Goal: Transaction & Acquisition: Book appointment/travel/reservation

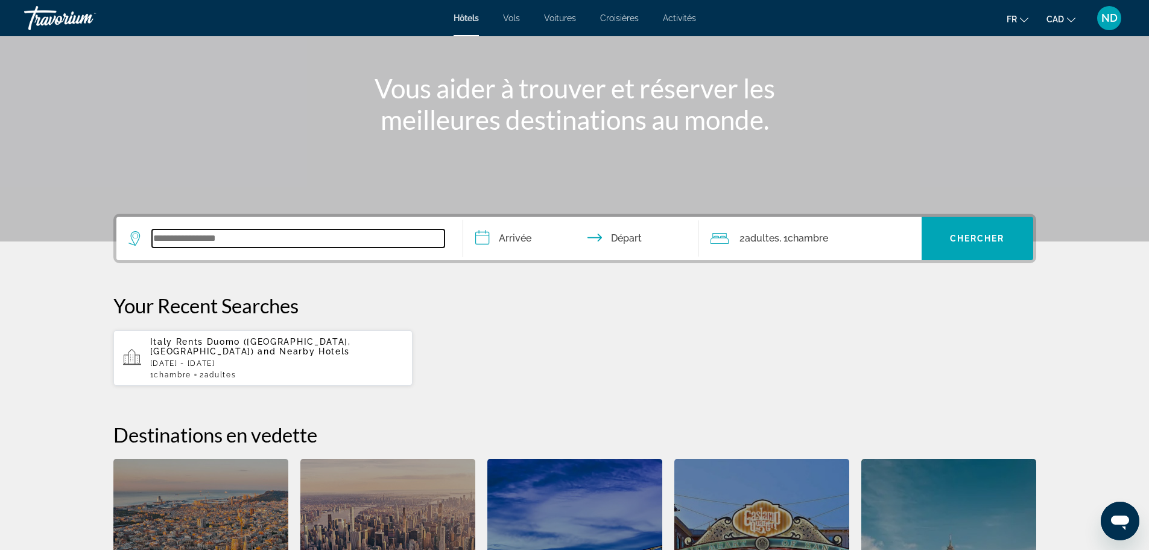
click at [303, 246] on input "Search widget" at bounding box center [298, 238] width 293 height 18
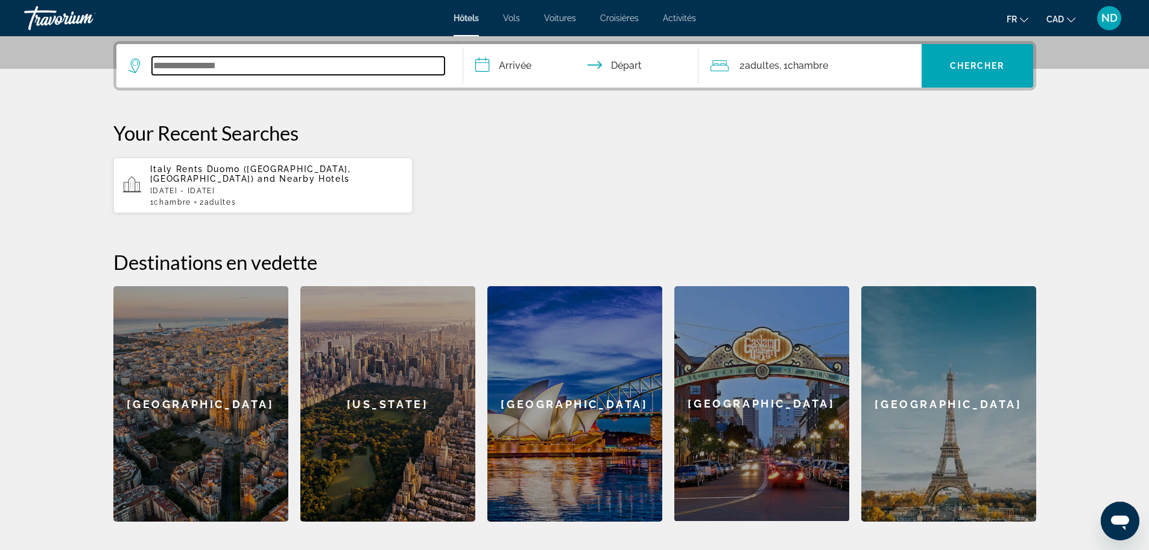
scroll to position [295, 0]
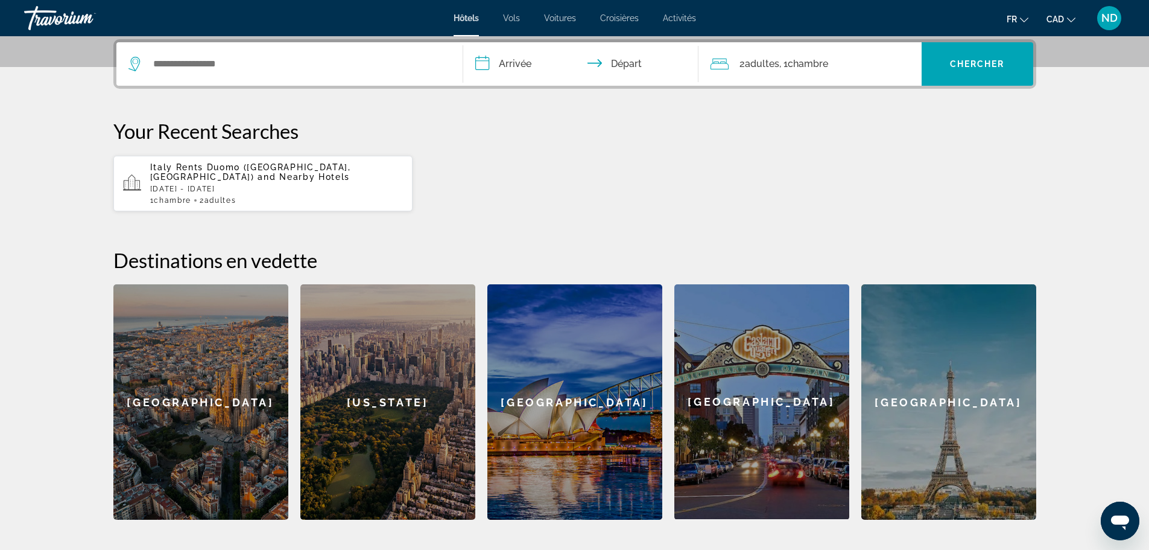
click at [262, 168] on span "Italy Rents Duomo ([GEOGRAPHIC_DATA], [GEOGRAPHIC_DATA])" at bounding box center [250, 171] width 201 height 19
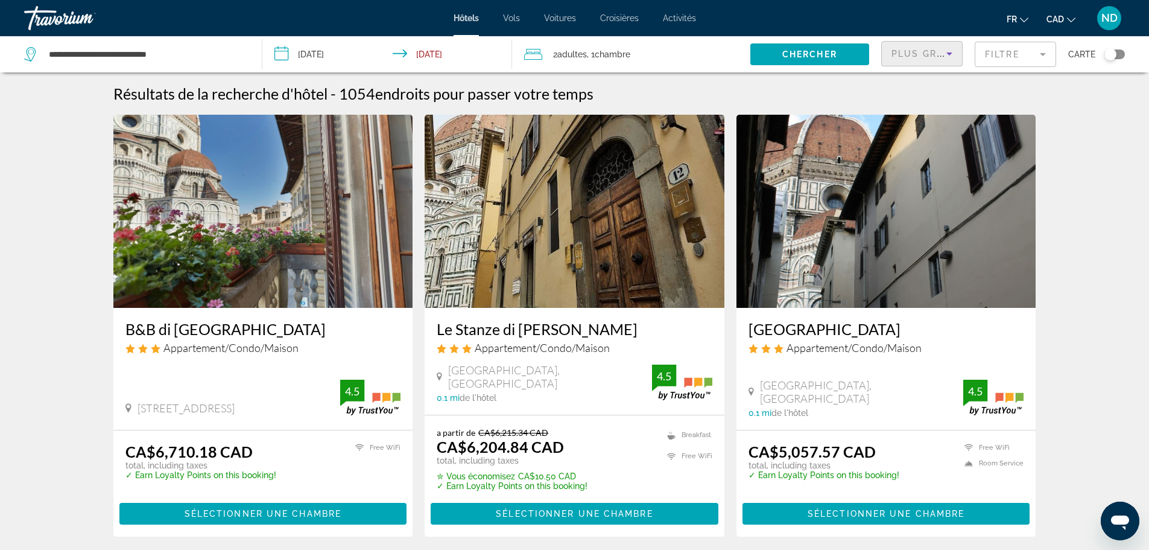
click at [947, 49] on icon "Sort by" at bounding box center [949, 53] width 14 height 14
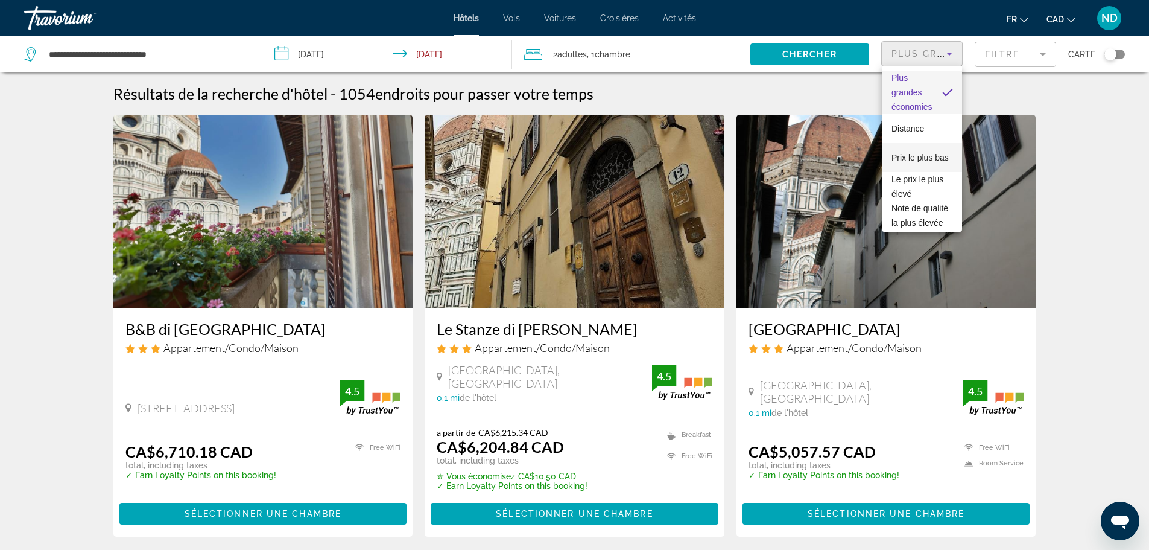
click at [918, 150] on span "Prix le plus bas" at bounding box center [920, 157] width 57 height 14
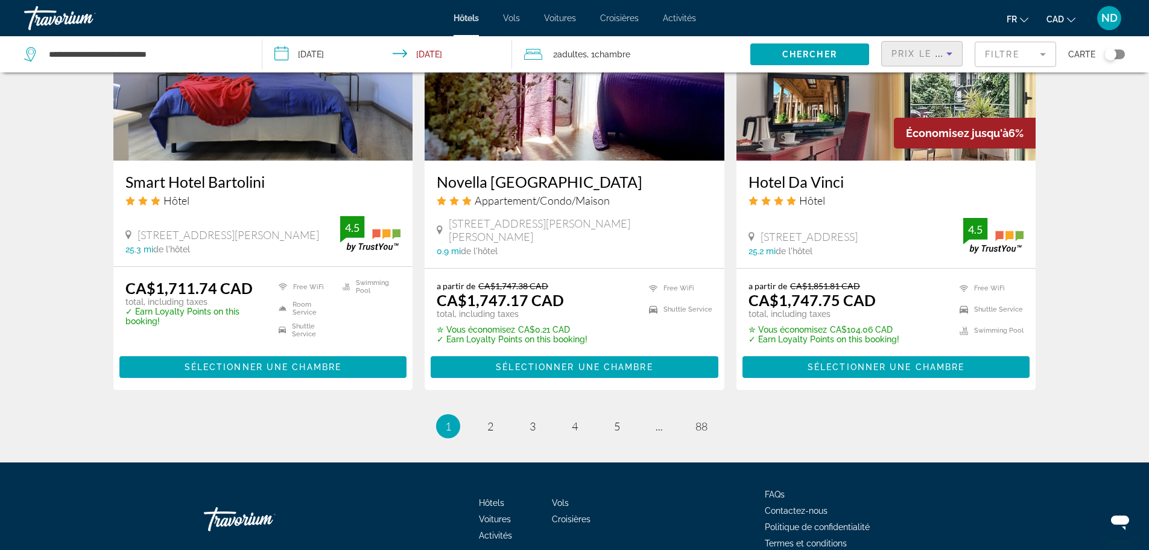
scroll to position [1537, 0]
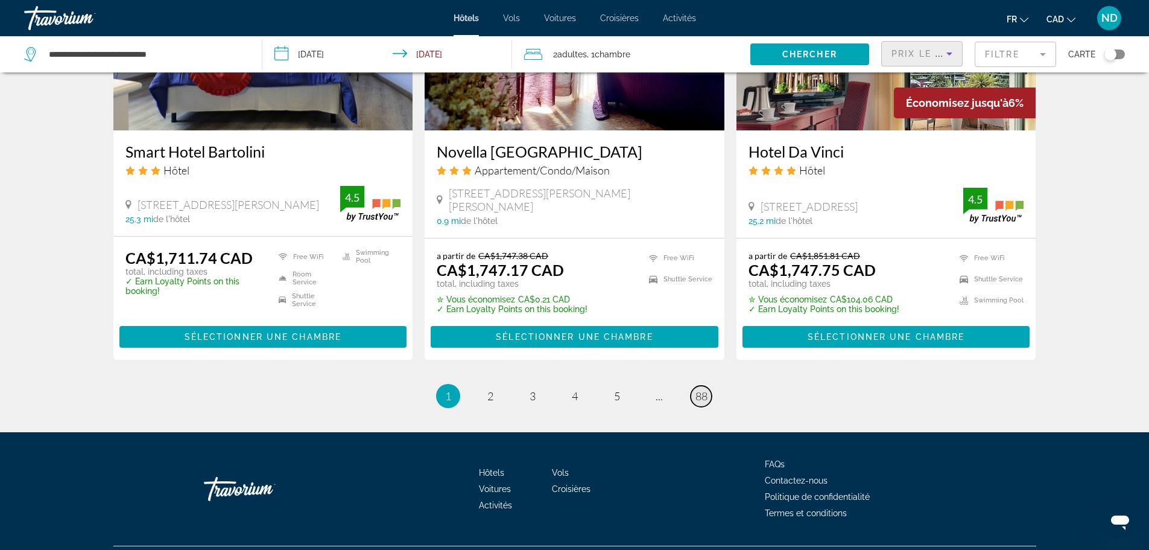
click at [702, 389] on span "88" at bounding box center [702, 395] width 12 height 13
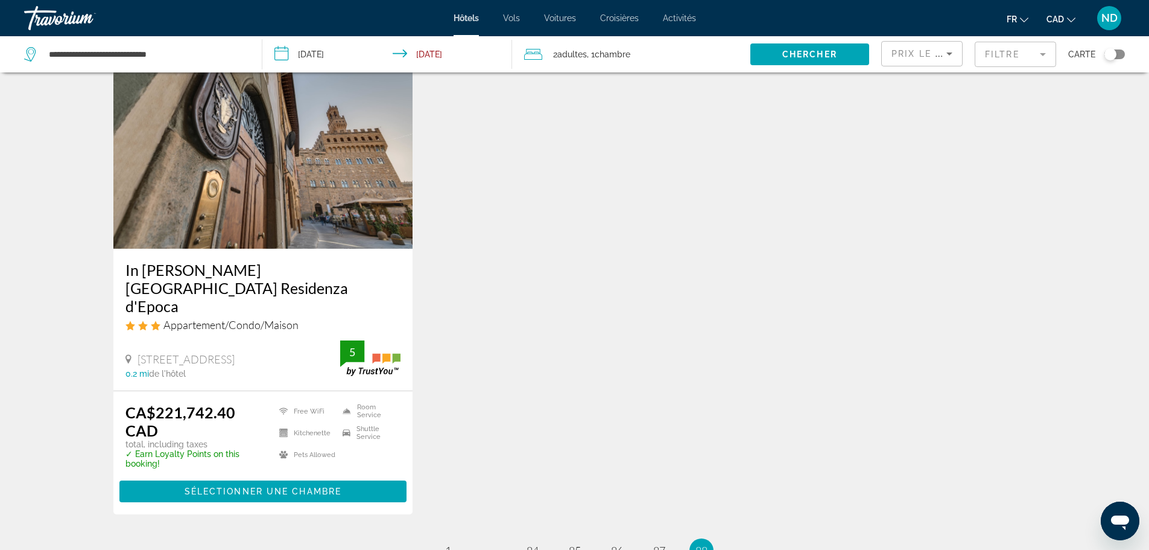
scroll to position [1448, 0]
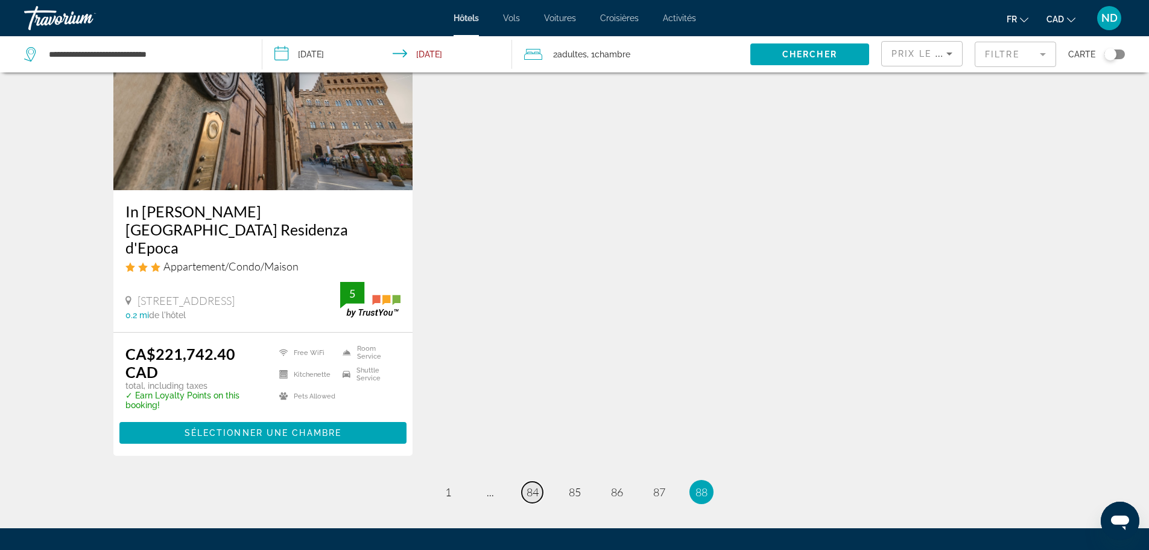
click at [532, 485] on span "84" at bounding box center [533, 491] width 12 height 13
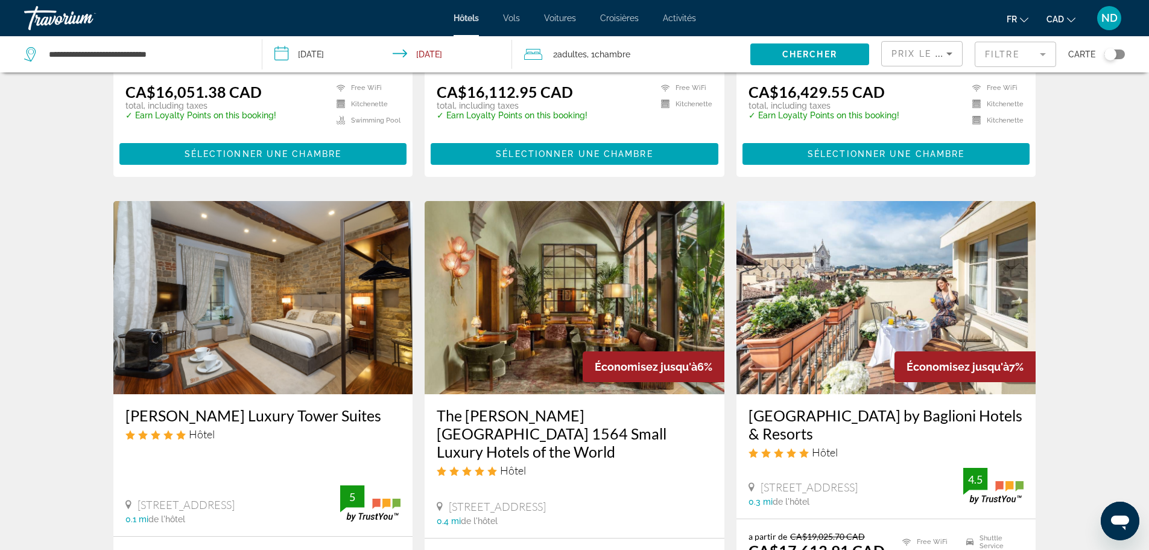
scroll to position [1569, 0]
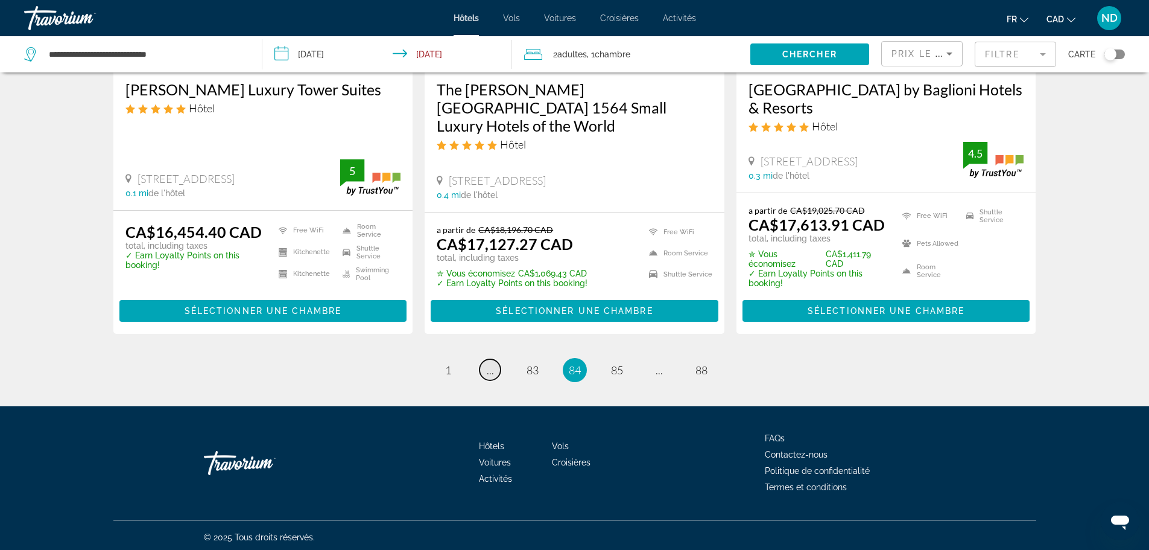
click at [486, 372] on link "page ..." at bounding box center [490, 369] width 21 height 21
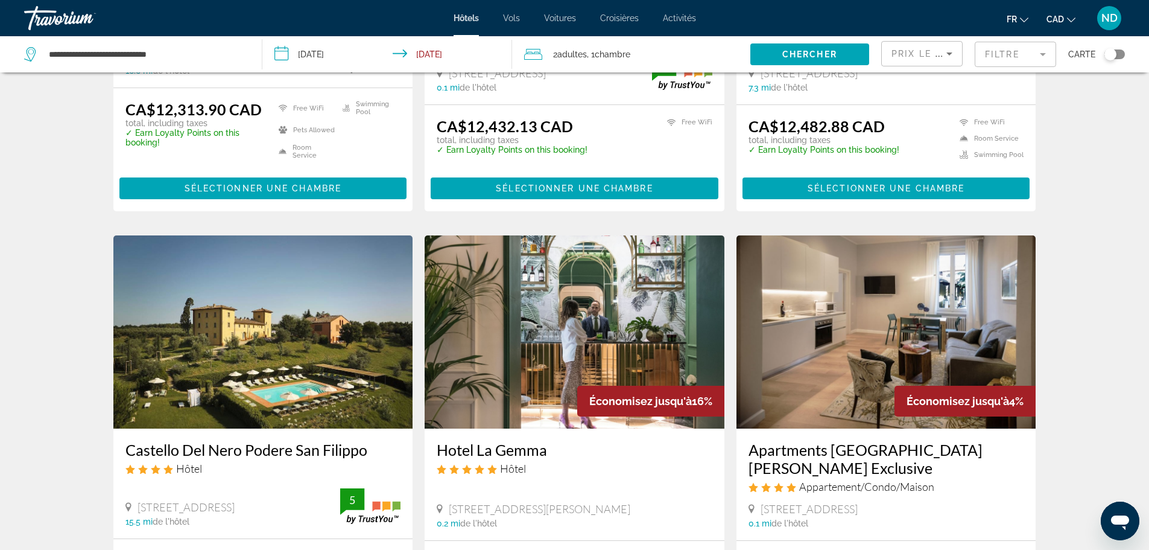
scroll to position [1537, 0]
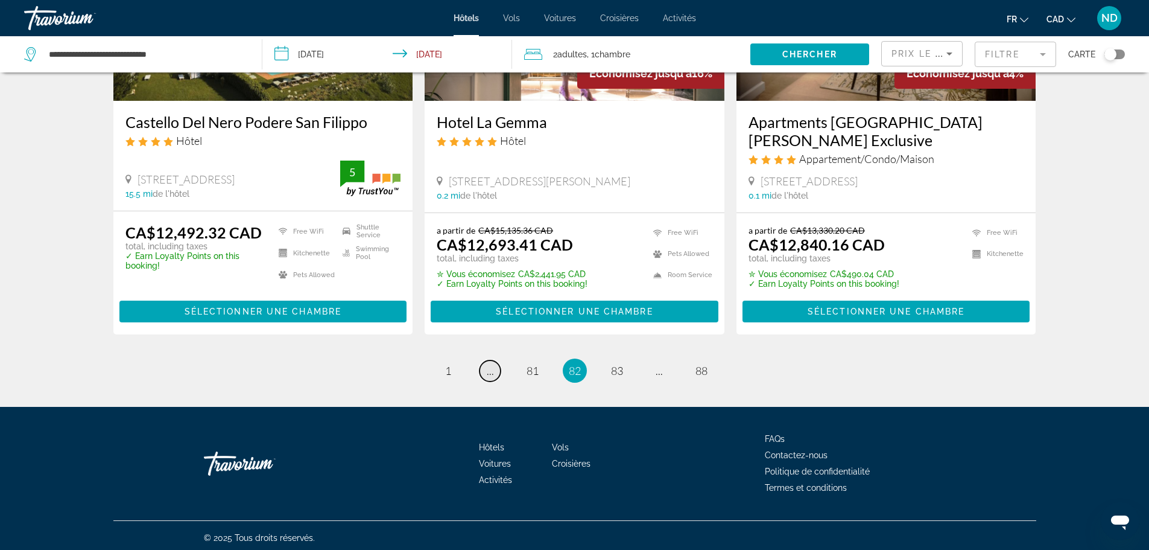
click at [487, 370] on span "..." at bounding box center [490, 370] width 7 height 13
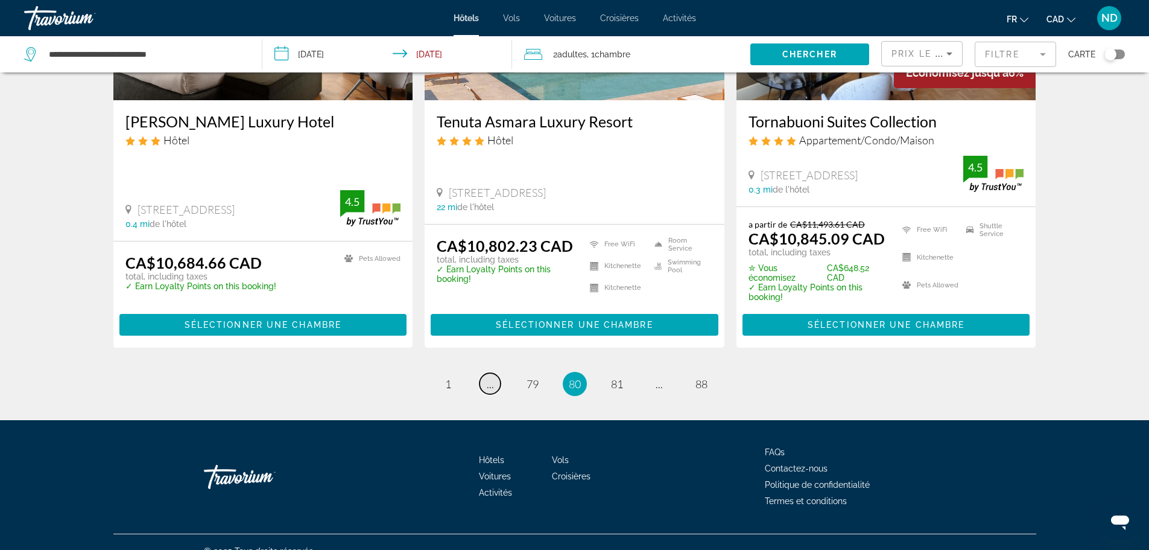
scroll to position [1601, 0]
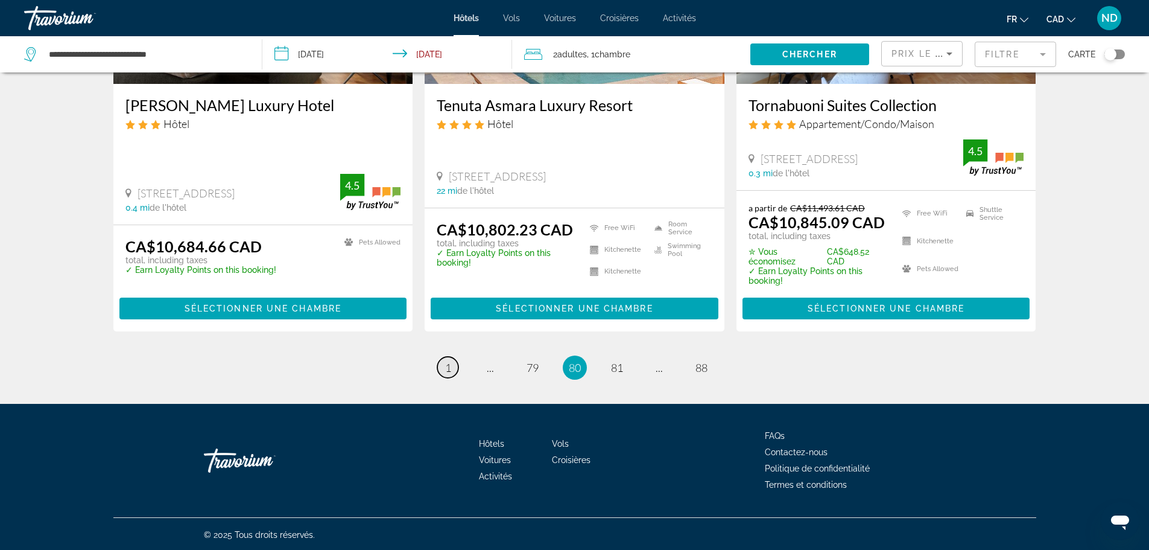
click at [451, 367] on span "1" at bounding box center [448, 367] width 6 height 13
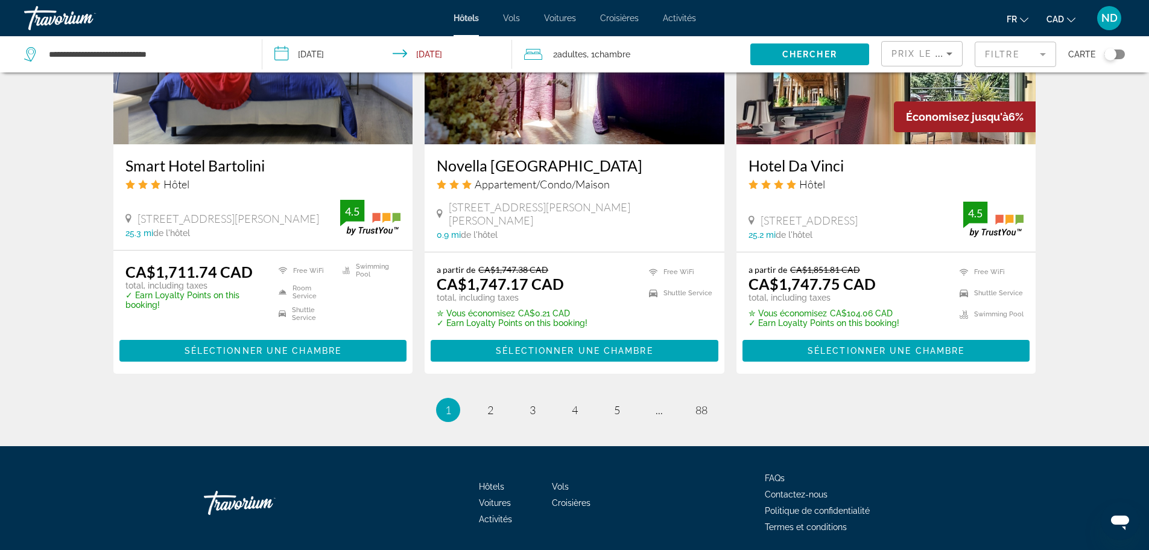
scroll to position [1537, 0]
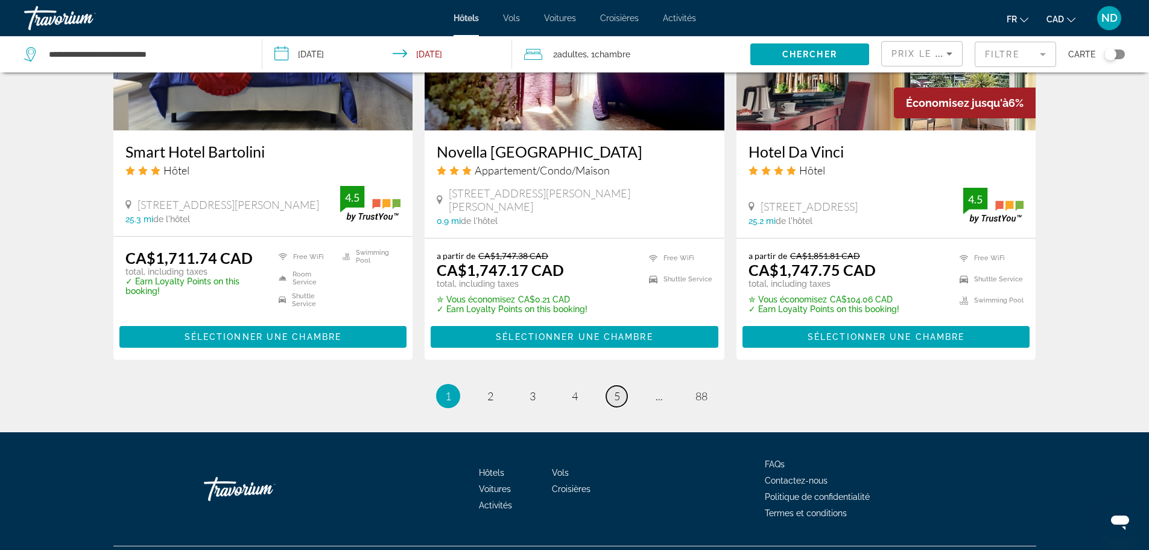
click at [619, 389] on span "5" at bounding box center [617, 395] width 6 height 13
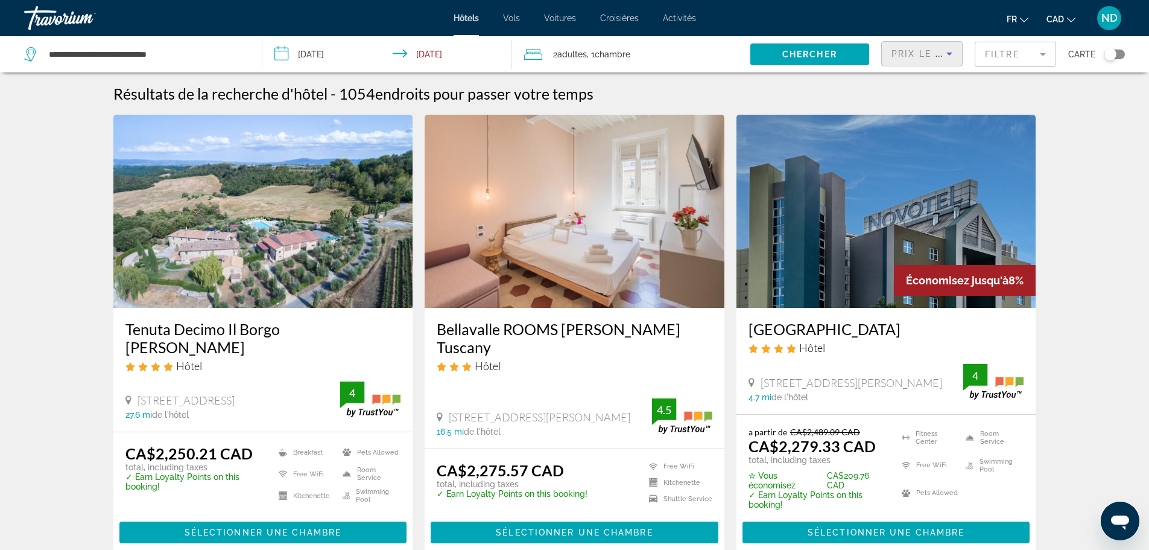
click at [949, 55] on icon "Sort by" at bounding box center [950, 53] width 6 height 3
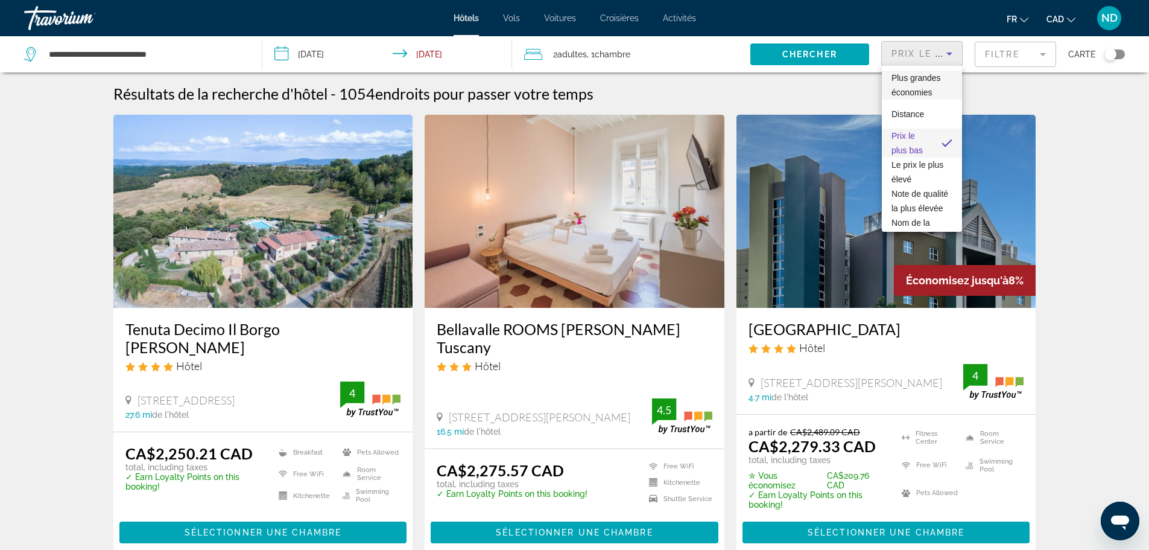
click at [942, 77] on span "Plus grandes économies" at bounding box center [922, 85] width 61 height 29
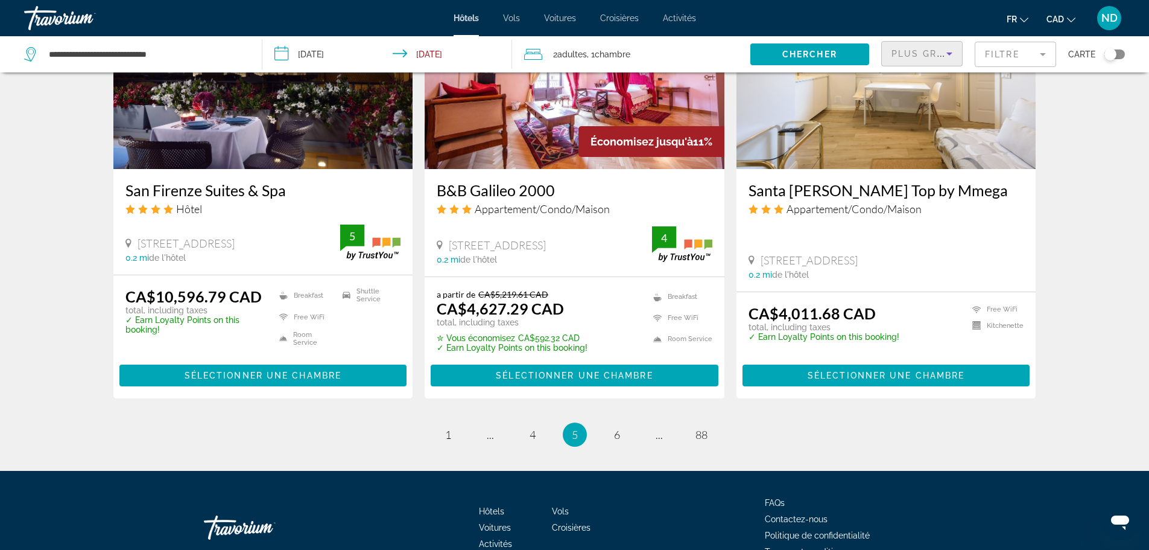
scroll to position [1540, 0]
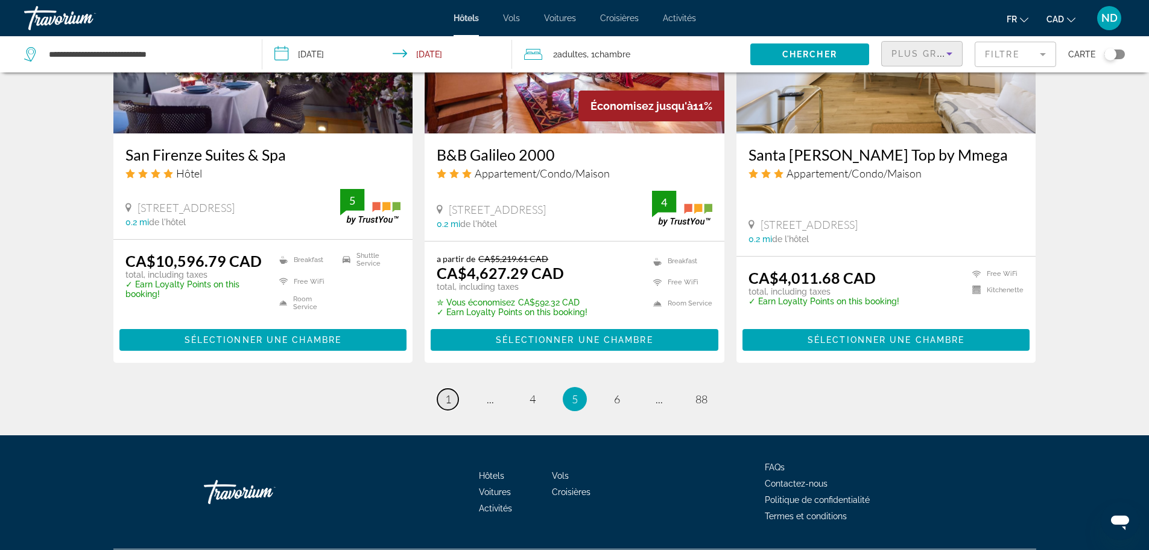
click at [451, 389] on link "page 1" at bounding box center [447, 399] width 21 height 21
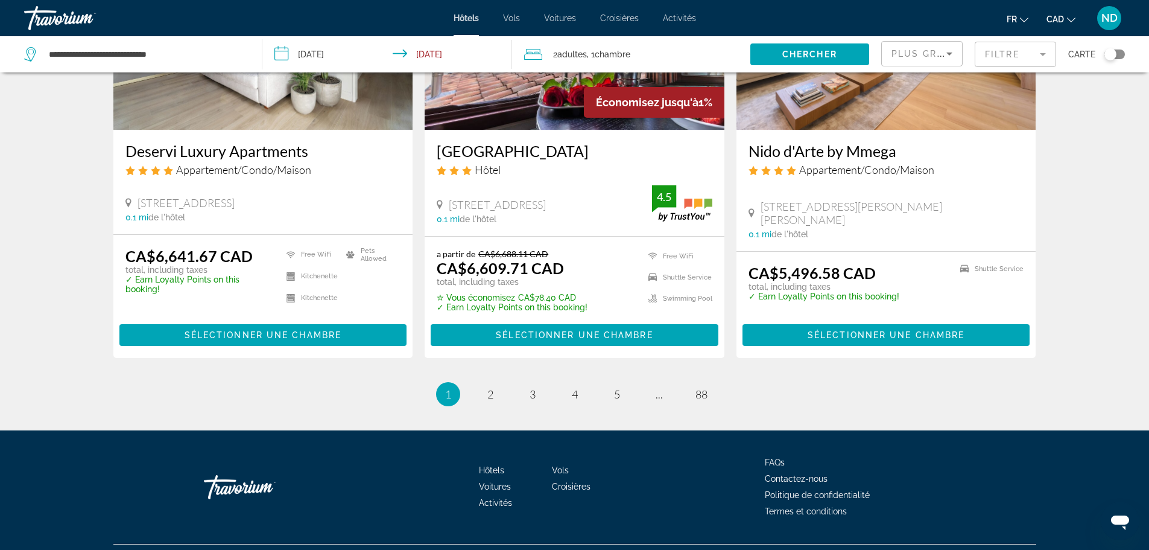
scroll to position [1532, 0]
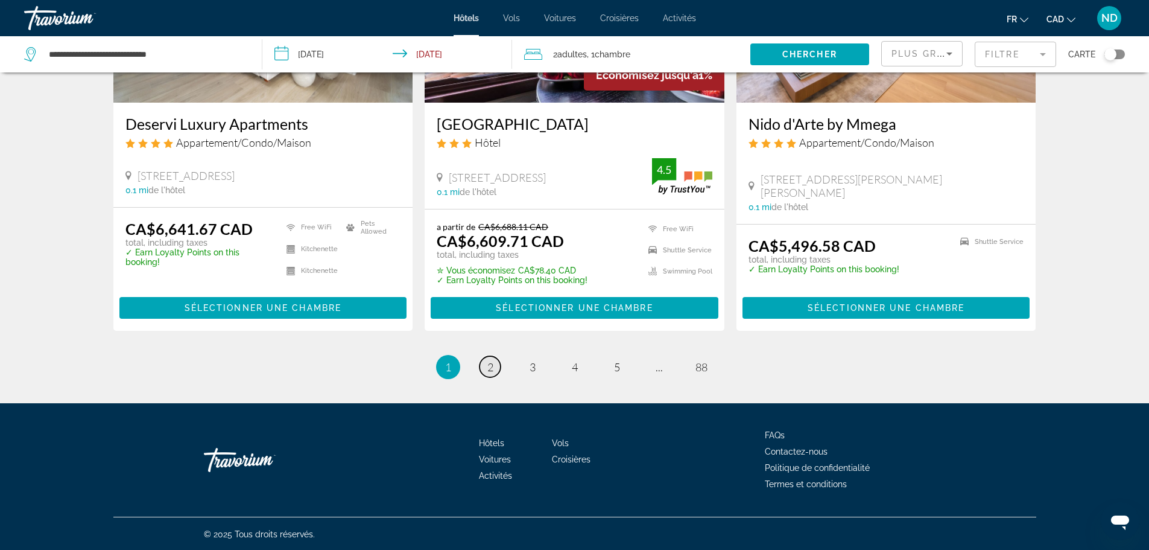
click at [491, 369] on span "2" at bounding box center [490, 366] width 6 height 13
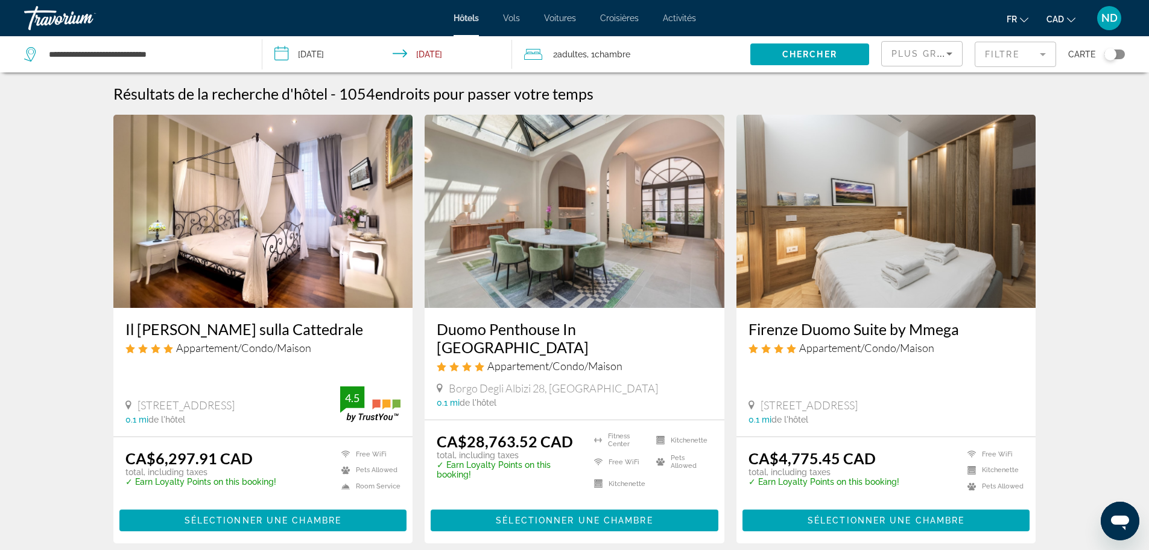
click at [1040, 53] on mat-form-field "Filtre" at bounding box center [1015, 54] width 81 height 25
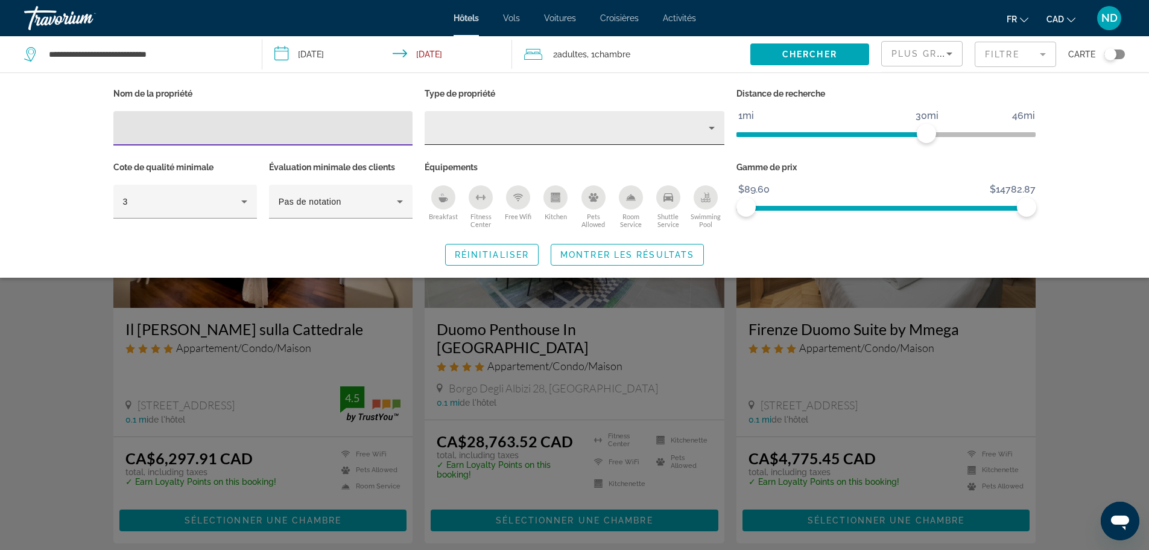
click at [713, 127] on icon "Property type" at bounding box center [712, 128] width 6 height 3
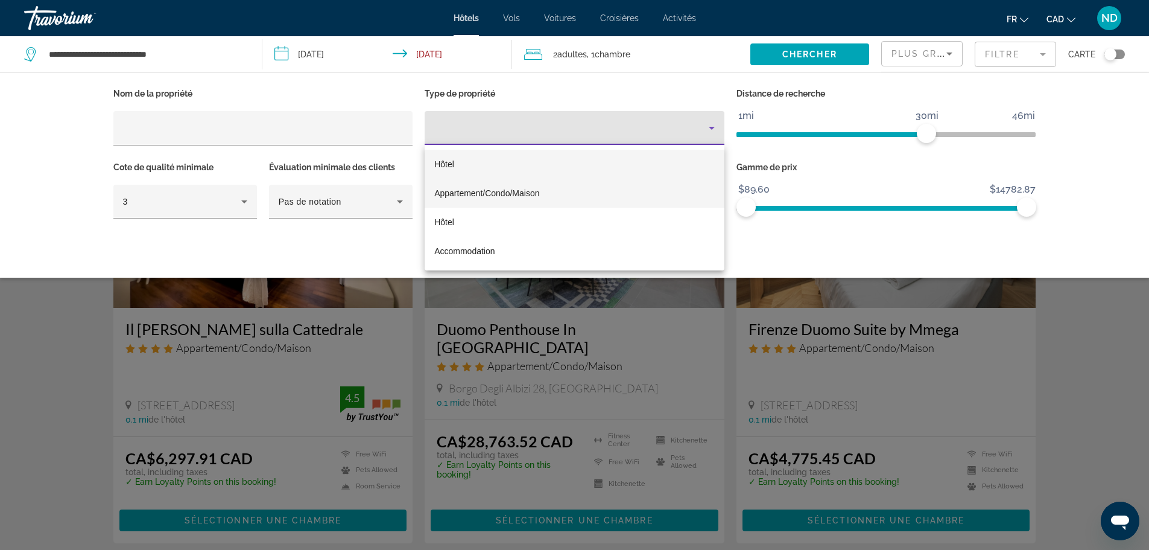
click at [587, 193] on mat-option "Appartement/Condo/Maison" at bounding box center [575, 193] width 300 height 29
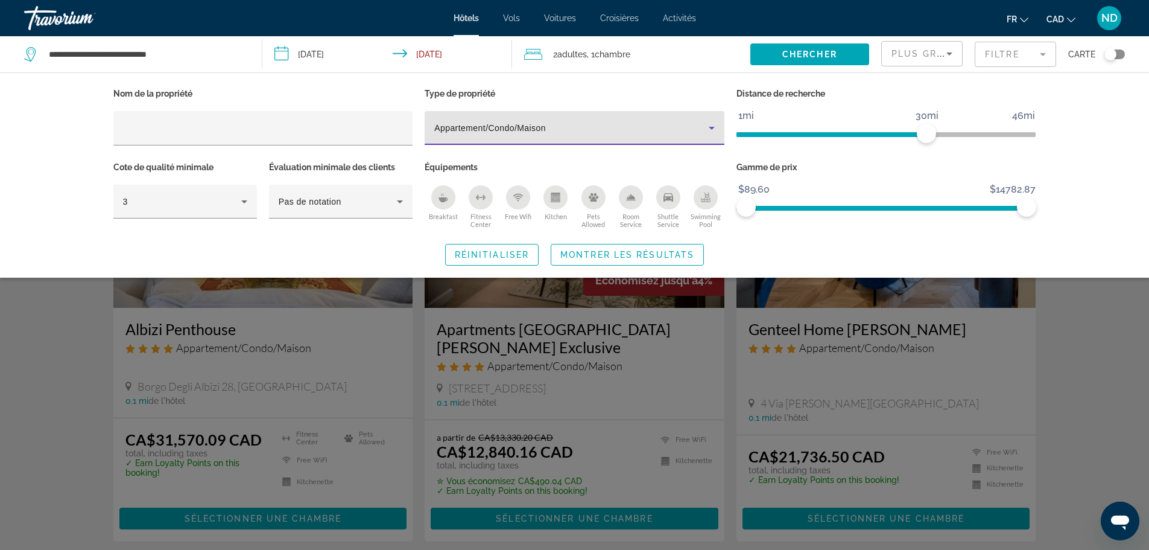
click at [557, 196] on icon "Kitchen" at bounding box center [555, 199] width 9 height 6
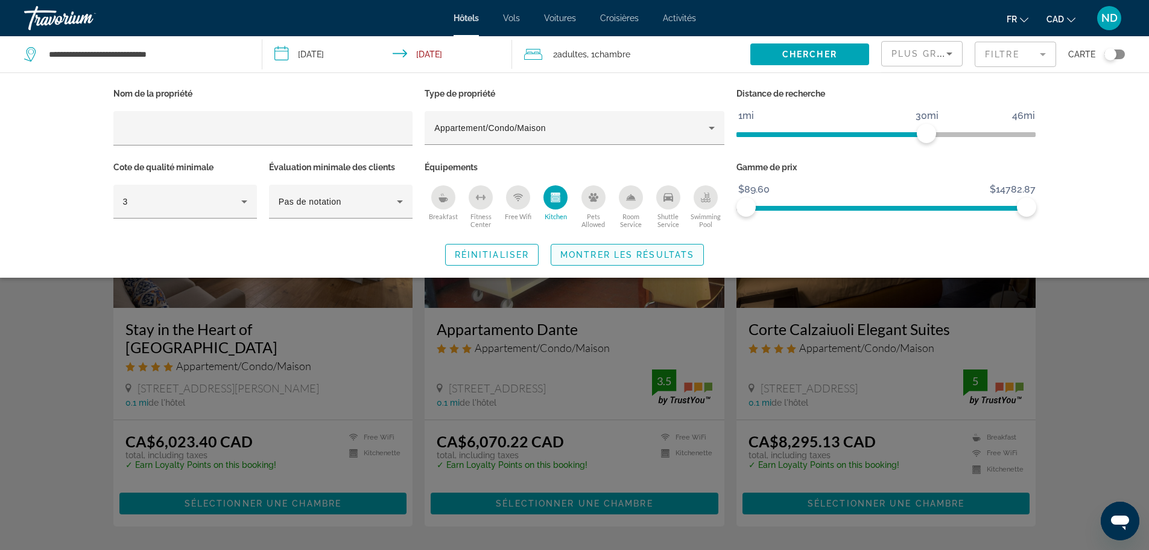
click at [641, 250] on span "Montrer les résultats" at bounding box center [627, 255] width 134 height 10
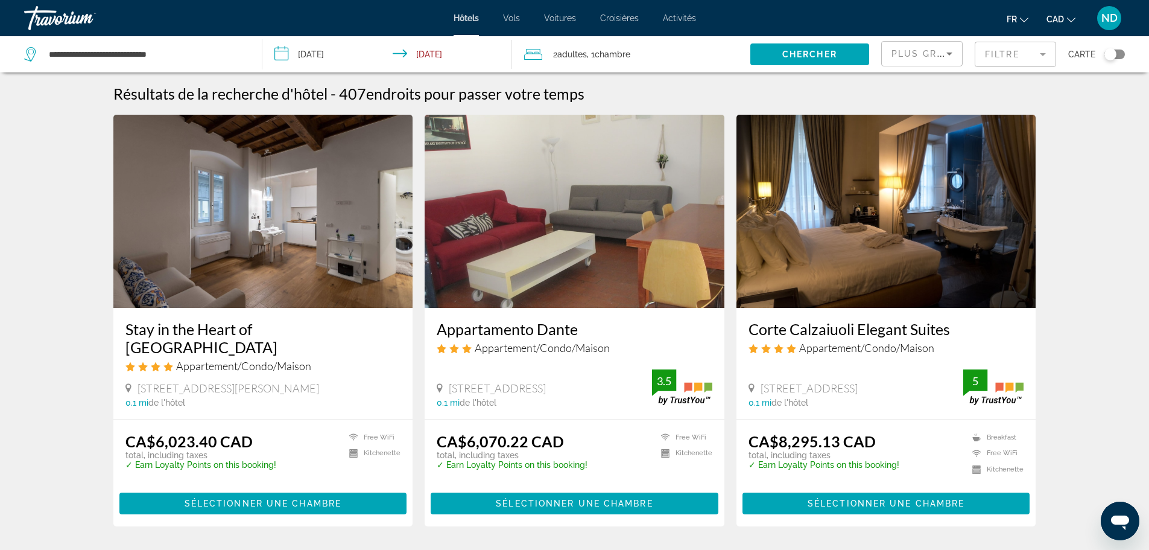
click at [947, 52] on icon "Sort by" at bounding box center [949, 53] width 14 height 14
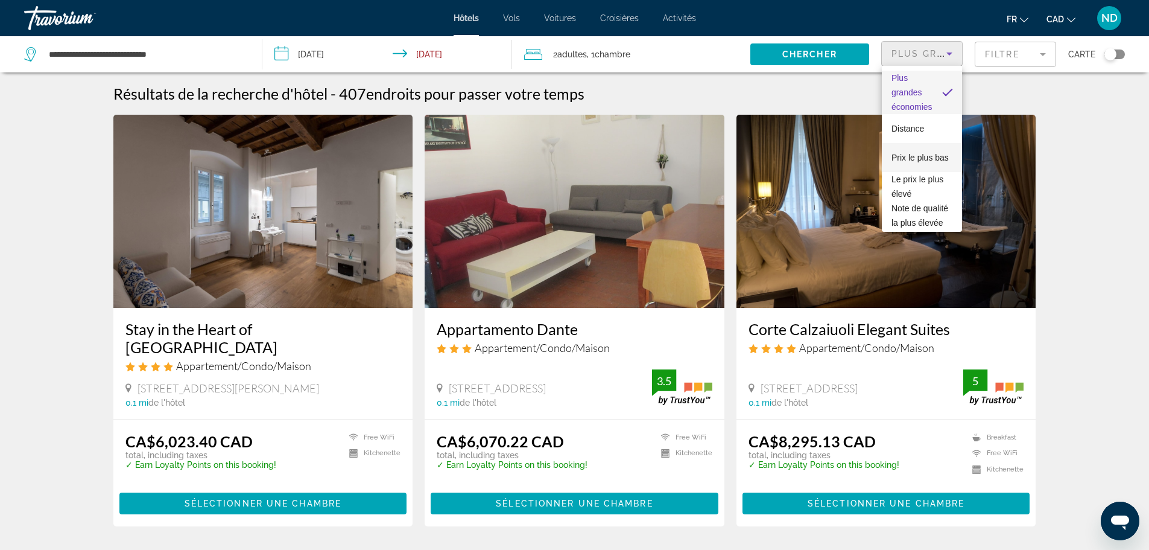
click at [913, 153] on span "Prix le plus bas" at bounding box center [920, 158] width 57 height 10
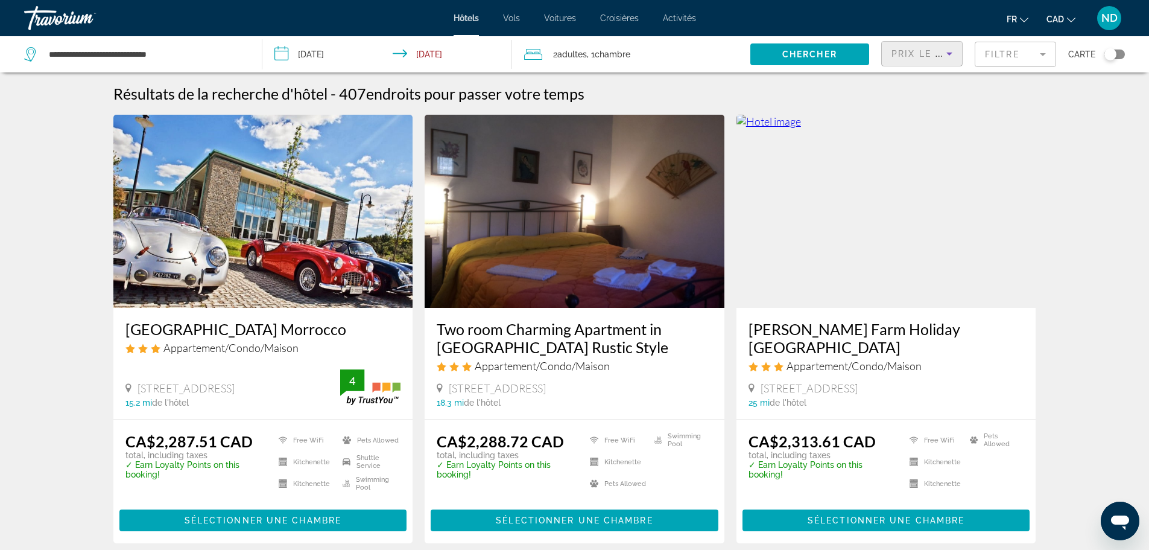
click at [1047, 46] on mat-form-field "Filtre" at bounding box center [1015, 54] width 81 height 25
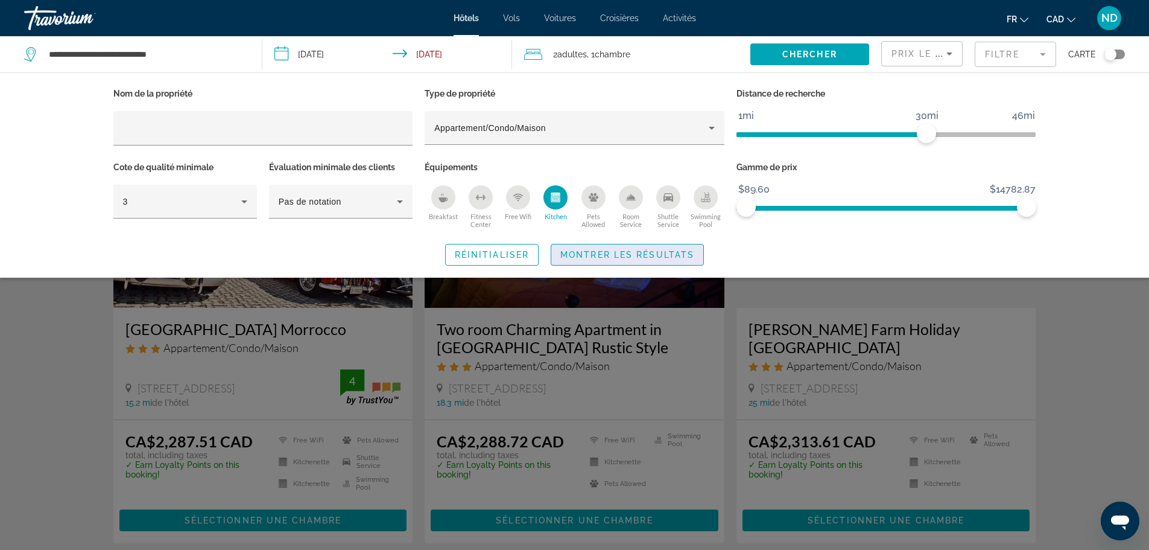
click at [610, 251] on span "Montrer les résultats" at bounding box center [627, 255] width 134 height 10
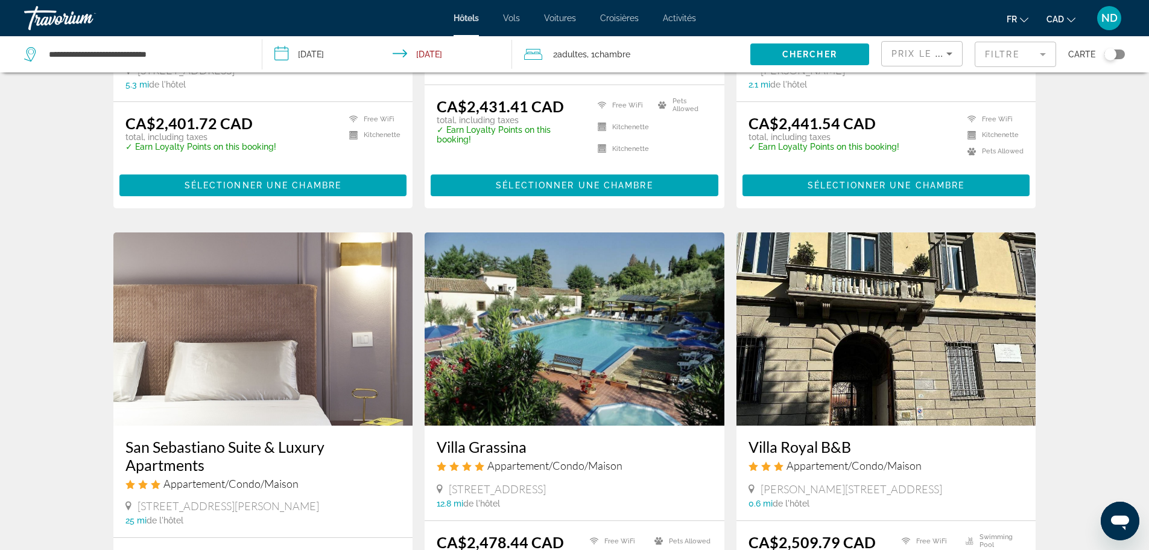
scroll to position [1234, 0]
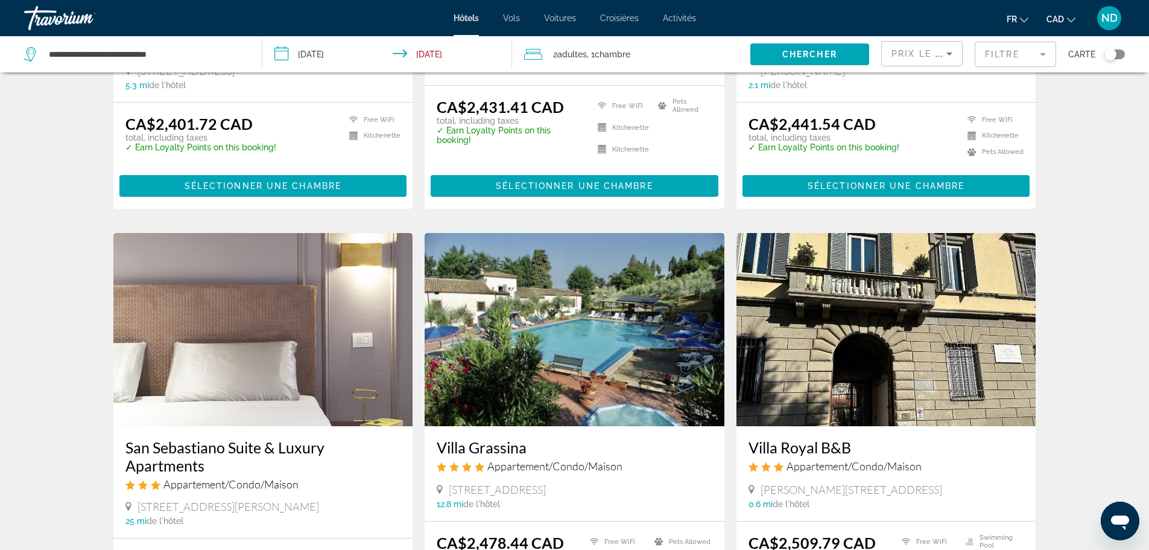
click at [534, 288] on img "Main content" at bounding box center [575, 329] width 300 height 193
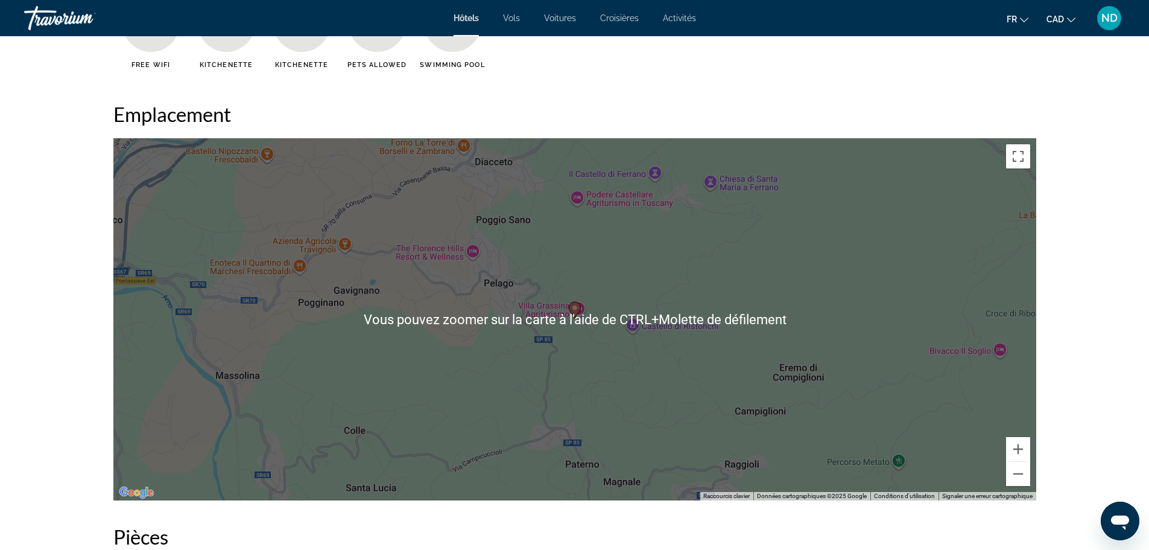
scroll to position [1086, 0]
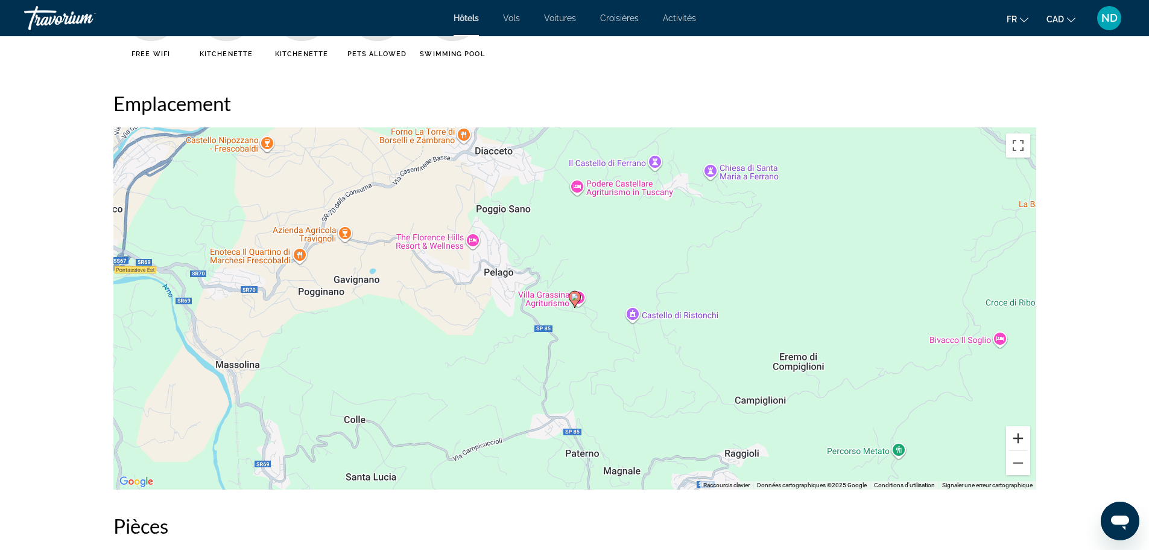
click at [1014, 436] on button "Zoom avant" at bounding box center [1018, 438] width 24 height 24
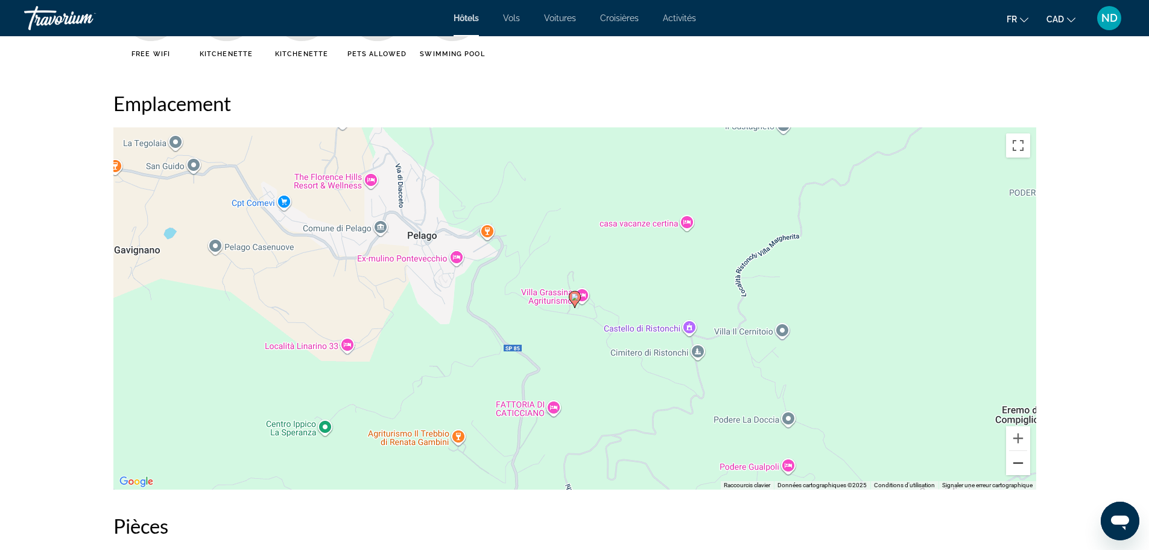
click at [1017, 457] on button "Zoom arrière" at bounding box center [1018, 463] width 24 height 24
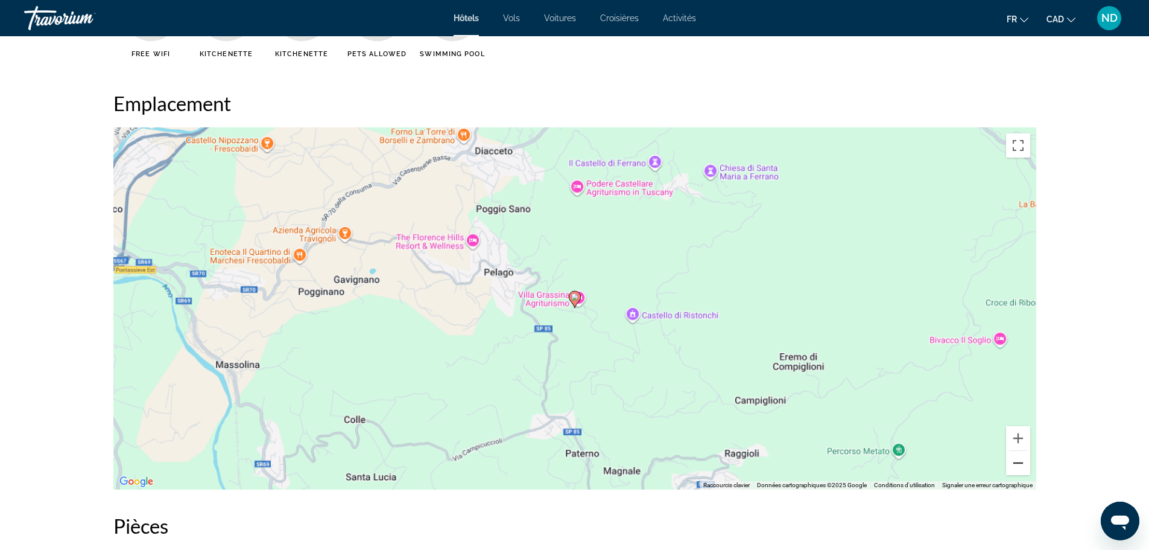
click at [1017, 457] on button "Zoom arrière" at bounding box center [1018, 463] width 24 height 24
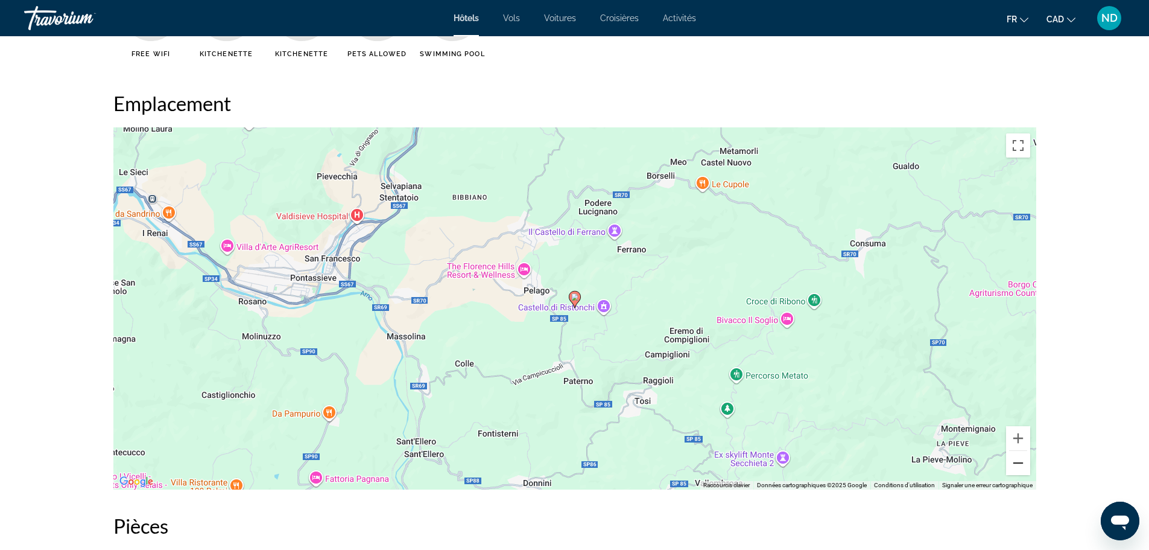
click at [1017, 457] on button "Zoom arrière" at bounding box center [1018, 463] width 24 height 24
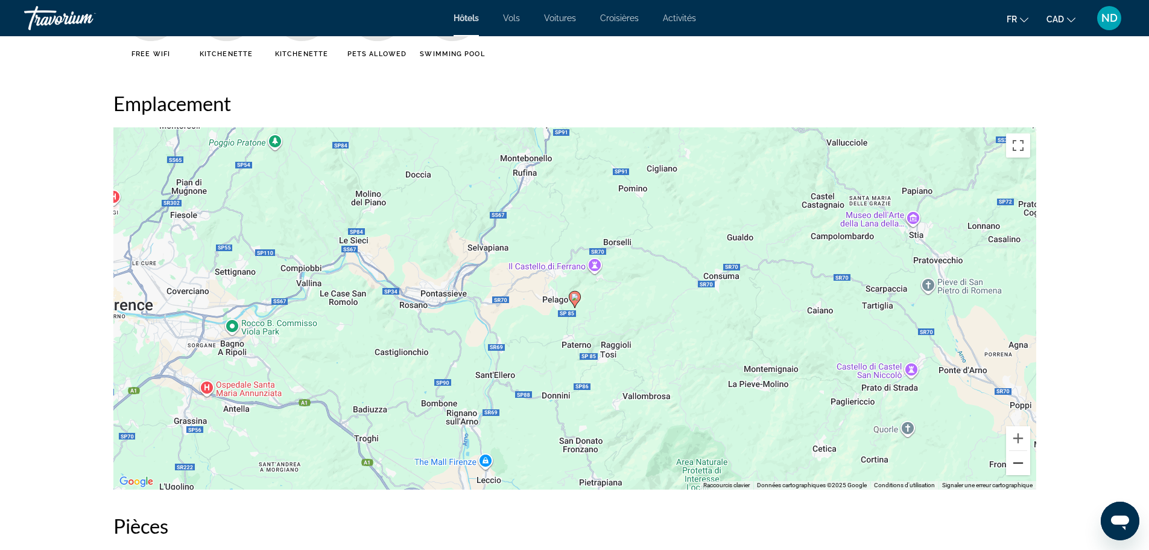
click at [1017, 457] on button "Zoom arrière" at bounding box center [1018, 463] width 24 height 24
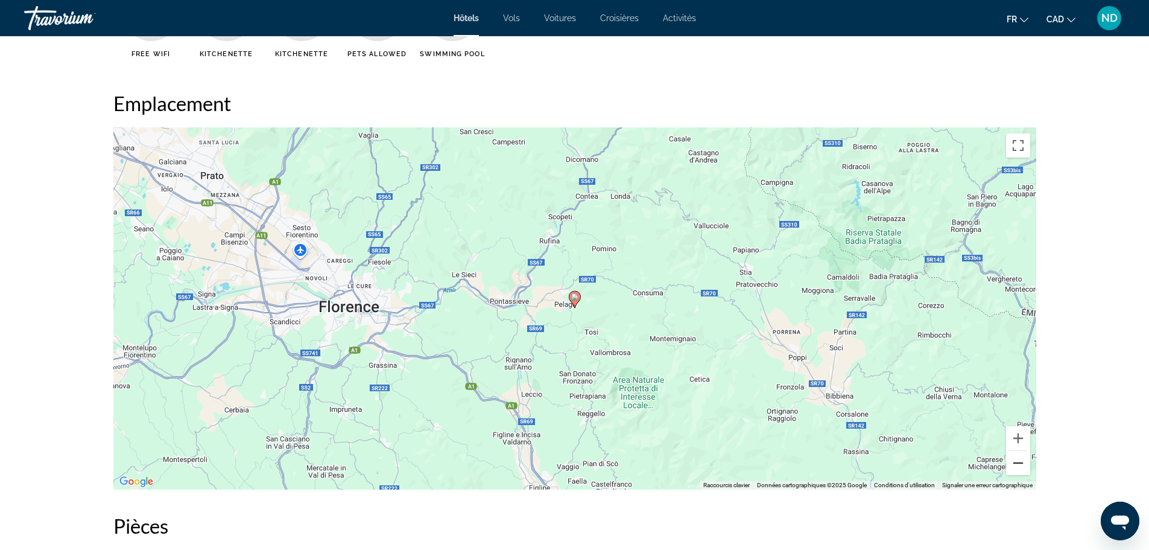
click at [1017, 457] on button "Zoom arrière" at bounding box center [1018, 463] width 24 height 24
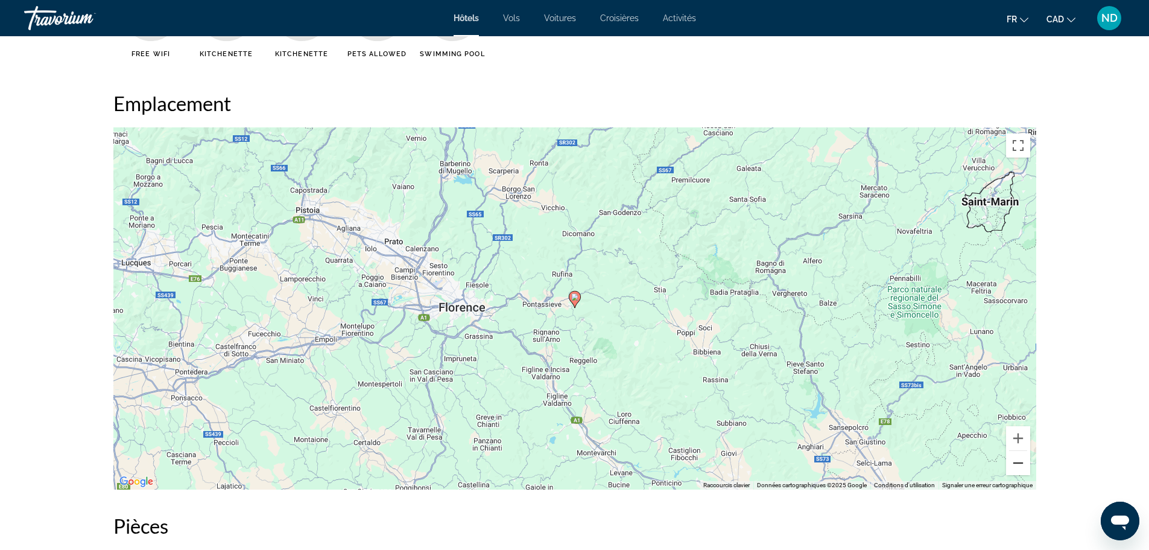
click at [1017, 457] on button "Zoom arrière" at bounding box center [1018, 463] width 24 height 24
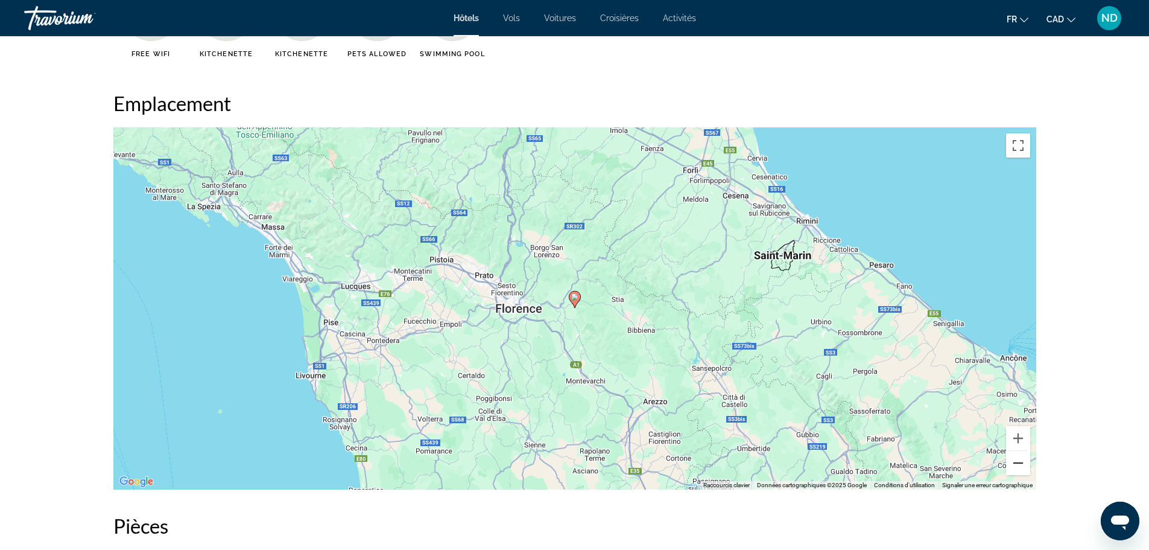
click at [1017, 457] on button "Zoom arrière" at bounding box center [1018, 463] width 24 height 24
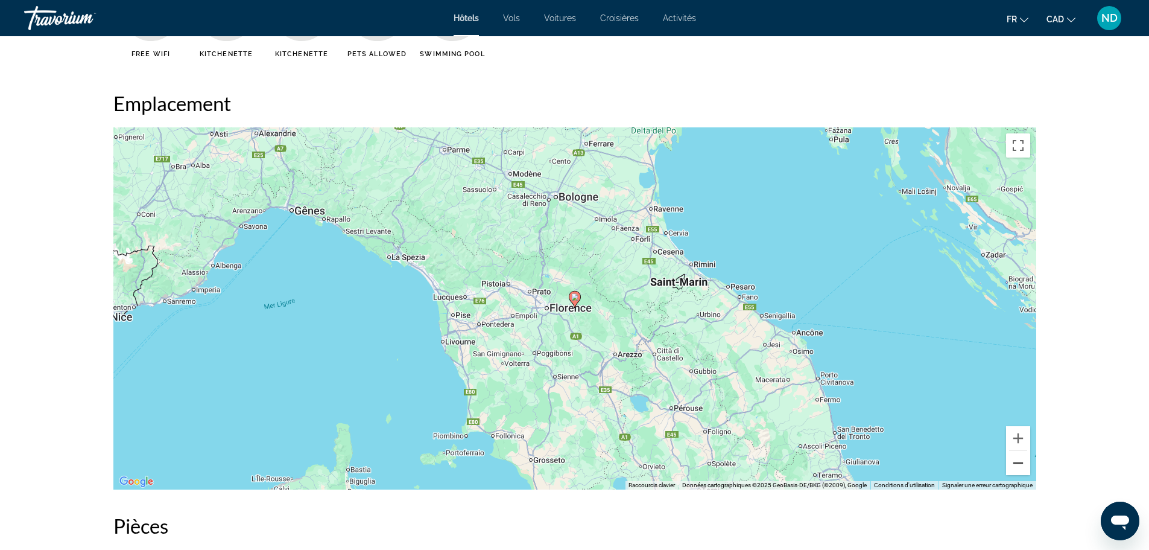
click at [1017, 457] on button "Zoom arrière" at bounding box center [1018, 463] width 24 height 24
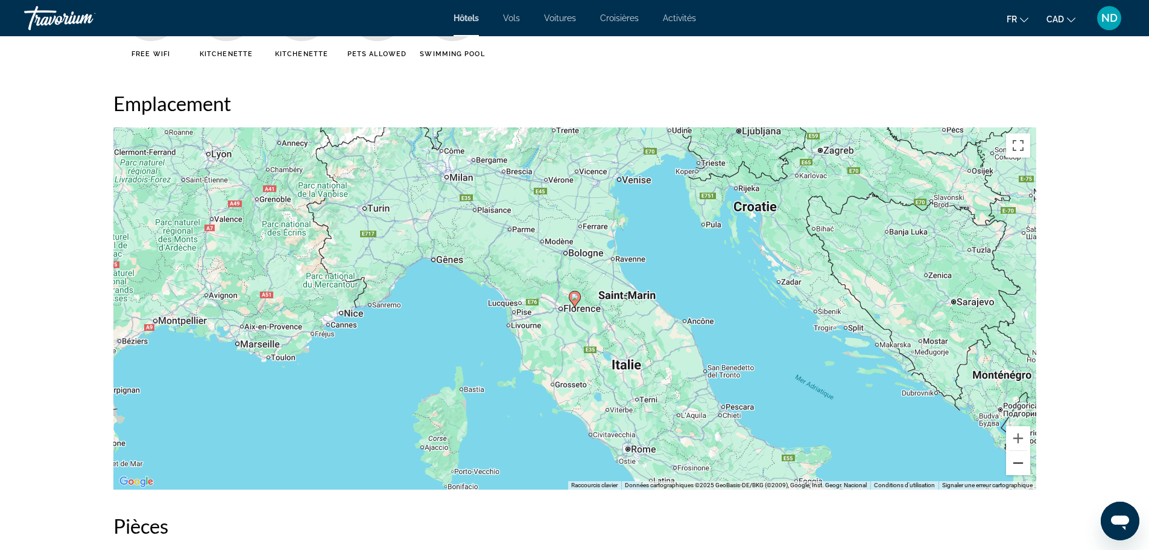
click at [1017, 457] on button "Zoom arrière" at bounding box center [1018, 463] width 24 height 24
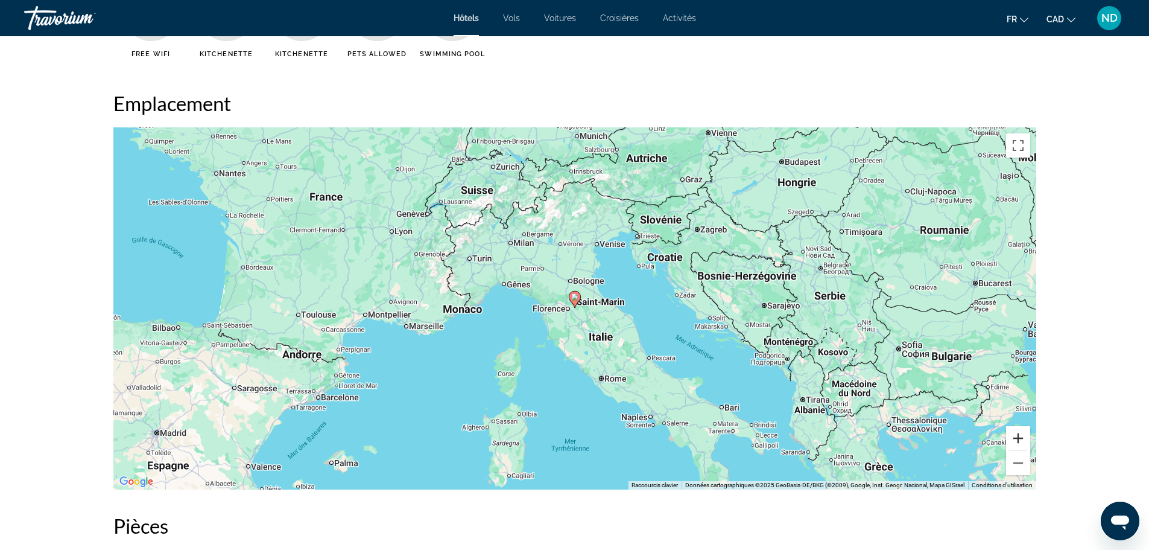
click at [1017, 435] on button "Zoom avant" at bounding box center [1018, 438] width 24 height 24
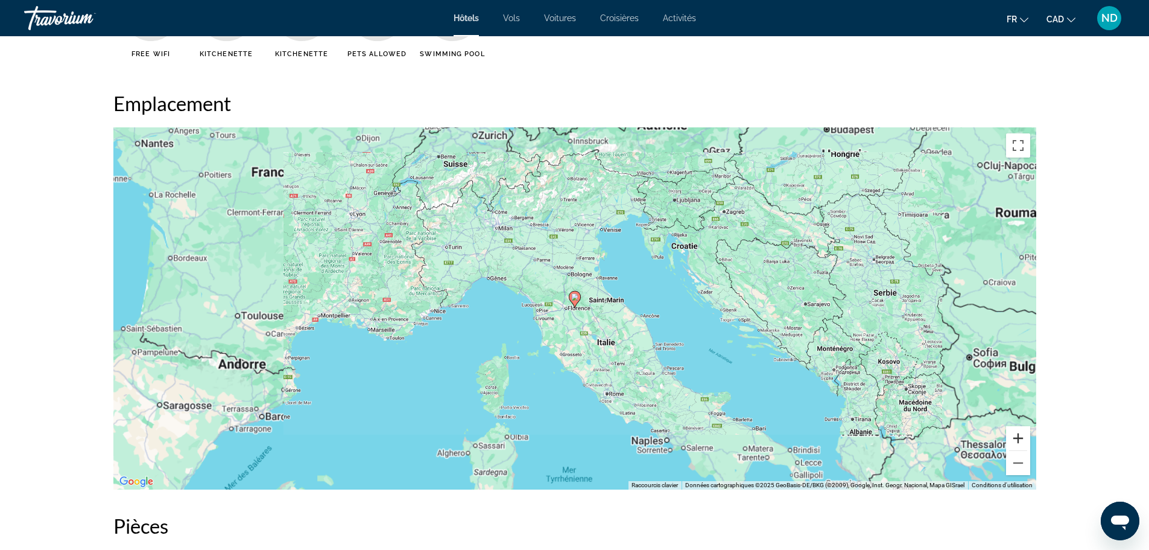
click at [1017, 435] on button "Zoom avant" at bounding box center [1018, 438] width 24 height 24
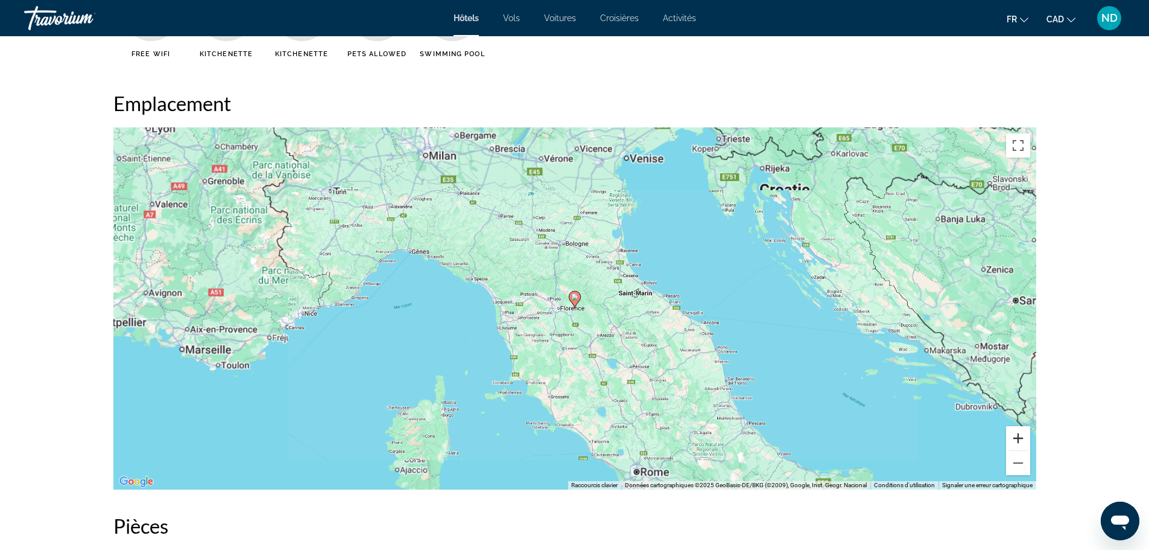
click at [1017, 435] on button "Zoom avant" at bounding box center [1018, 438] width 24 height 24
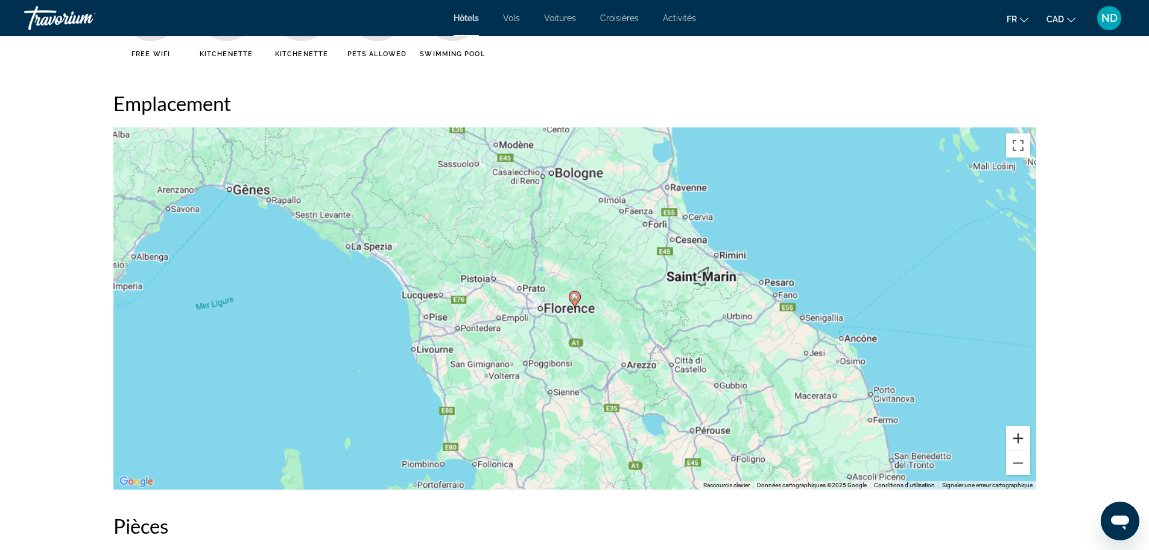
click at [1017, 435] on button "Zoom avant" at bounding box center [1018, 438] width 24 height 24
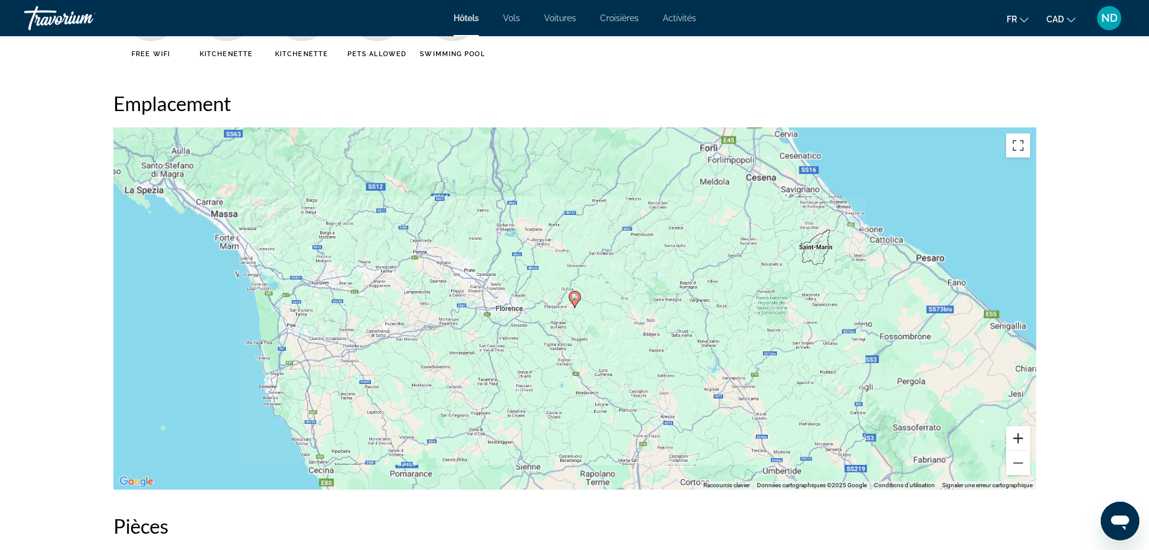
click at [1017, 435] on button "Zoom avant" at bounding box center [1018, 438] width 24 height 24
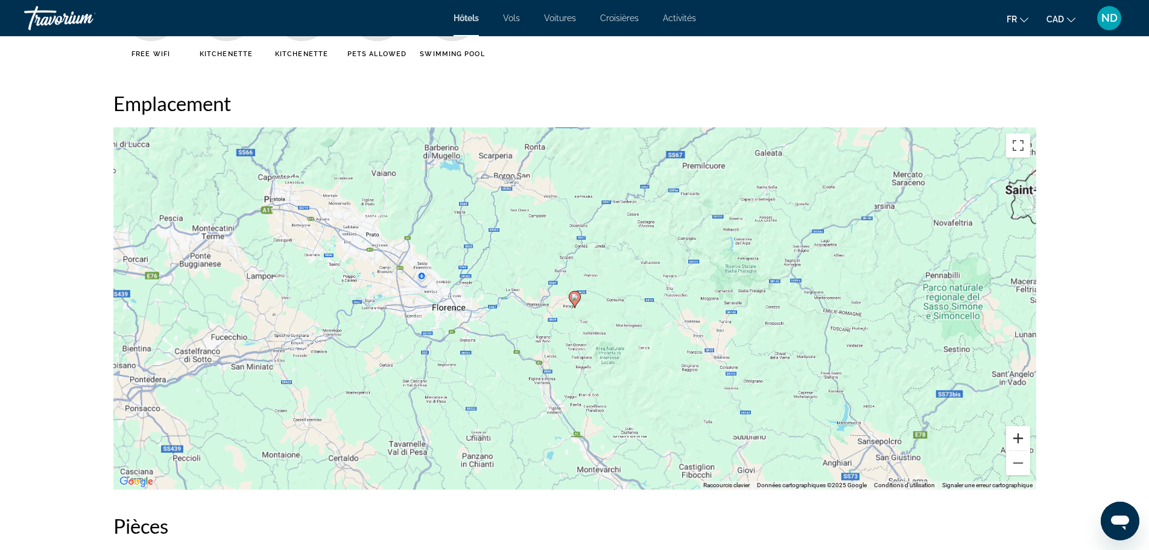
click at [1017, 435] on button "Zoom avant" at bounding box center [1018, 438] width 24 height 24
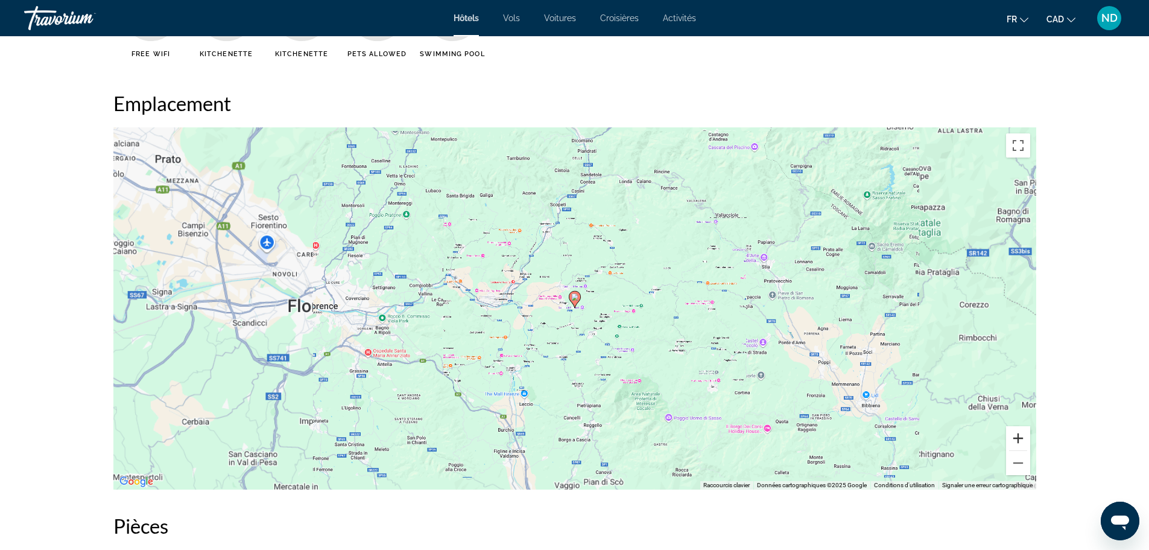
click at [1017, 435] on button "Zoom avant" at bounding box center [1018, 438] width 24 height 24
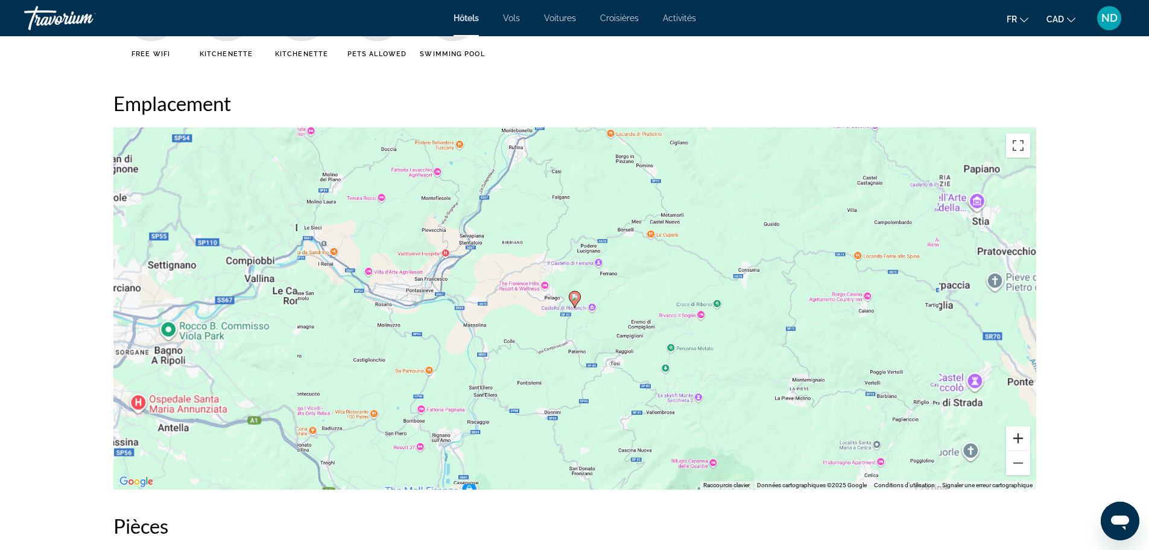
click at [1017, 435] on button "Zoom avant" at bounding box center [1018, 438] width 24 height 24
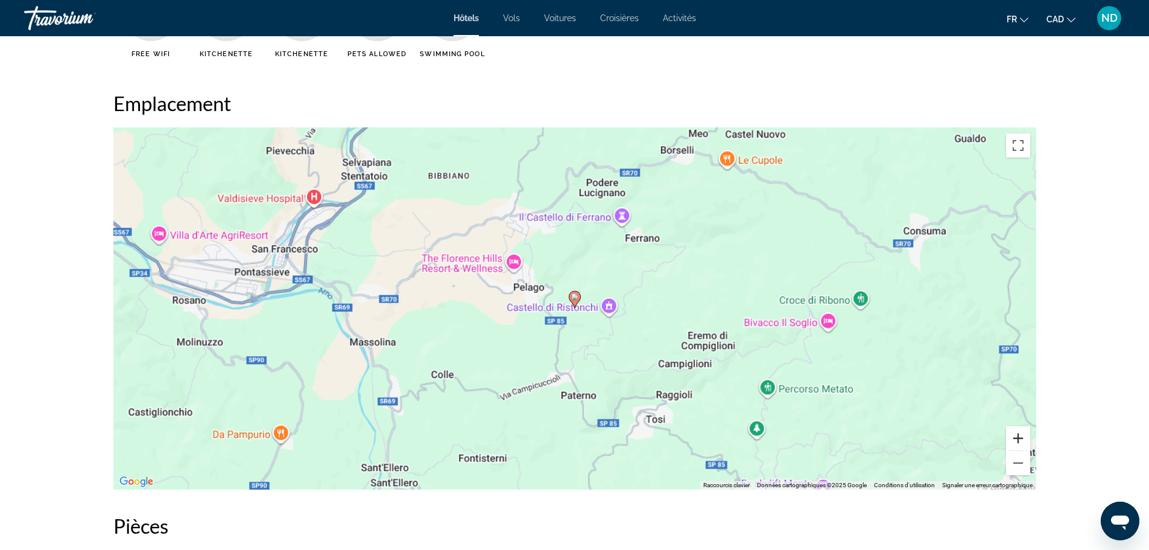
click at [1017, 435] on button "Zoom avant" at bounding box center [1018, 438] width 24 height 24
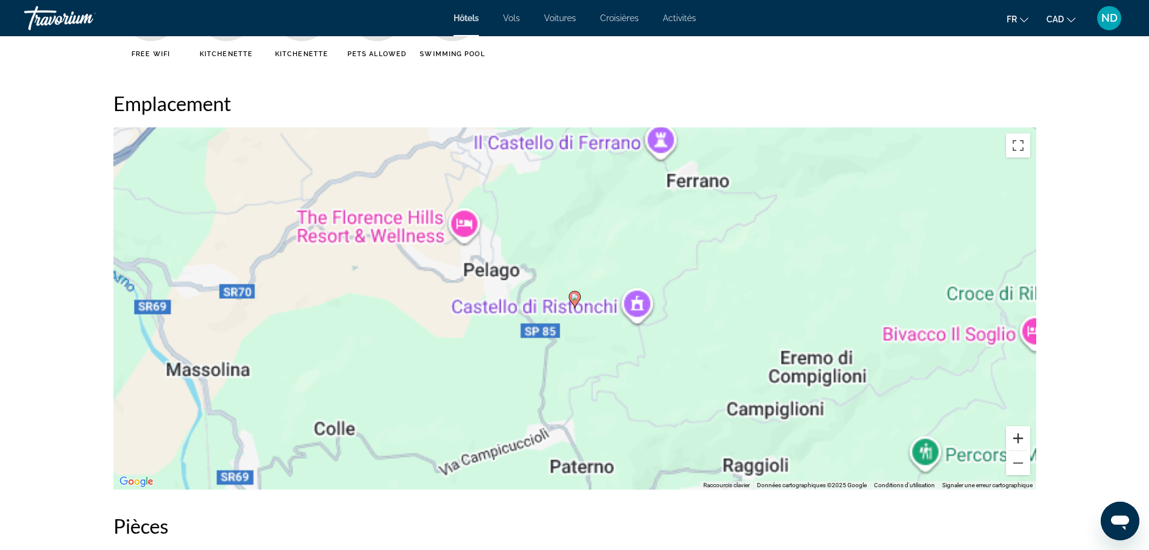
click at [1017, 435] on button "Zoom avant" at bounding box center [1018, 438] width 24 height 24
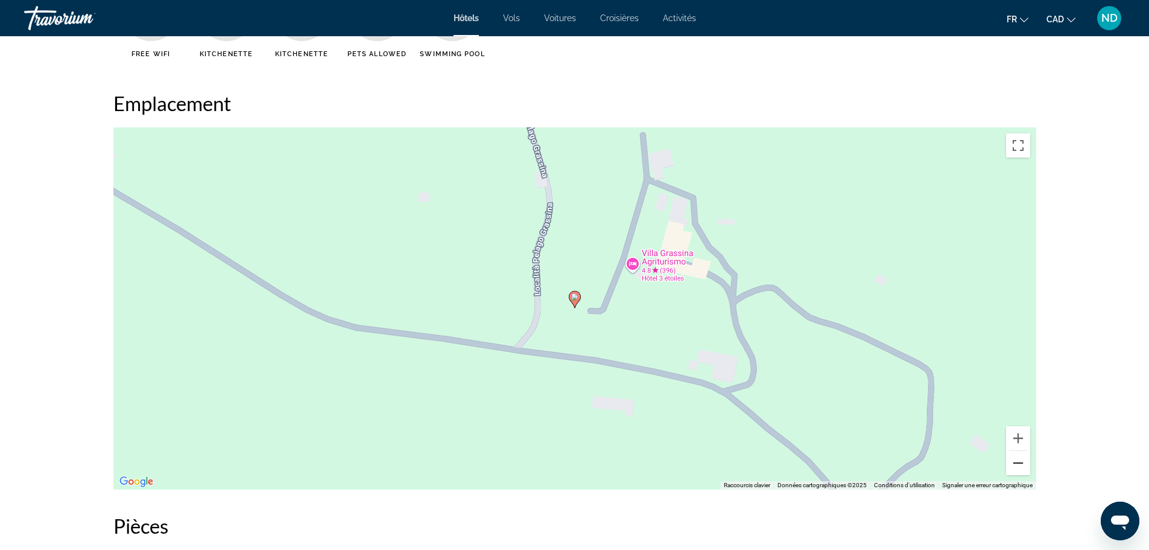
click at [1016, 457] on button "Zoom arrière" at bounding box center [1018, 463] width 24 height 24
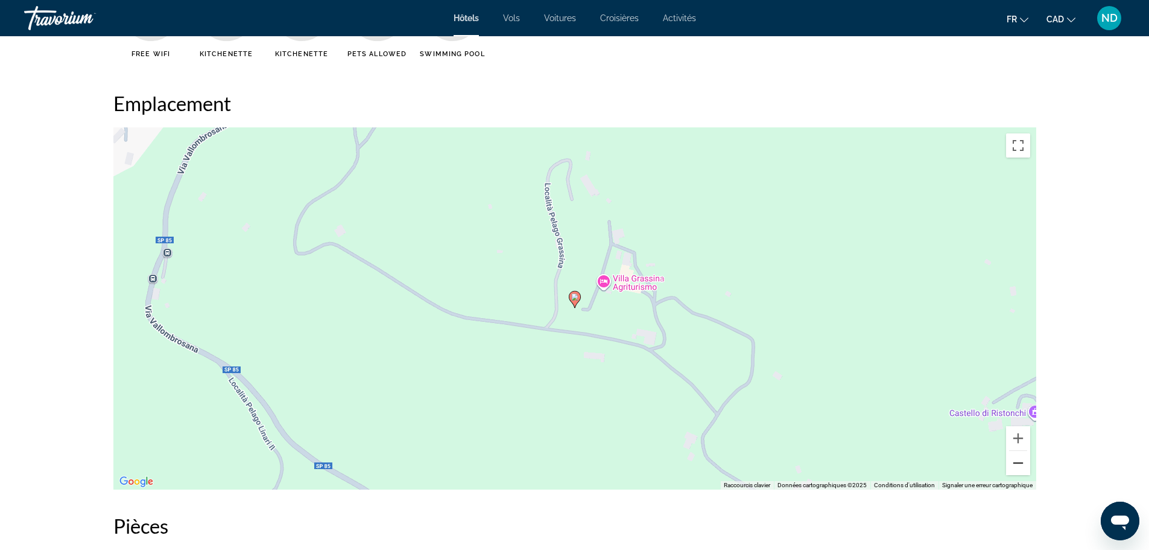
click at [1016, 457] on button "Zoom arrière" at bounding box center [1018, 463] width 24 height 24
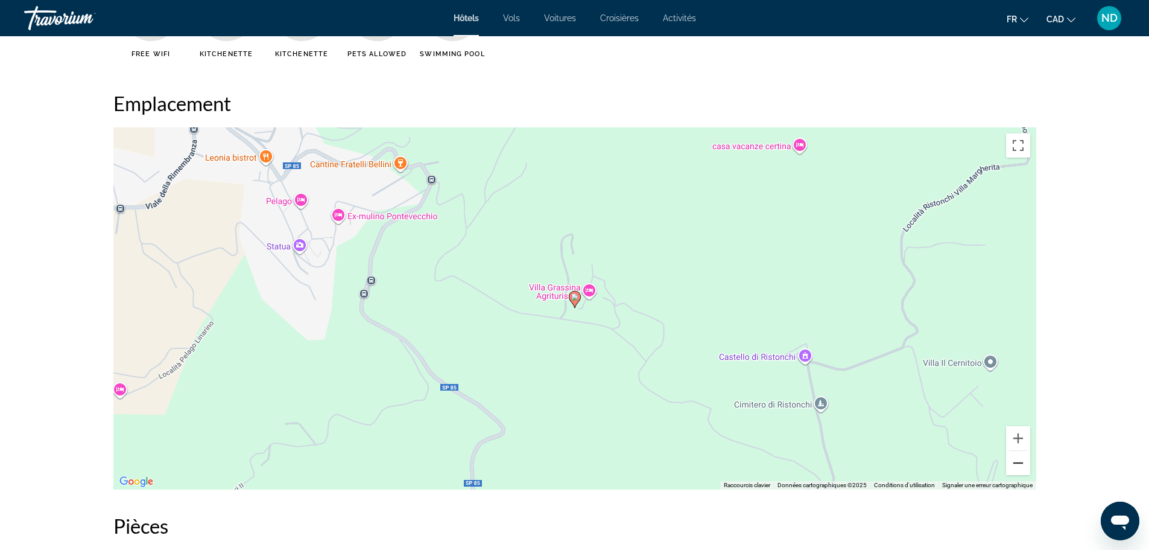
click at [1016, 457] on button "Zoom arrière" at bounding box center [1018, 463] width 24 height 24
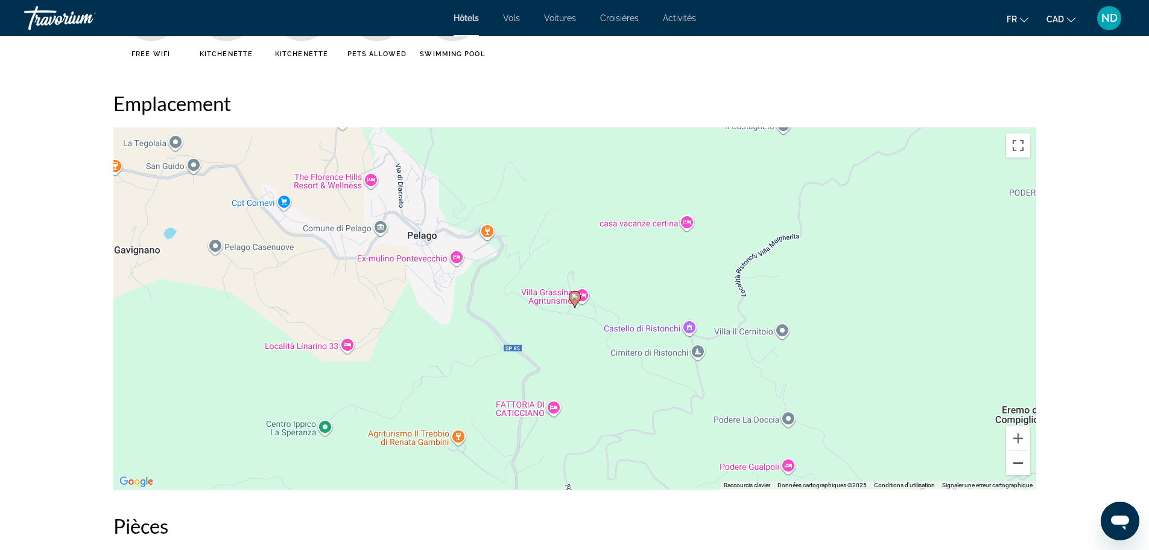
click at [1016, 457] on button "Zoom arrière" at bounding box center [1018, 463] width 24 height 24
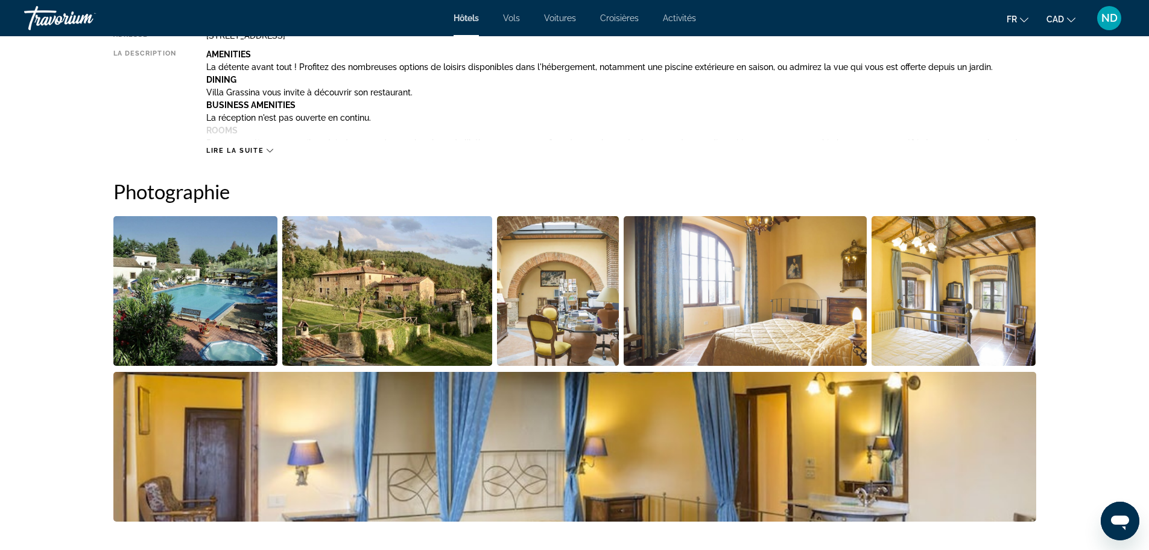
scroll to position [543, 0]
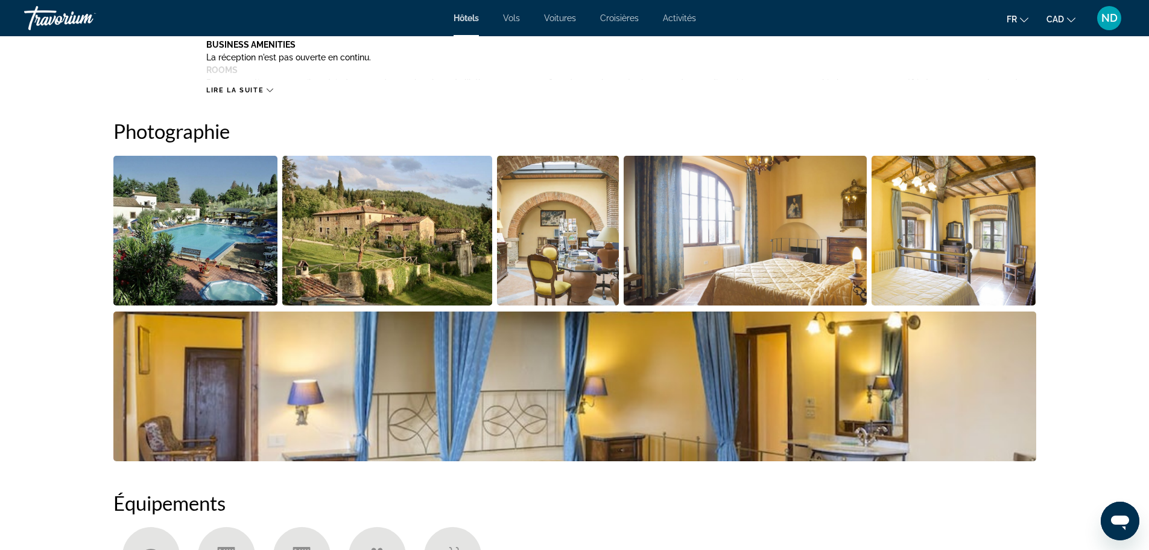
click at [150, 202] on img "Open full-screen image slider" at bounding box center [195, 231] width 165 height 150
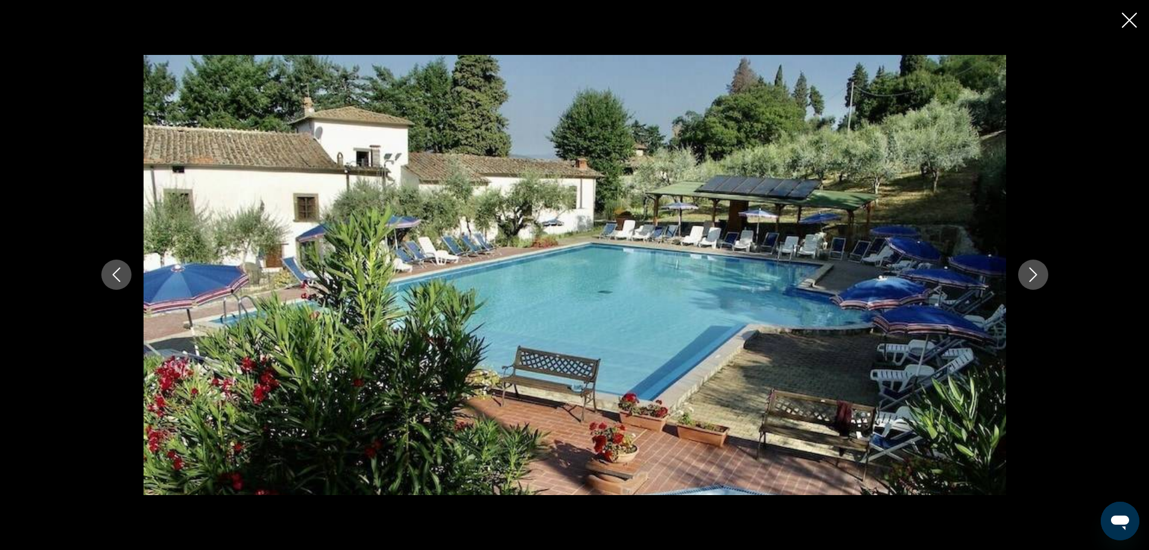
click at [1040, 273] on icon "Next image" at bounding box center [1033, 274] width 14 height 14
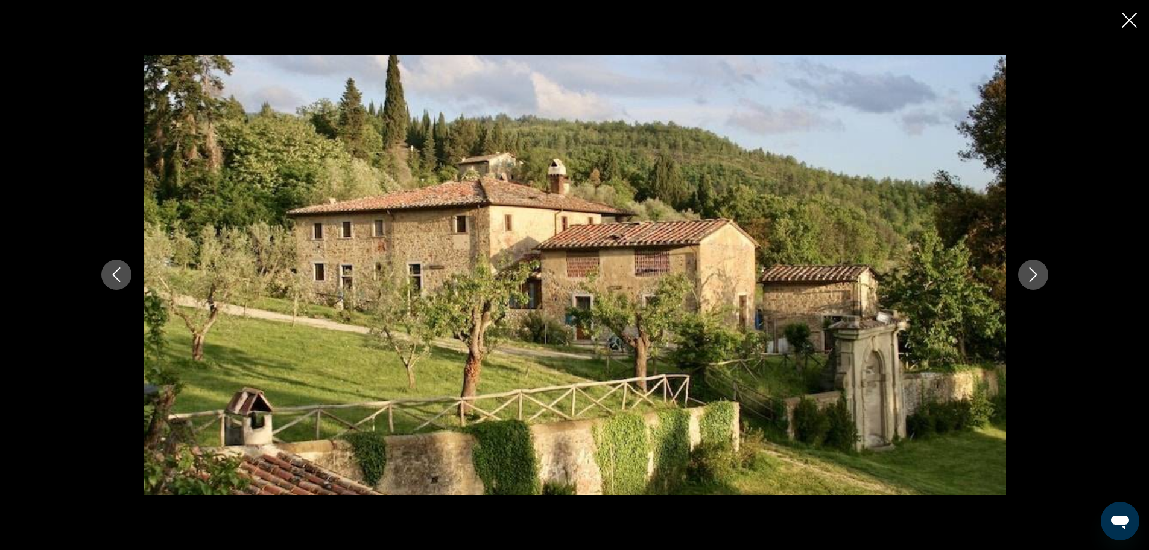
click at [1040, 273] on icon "Next image" at bounding box center [1033, 274] width 14 height 14
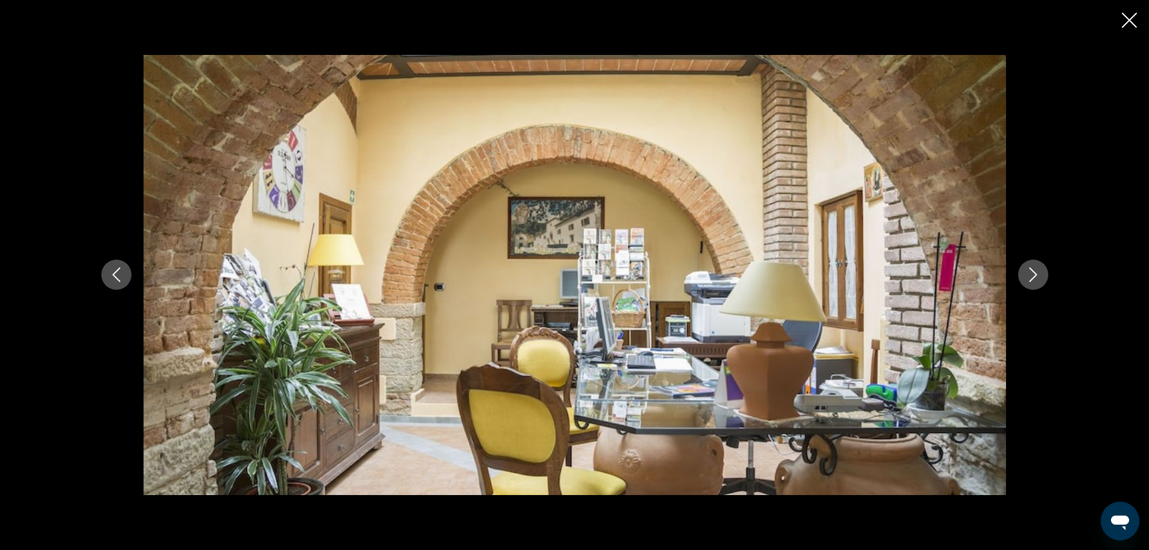
click at [1040, 273] on icon "Next image" at bounding box center [1033, 274] width 14 height 14
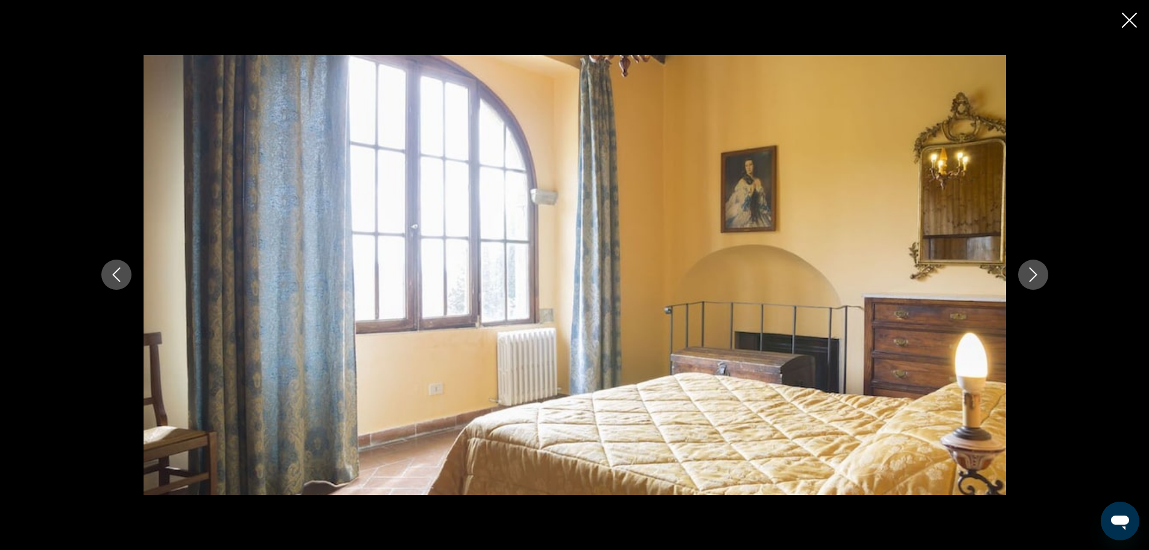
click at [1040, 273] on icon "Next image" at bounding box center [1033, 274] width 14 height 14
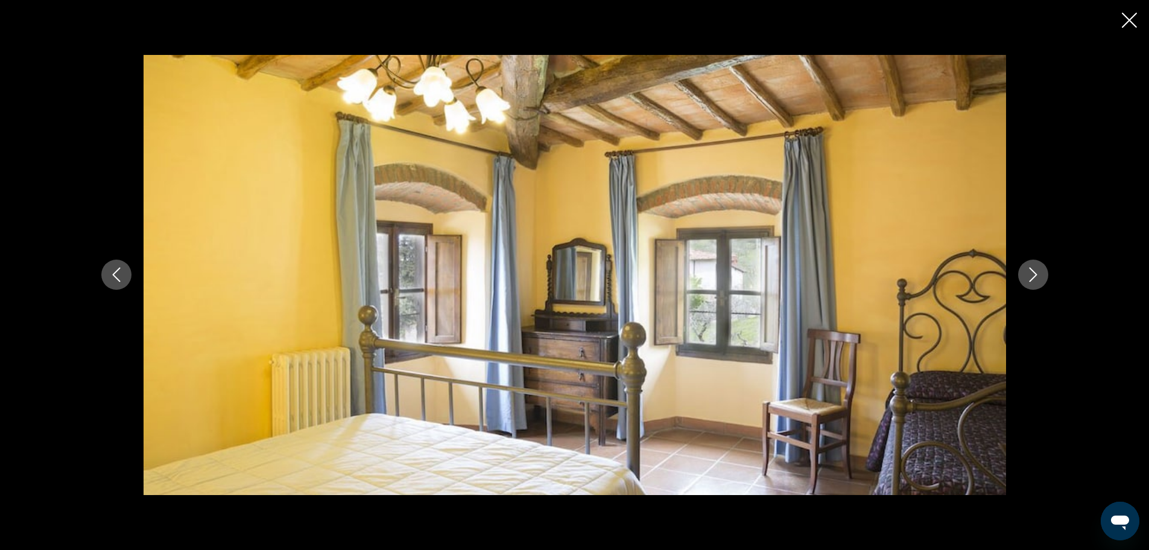
click at [1040, 273] on icon "Next image" at bounding box center [1033, 274] width 14 height 14
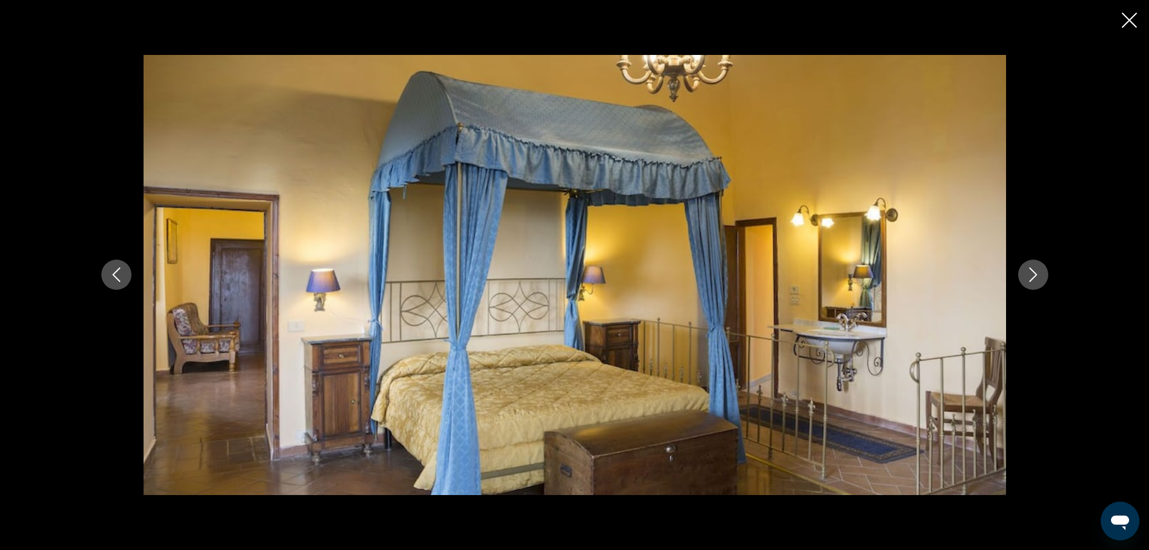
click at [1040, 273] on icon "Next image" at bounding box center [1033, 274] width 14 height 14
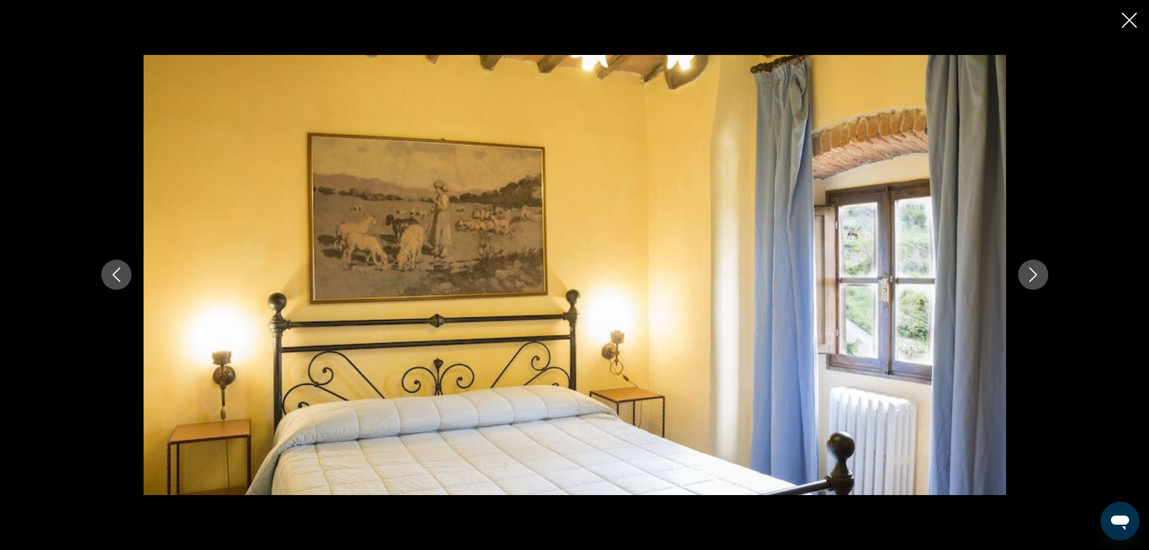
click at [1040, 273] on icon "Next image" at bounding box center [1033, 274] width 14 height 14
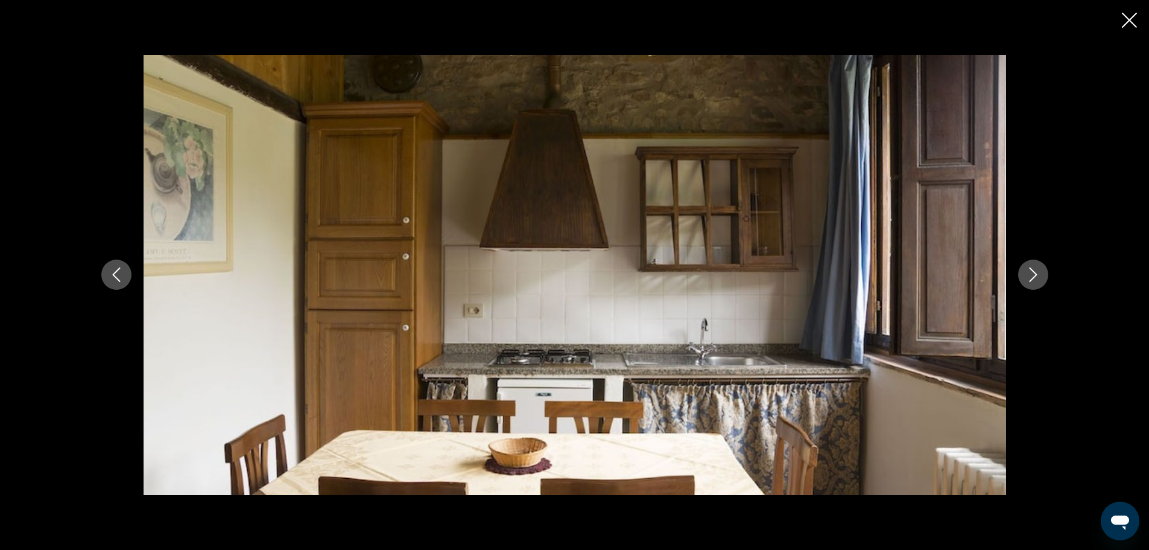
click at [1040, 273] on icon "Next image" at bounding box center [1033, 274] width 14 height 14
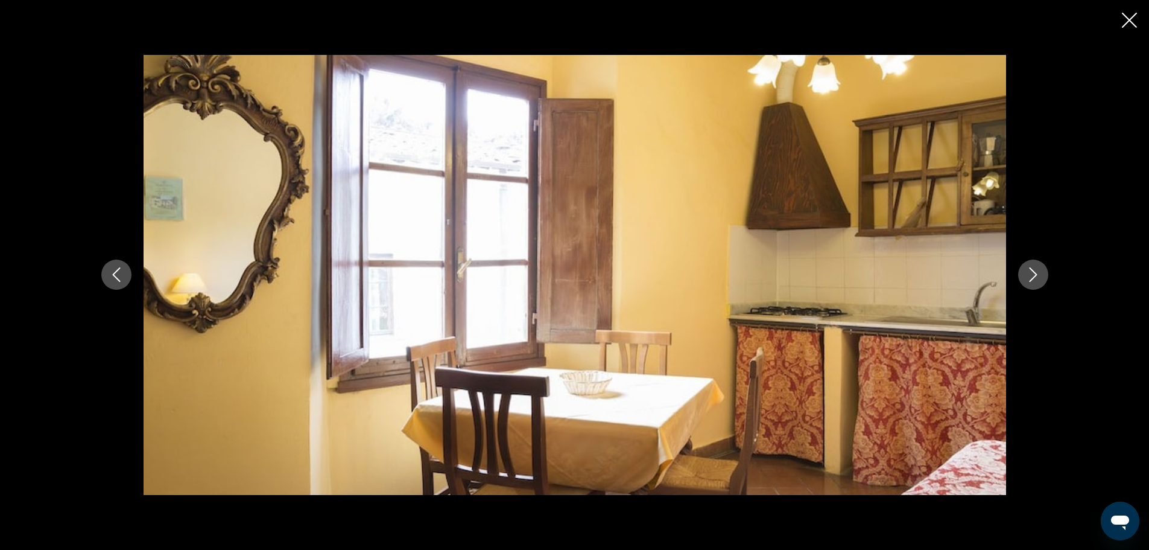
click at [1040, 273] on icon "Next image" at bounding box center [1033, 274] width 14 height 14
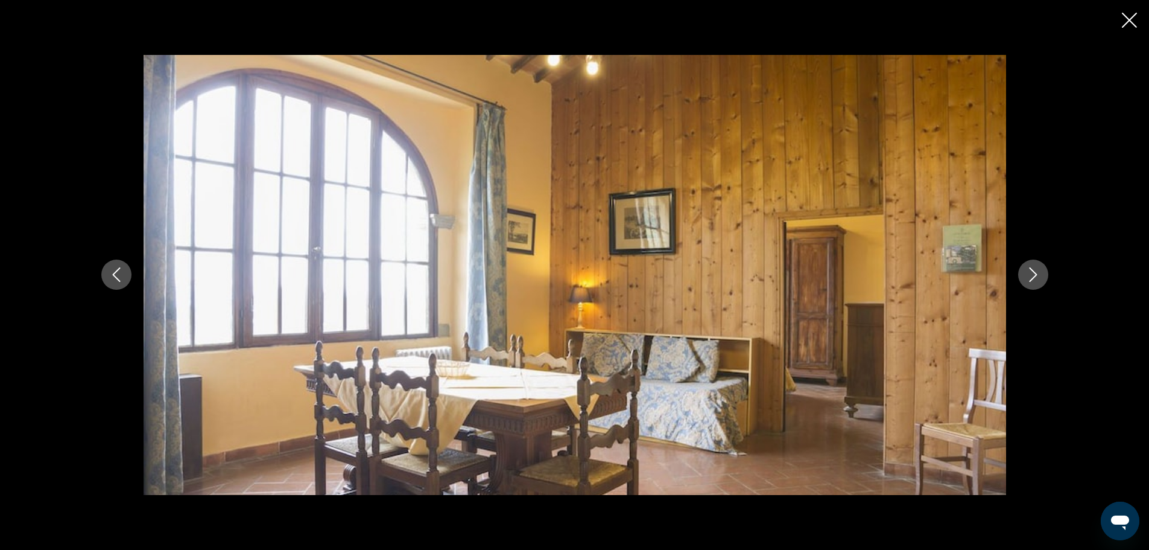
click at [1040, 273] on icon "Next image" at bounding box center [1033, 274] width 14 height 14
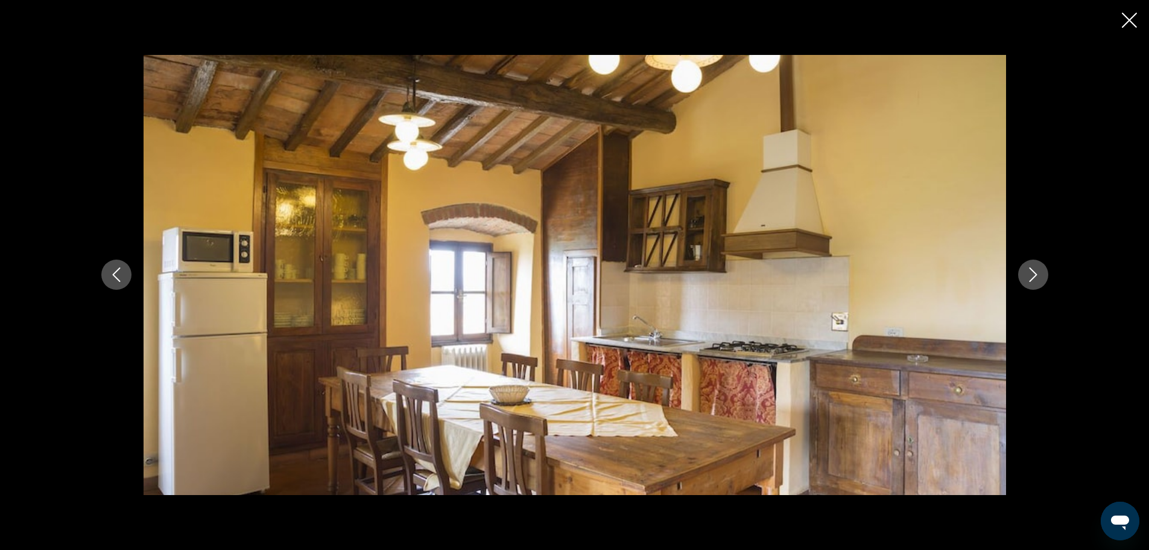
click at [1125, 11] on div "prev next" at bounding box center [574, 275] width 1149 height 550
click at [1137, 21] on icon "Close slideshow" at bounding box center [1129, 20] width 15 height 15
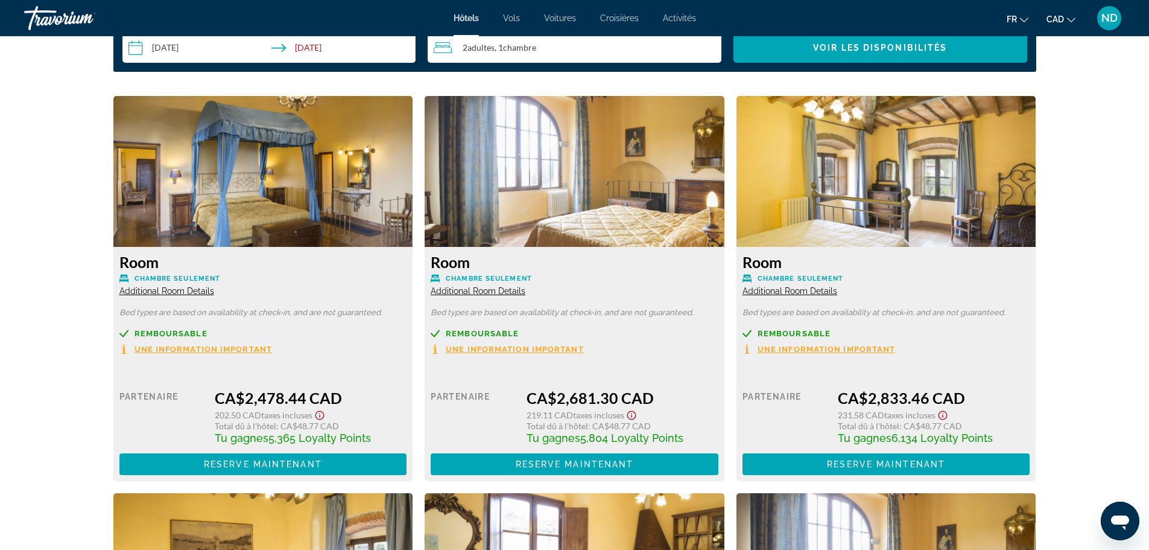
scroll to position [1630, 0]
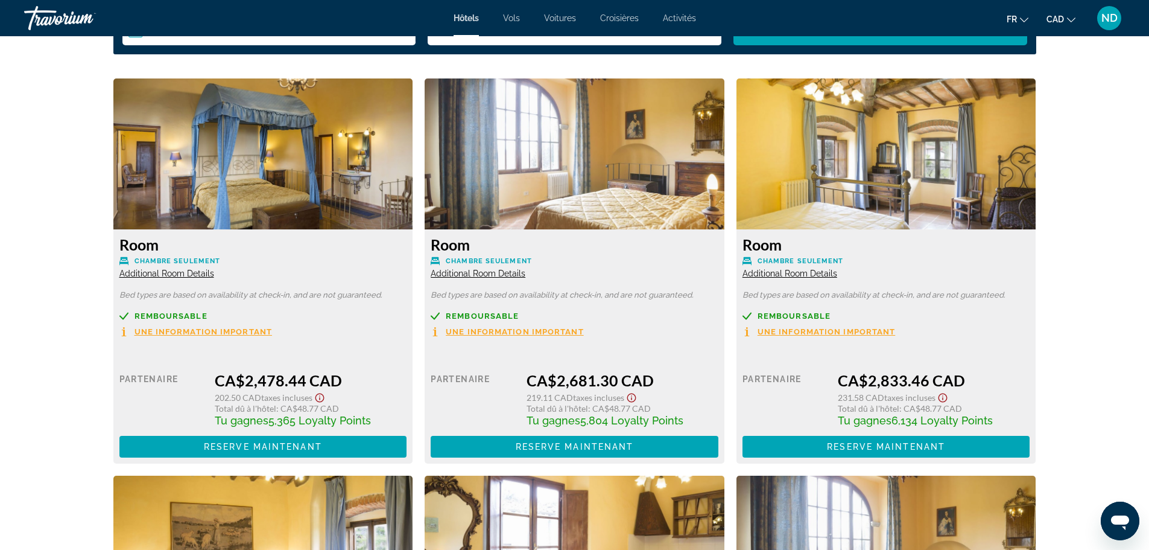
click at [304, 168] on img "Main content" at bounding box center [263, 153] width 300 height 151
click at [214, 334] on span "Une information important" at bounding box center [204, 332] width 138 height 8
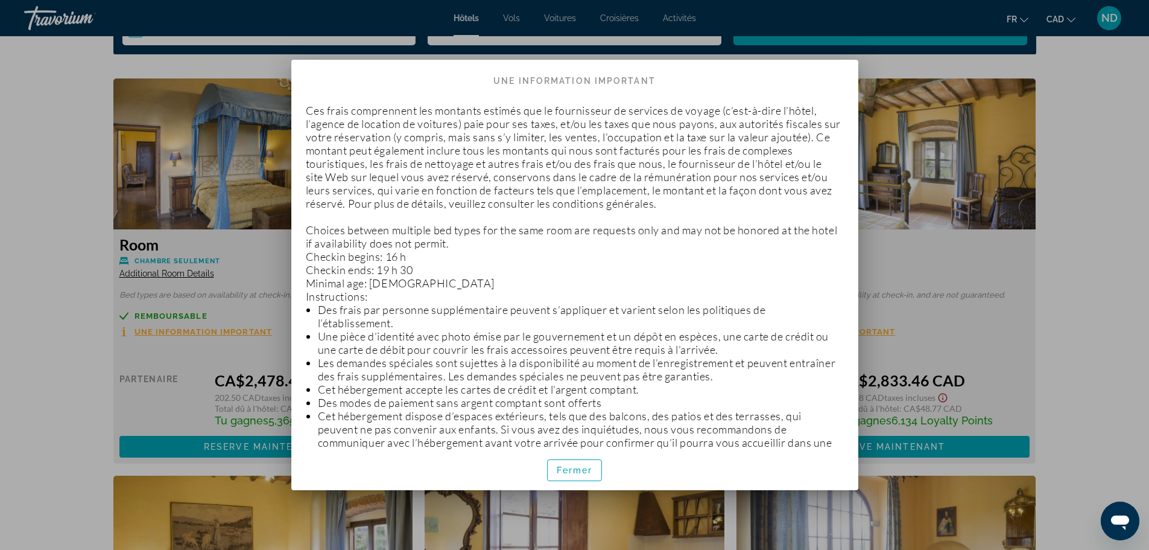
scroll to position [0, 0]
click at [563, 463] on span "button" at bounding box center [575, 470] width 54 height 29
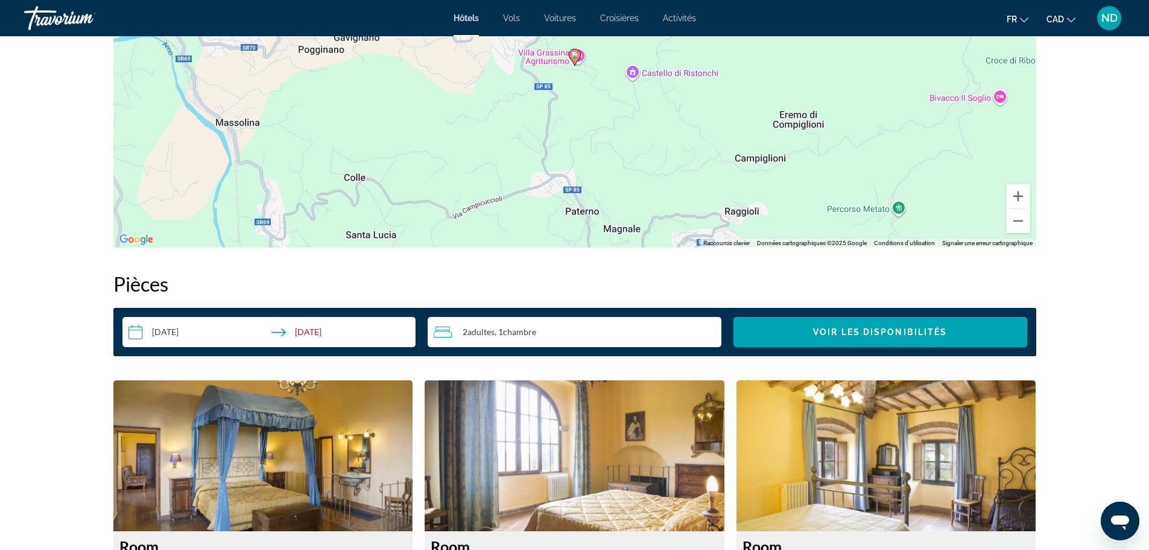
scroll to position [1026, 0]
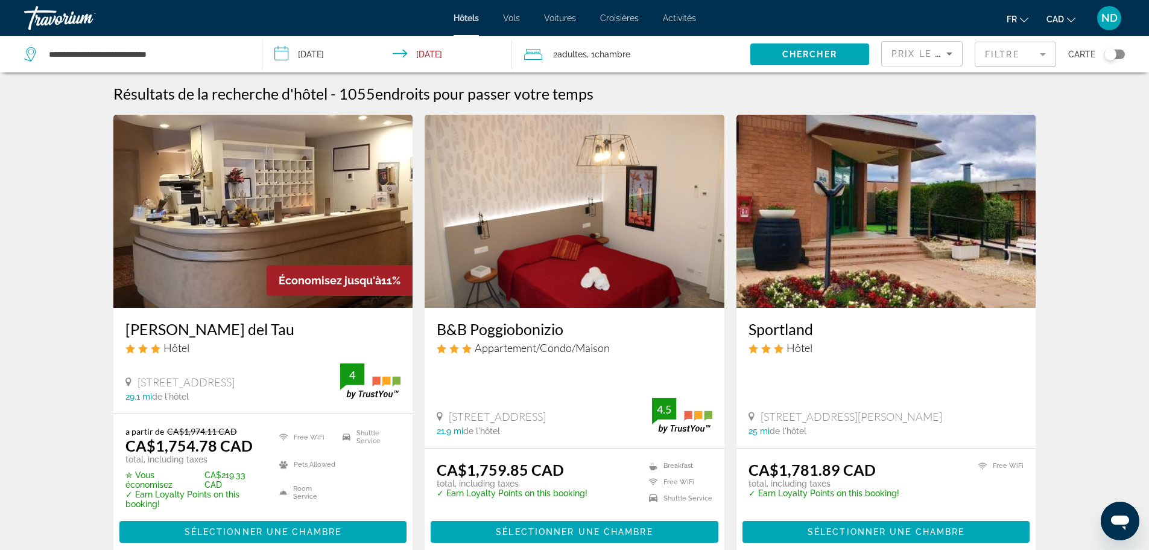
click at [1000, 45] on mat-form-field "Filtre" at bounding box center [1015, 54] width 81 height 25
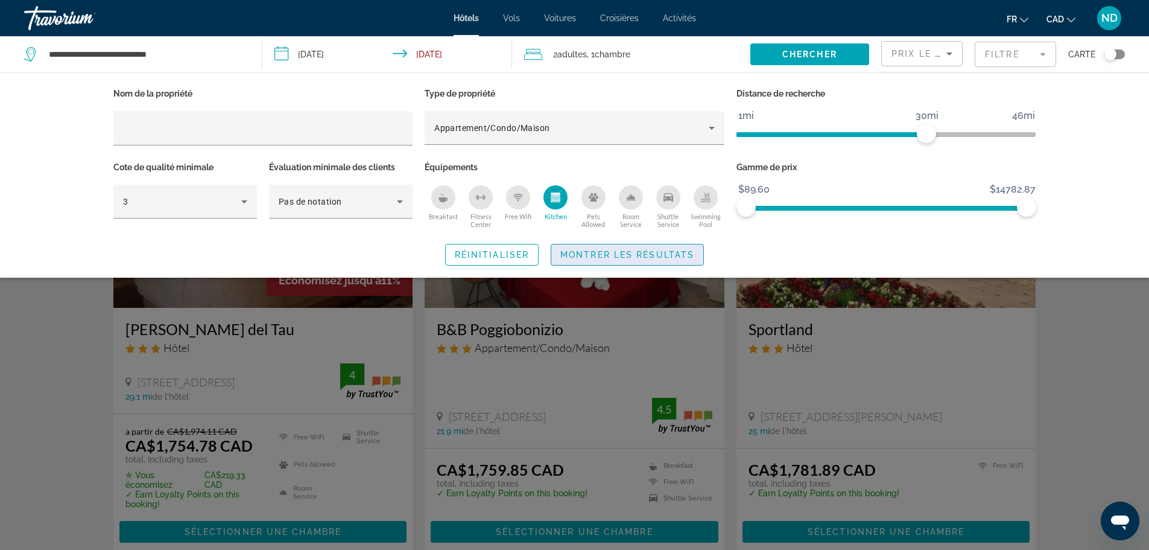
click at [589, 246] on span "Search widget" at bounding box center [627, 254] width 152 height 29
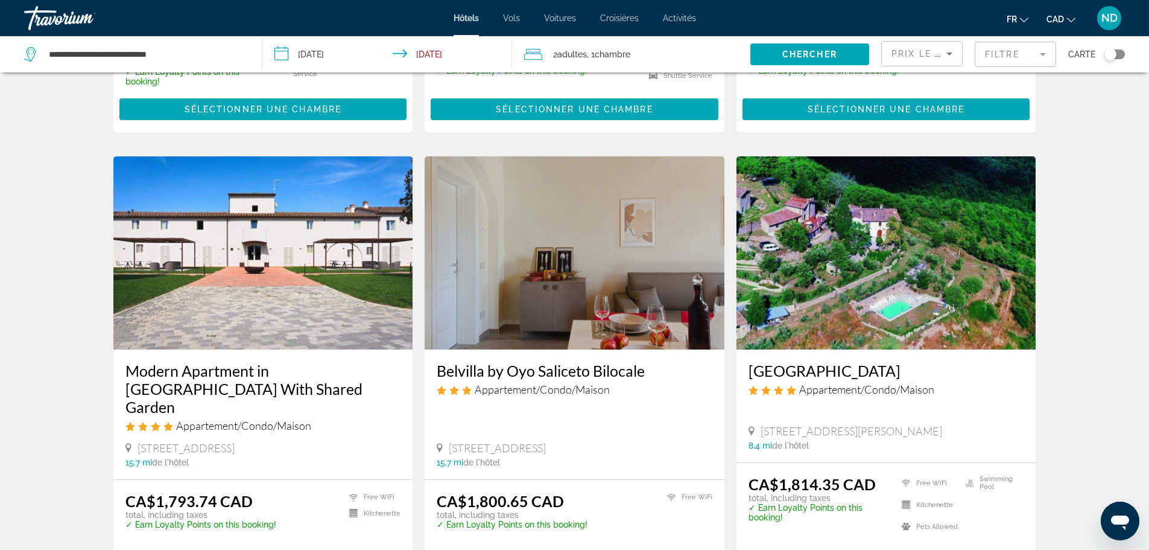
scroll to position [483, 0]
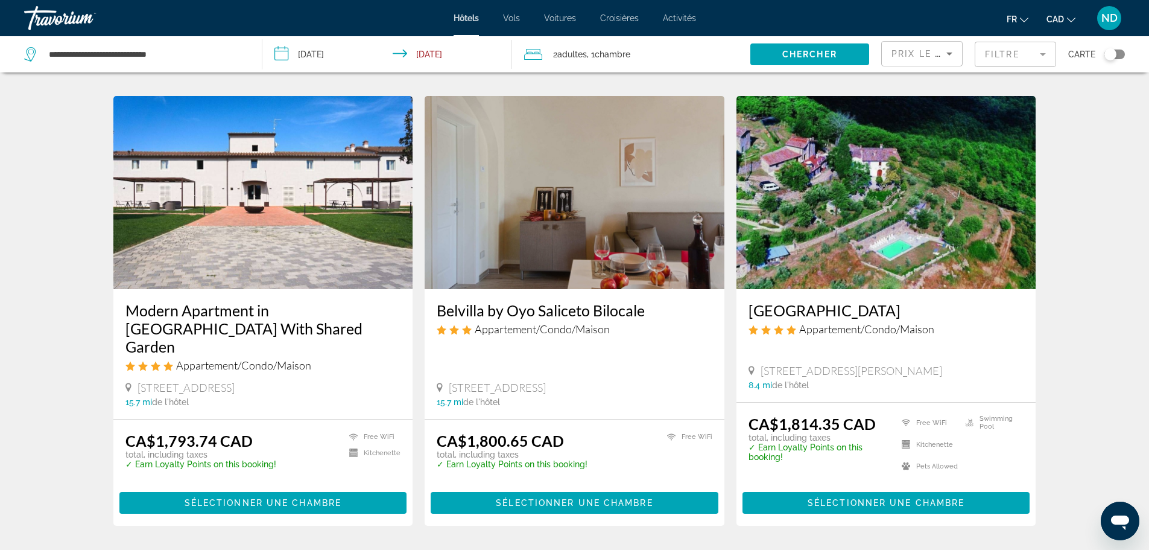
click at [869, 192] on img "Main content" at bounding box center [887, 192] width 300 height 193
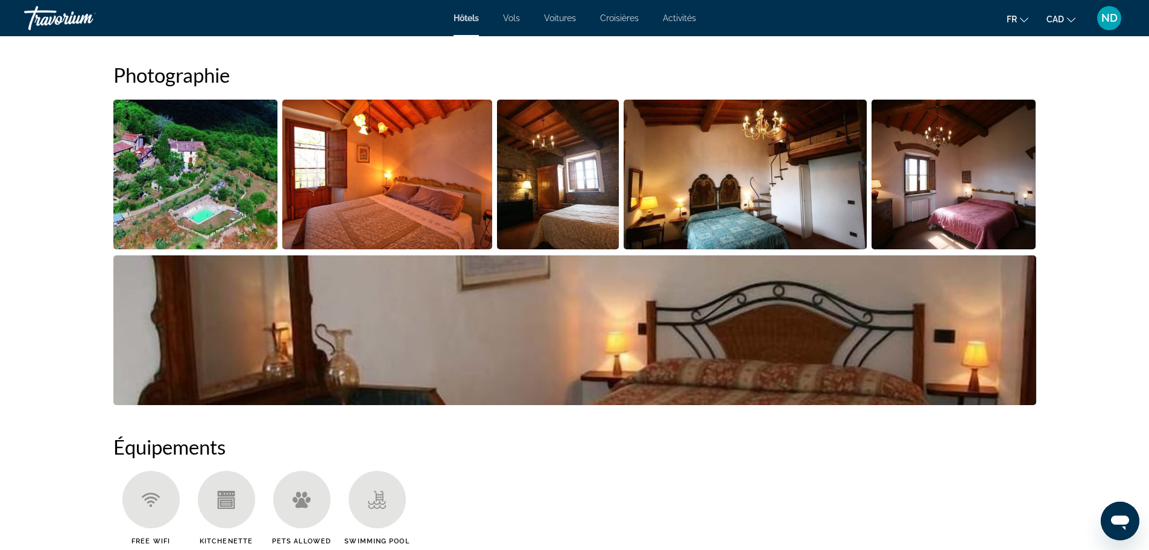
scroll to position [603, 0]
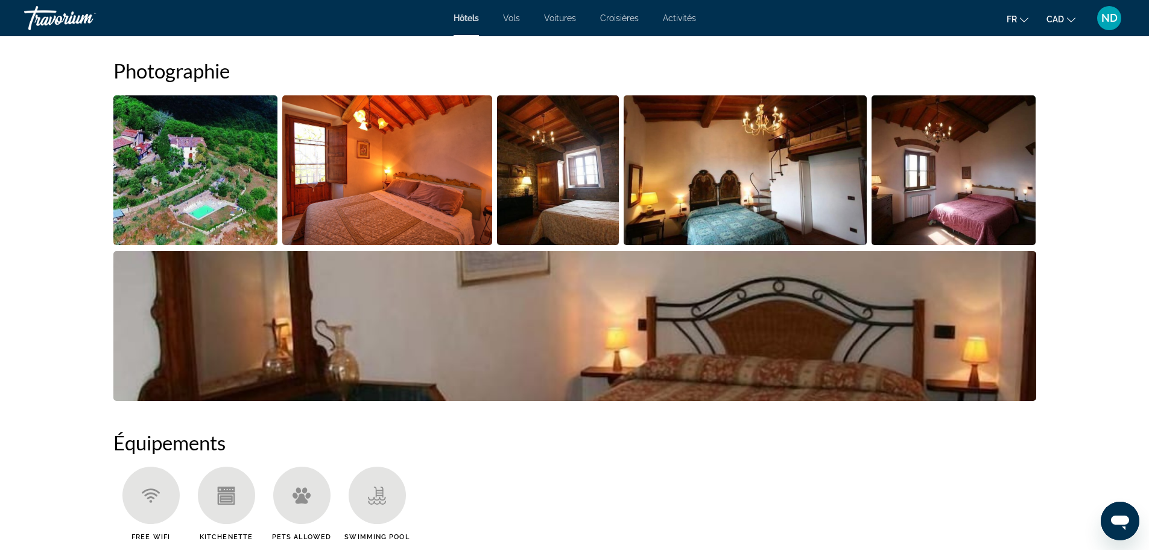
click at [237, 192] on img "Open full-screen image slider" at bounding box center [195, 170] width 165 height 150
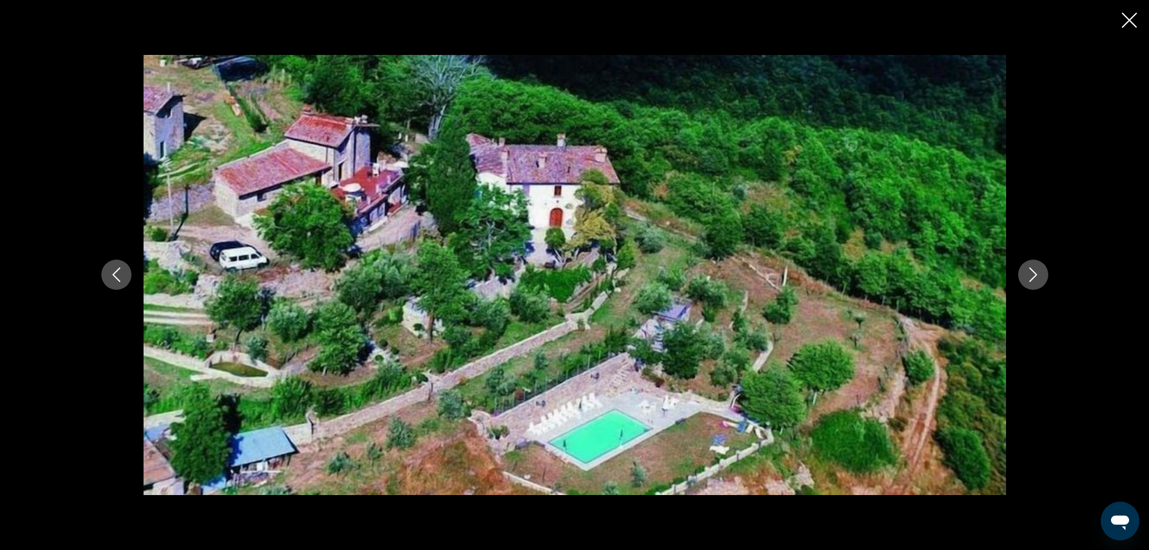
click at [1034, 272] on icon "Next image" at bounding box center [1033, 275] width 8 height 14
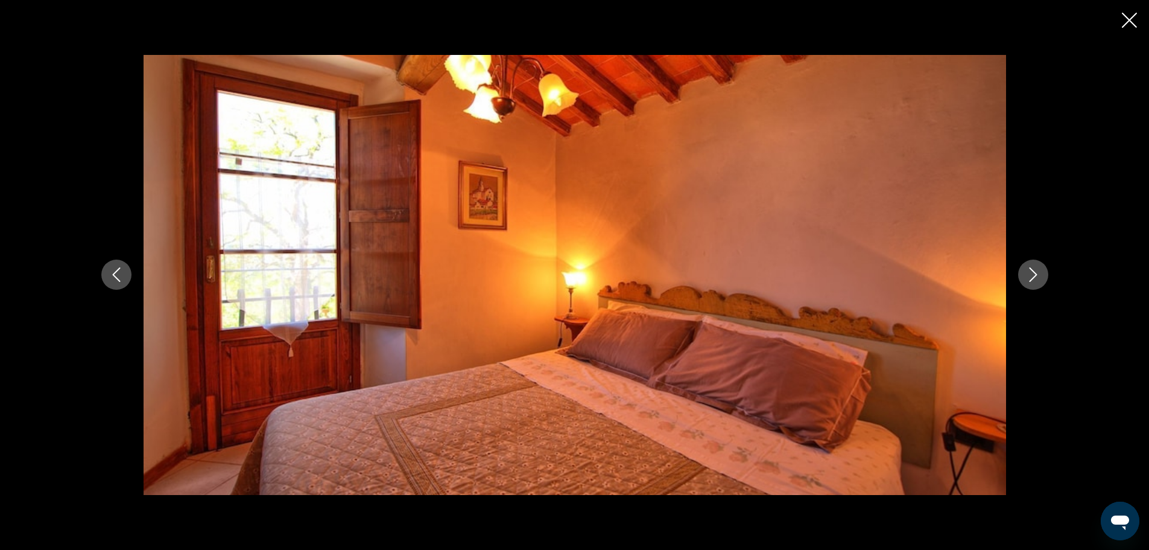
click at [1034, 272] on icon "Next image" at bounding box center [1033, 275] width 8 height 14
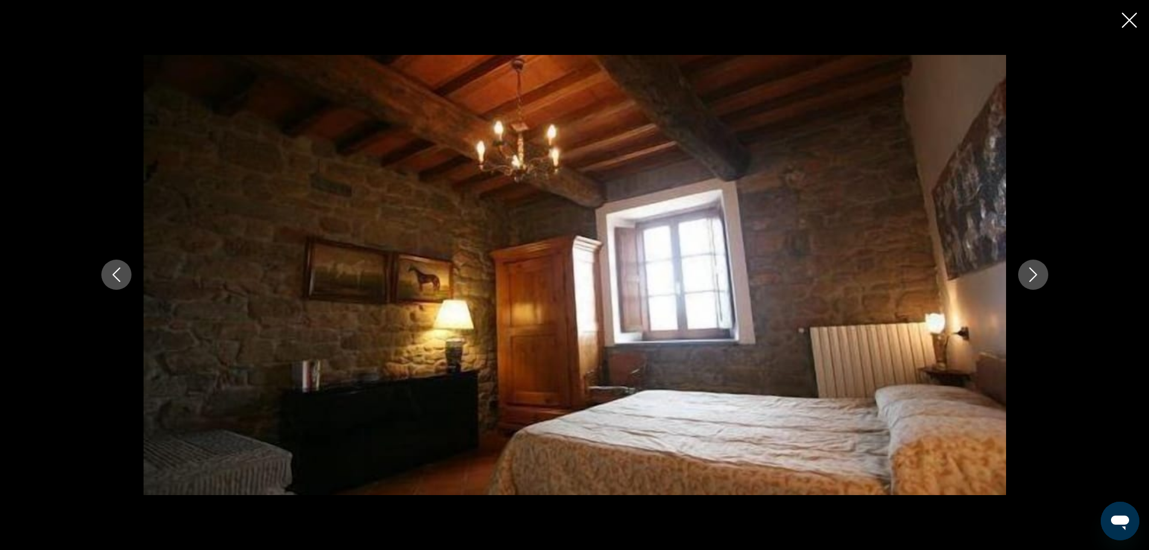
click at [1034, 272] on icon "Next image" at bounding box center [1033, 275] width 8 height 14
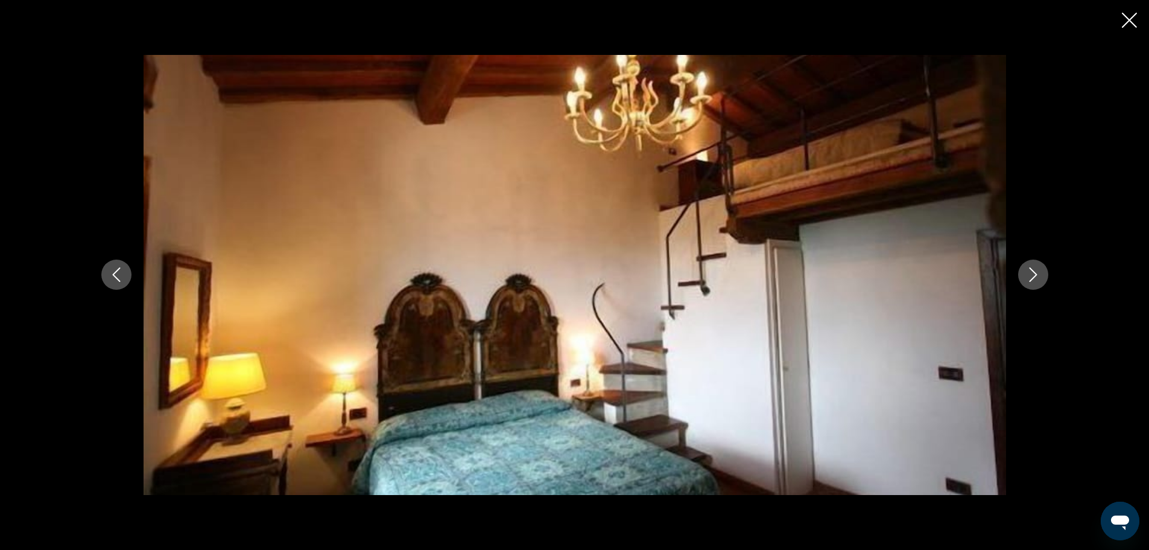
click at [1034, 272] on icon "Next image" at bounding box center [1033, 275] width 8 height 14
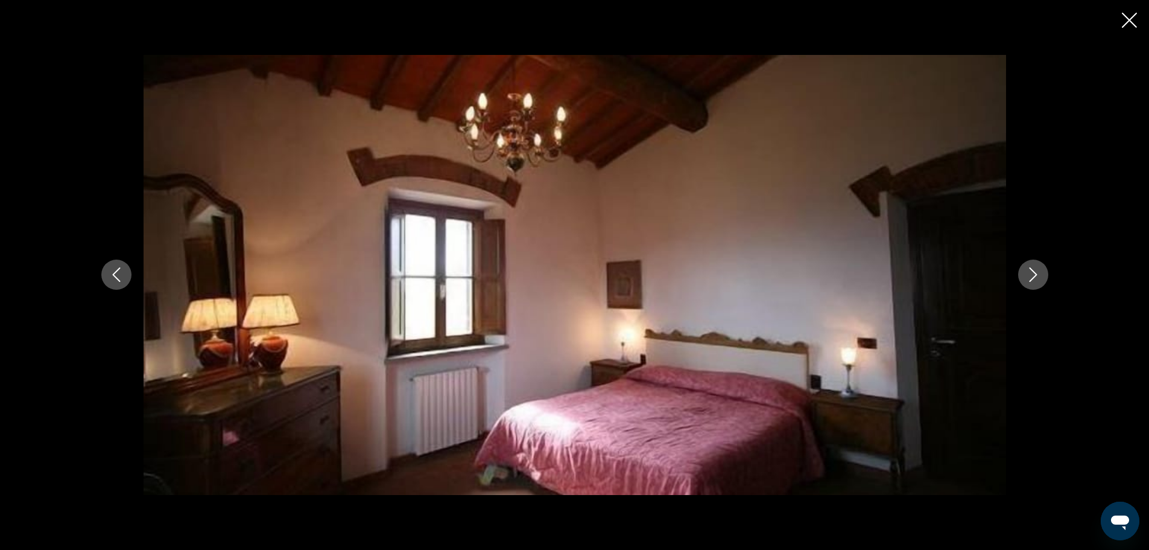
click at [1034, 272] on icon "Next image" at bounding box center [1033, 275] width 8 height 14
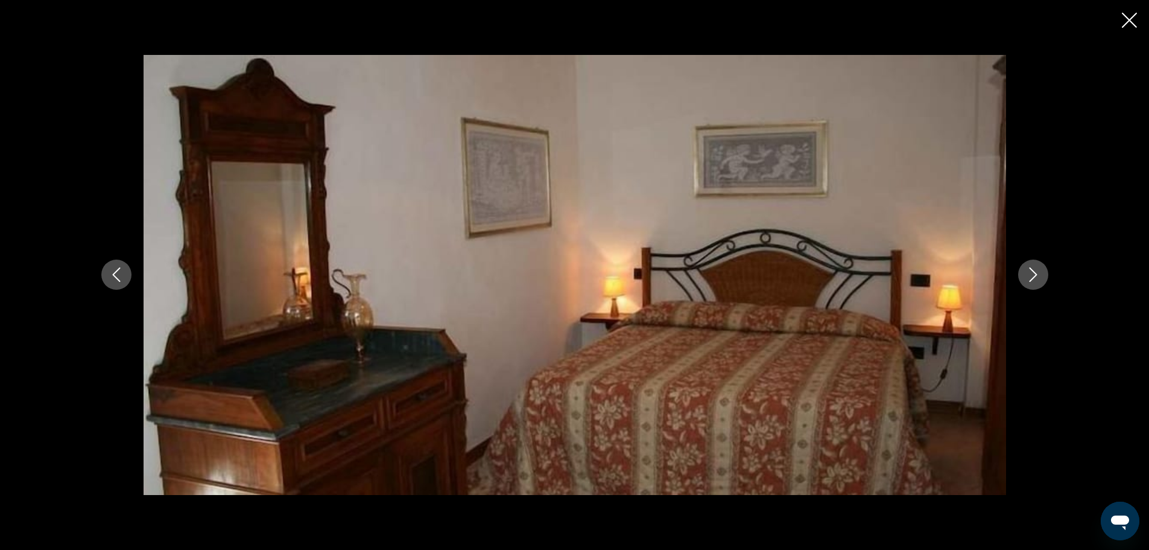
click at [1034, 272] on icon "Next image" at bounding box center [1033, 275] width 8 height 14
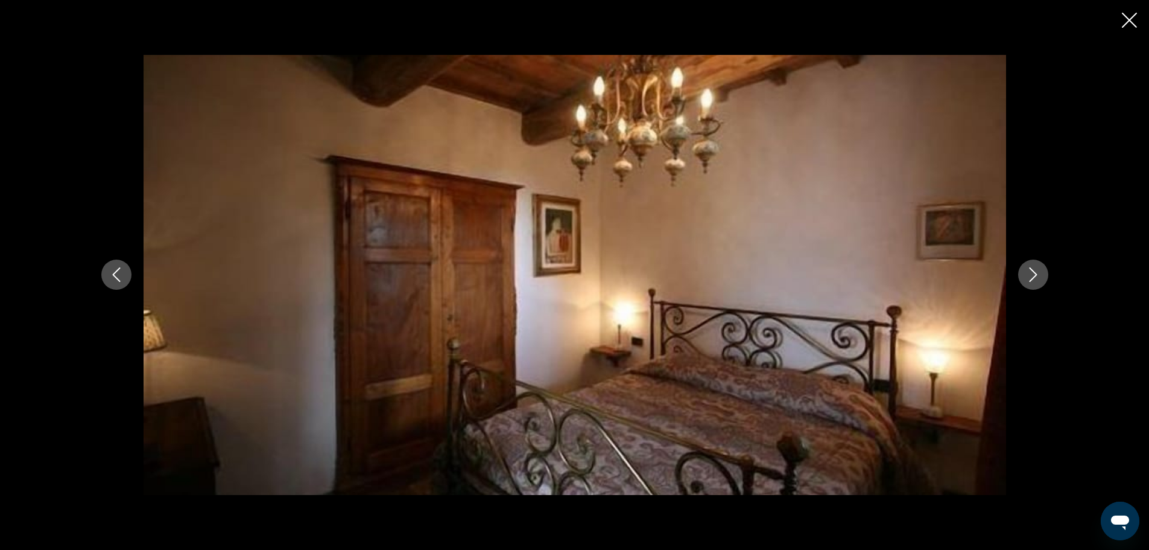
click at [1034, 272] on icon "Next image" at bounding box center [1033, 275] width 8 height 14
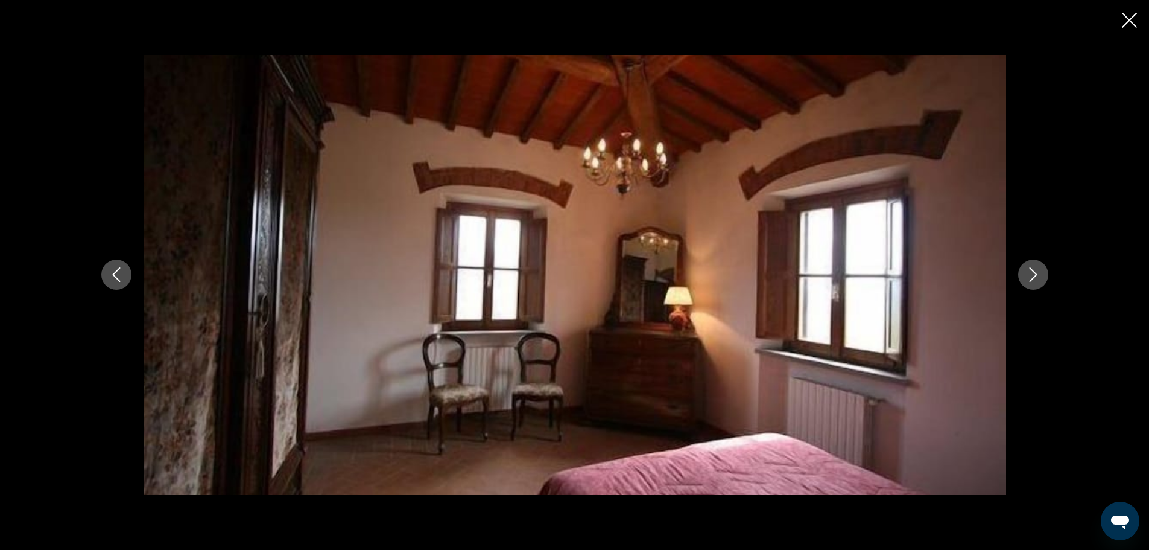
click at [1123, 22] on icon "Close slideshow" at bounding box center [1129, 20] width 15 height 15
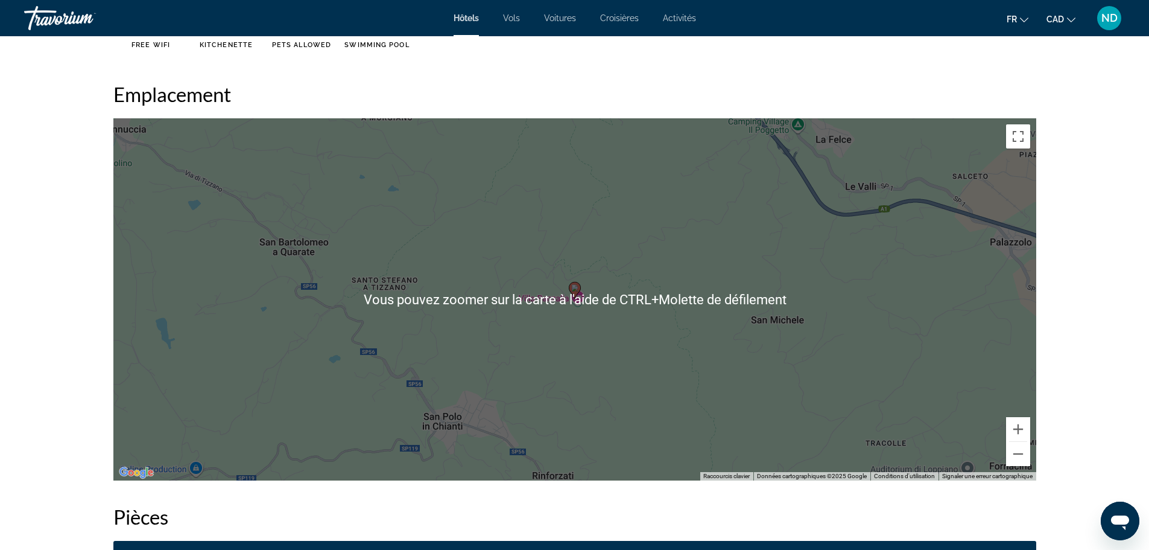
scroll to position [1146, 0]
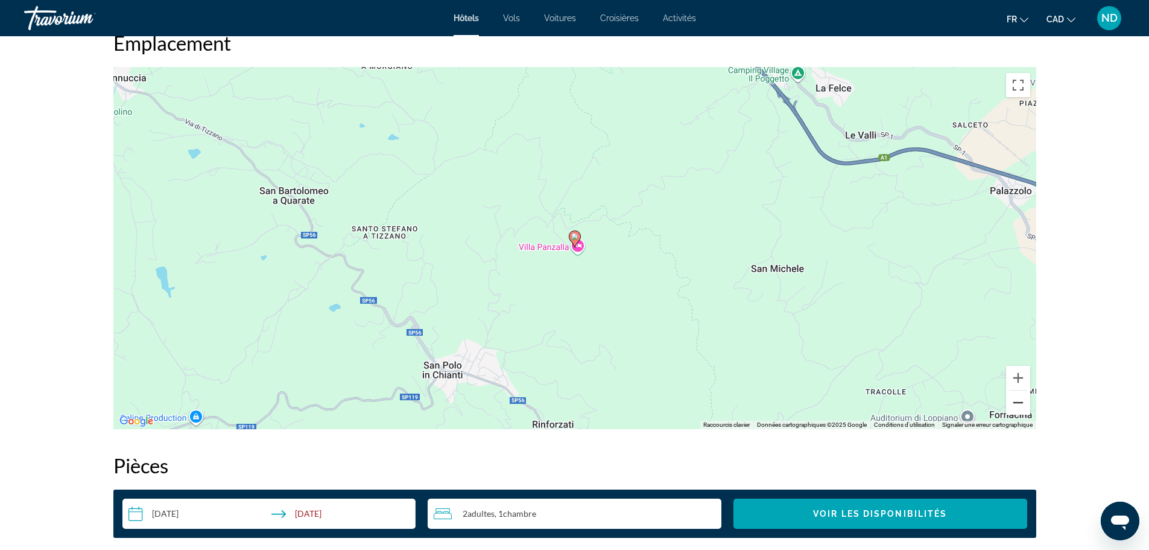
click at [1014, 405] on button "Zoom arrière" at bounding box center [1018, 402] width 24 height 24
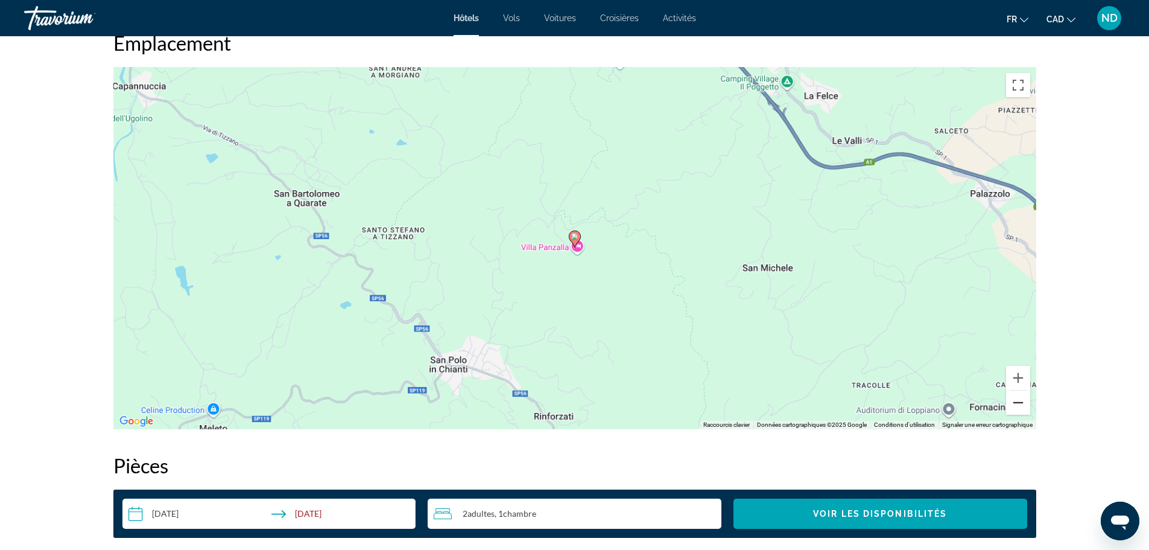
click at [1014, 405] on button "Zoom arrière" at bounding box center [1018, 402] width 24 height 24
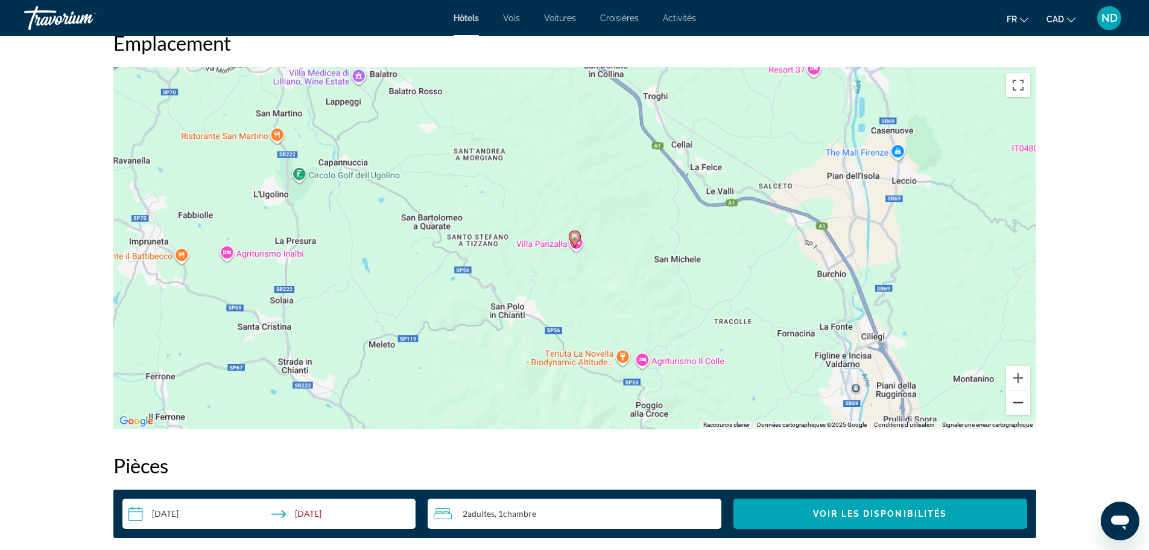
click at [1014, 405] on button "Zoom arrière" at bounding box center [1018, 402] width 24 height 24
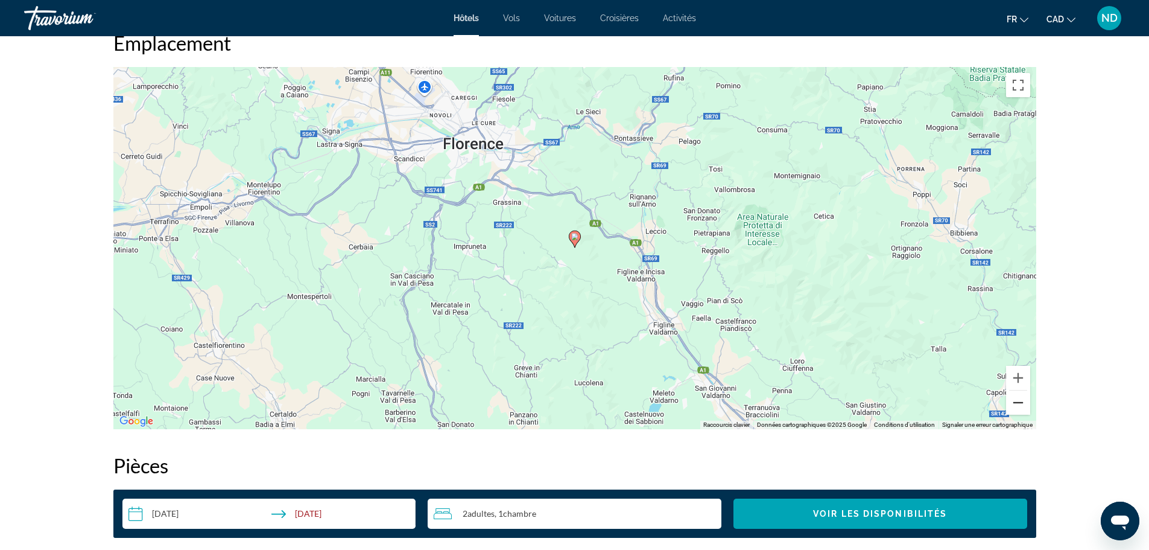
click at [1014, 405] on button "Zoom arrière" at bounding box center [1018, 402] width 24 height 24
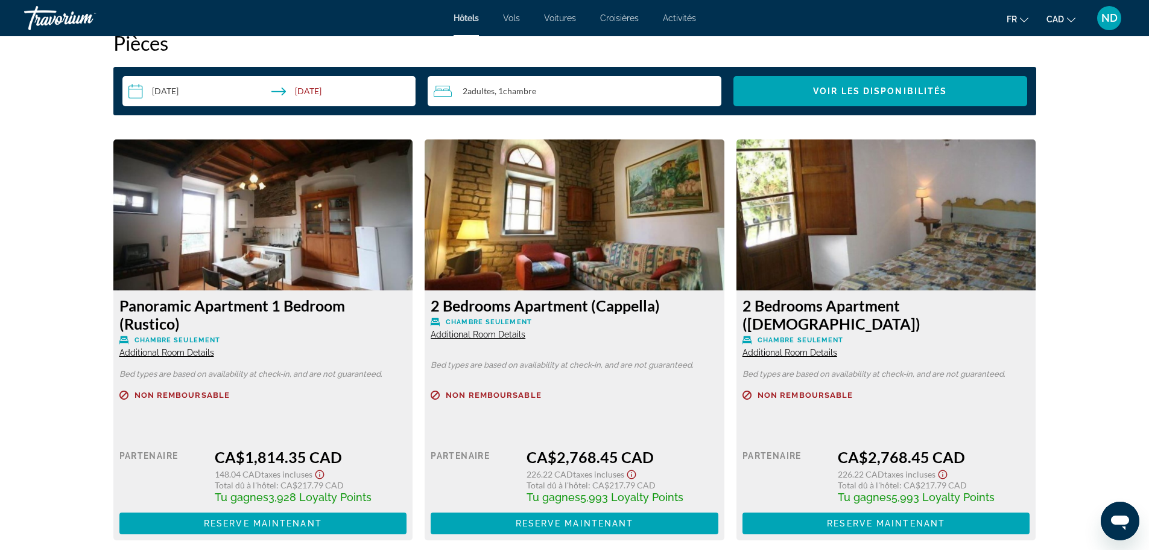
scroll to position [1207, 0]
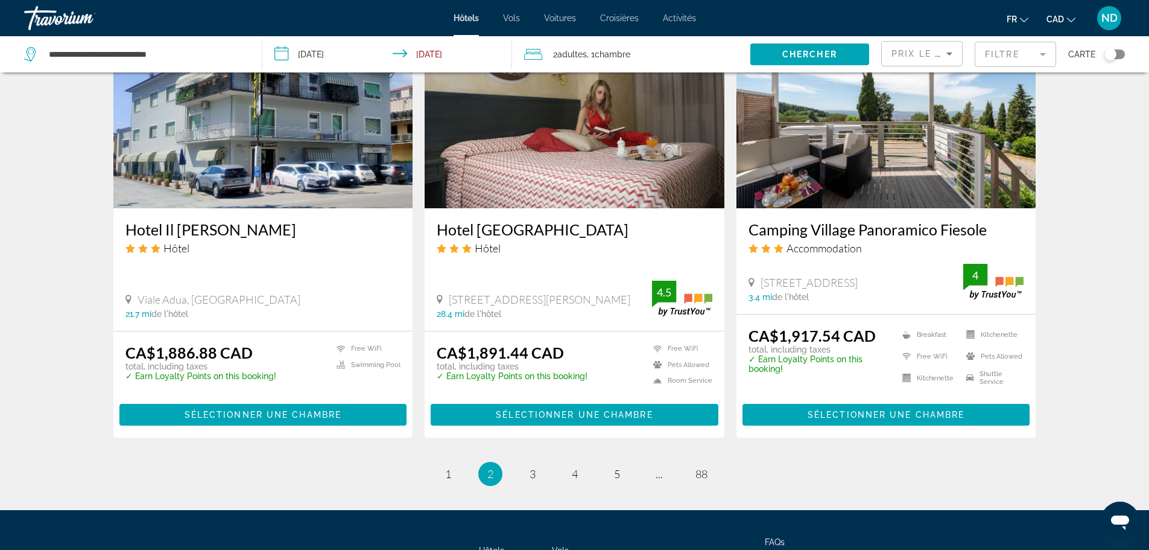
scroll to position [1572, 0]
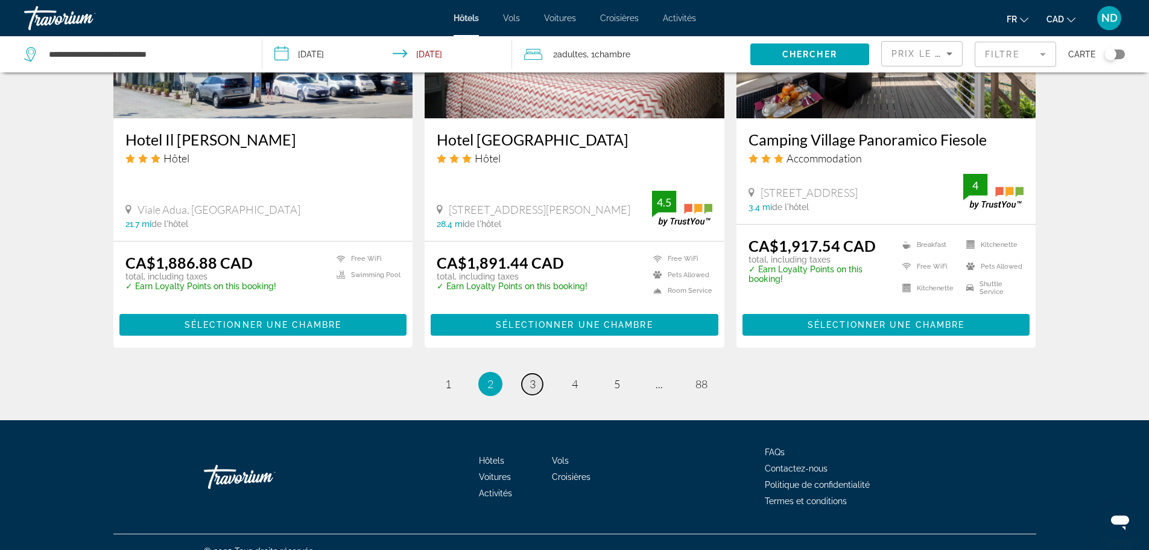
click at [527, 373] on link "page 3" at bounding box center [532, 383] width 21 height 21
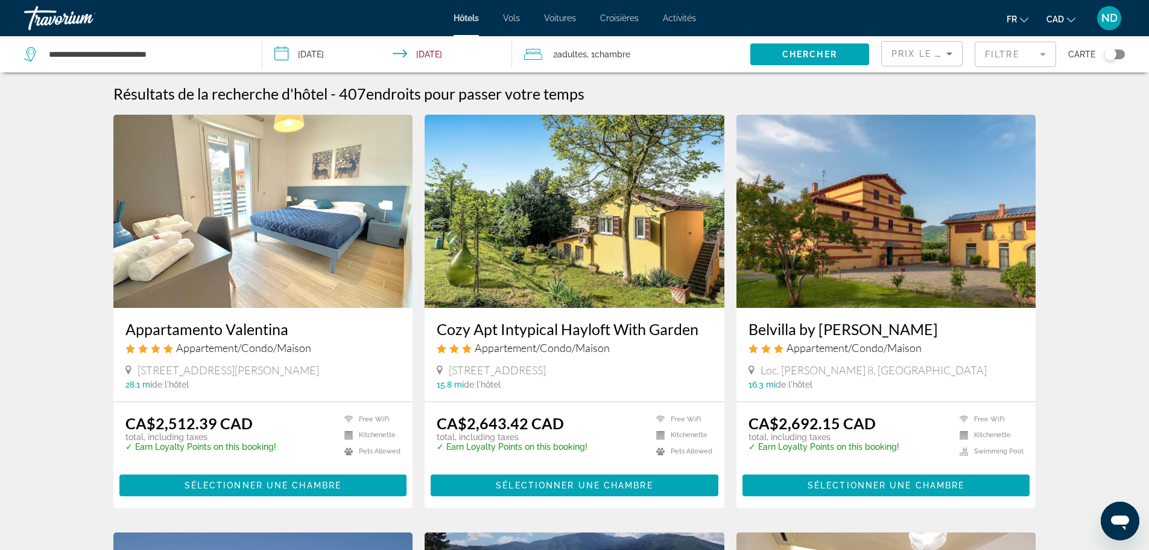
click at [322, 173] on img "Main content" at bounding box center [263, 211] width 300 height 193
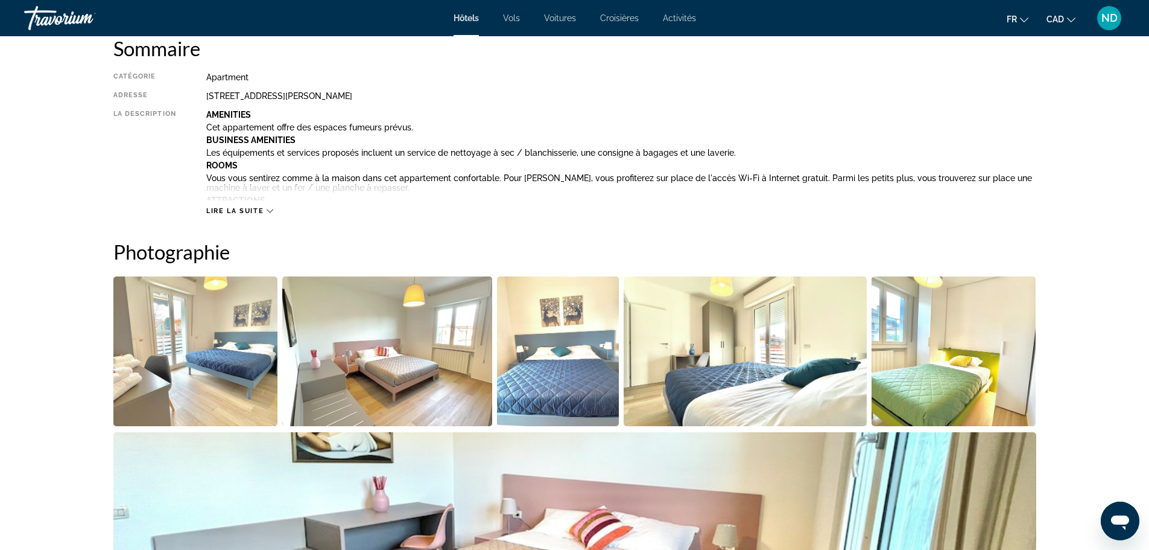
scroll to position [543, 0]
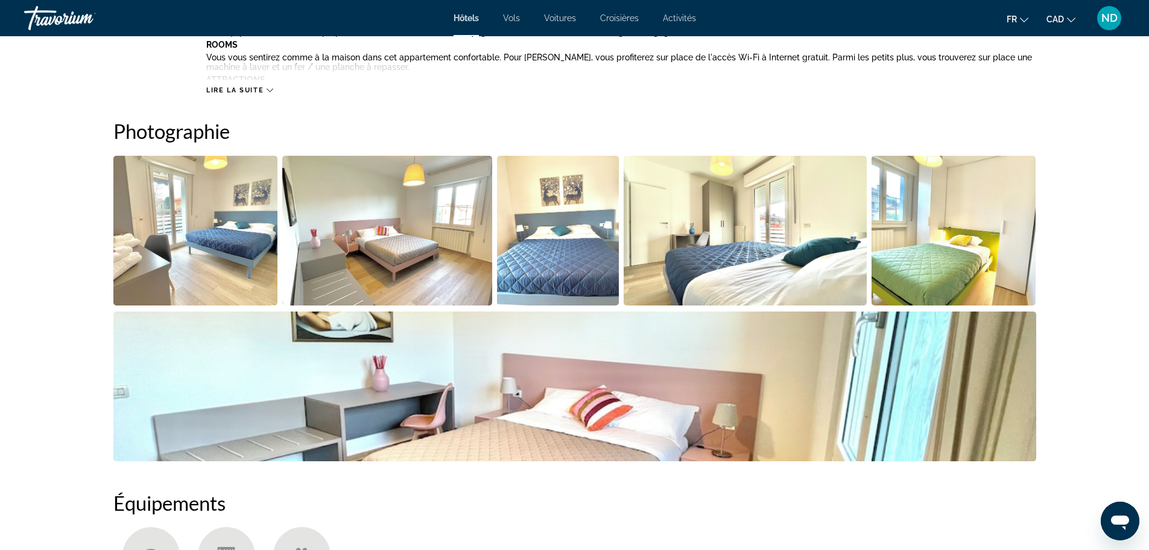
click at [191, 242] on img "Open full-screen image slider" at bounding box center [195, 231] width 165 height 150
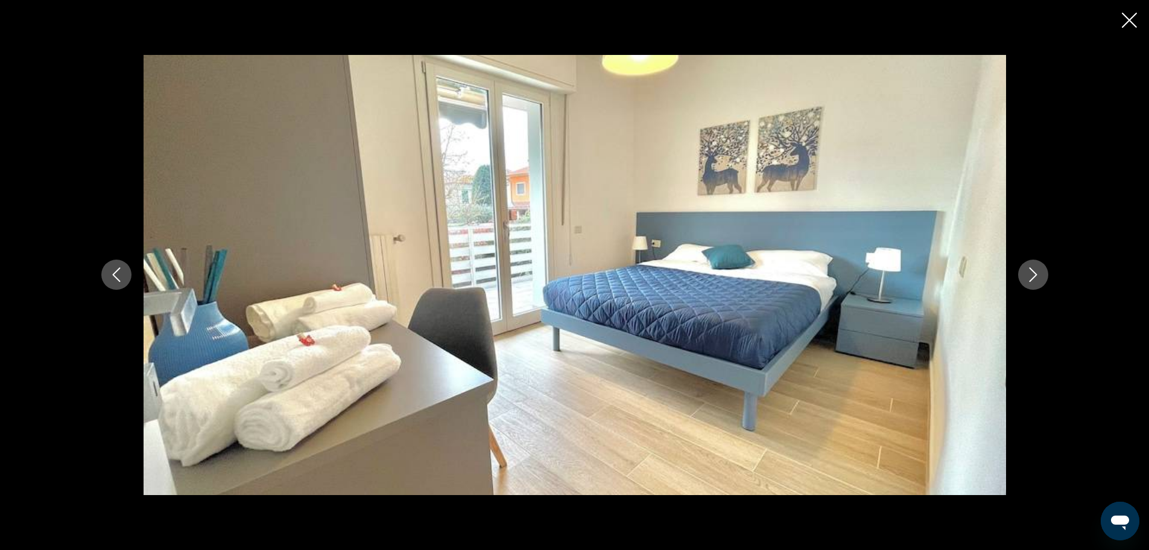
click at [1041, 270] on button "Next image" at bounding box center [1033, 274] width 30 height 30
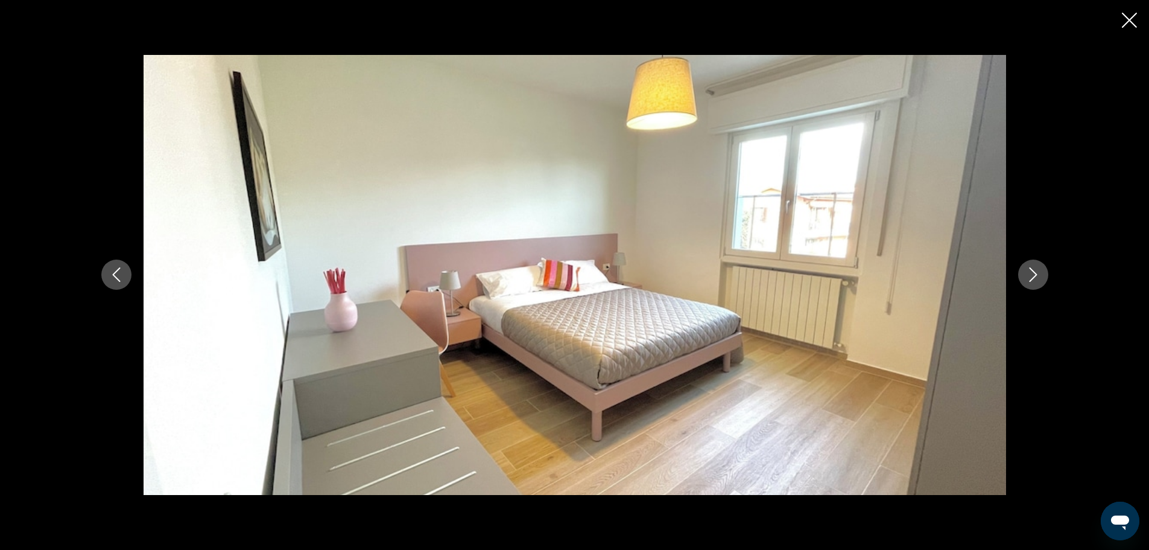
click at [1041, 270] on button "Next image" at bounding box center [1033, 274] width 30 height 30
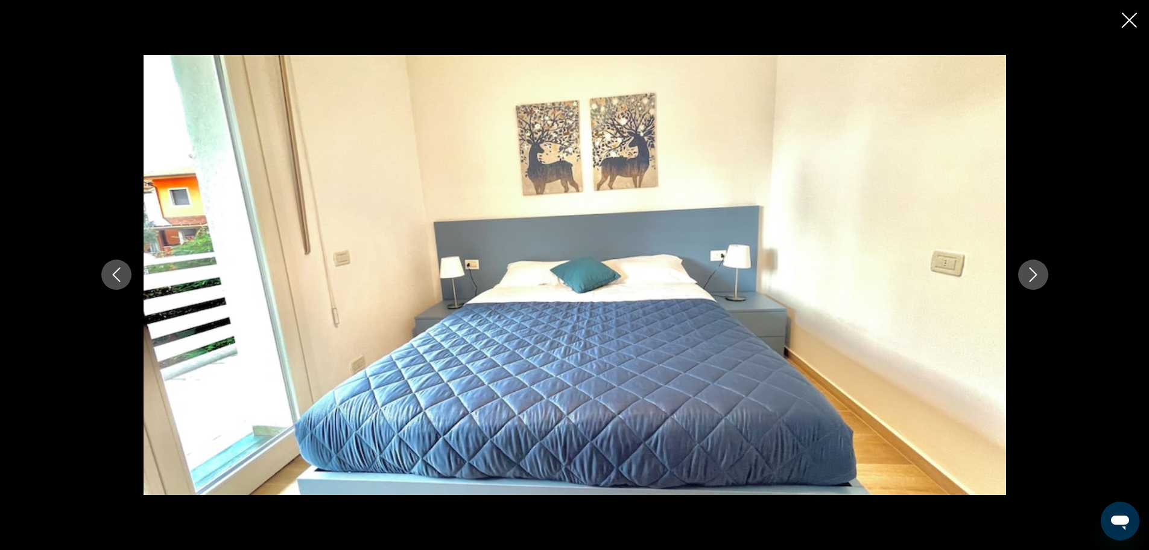
click at [1041, 270] on button "Next image" at bounding box center [1033, 274] width 30 height 30
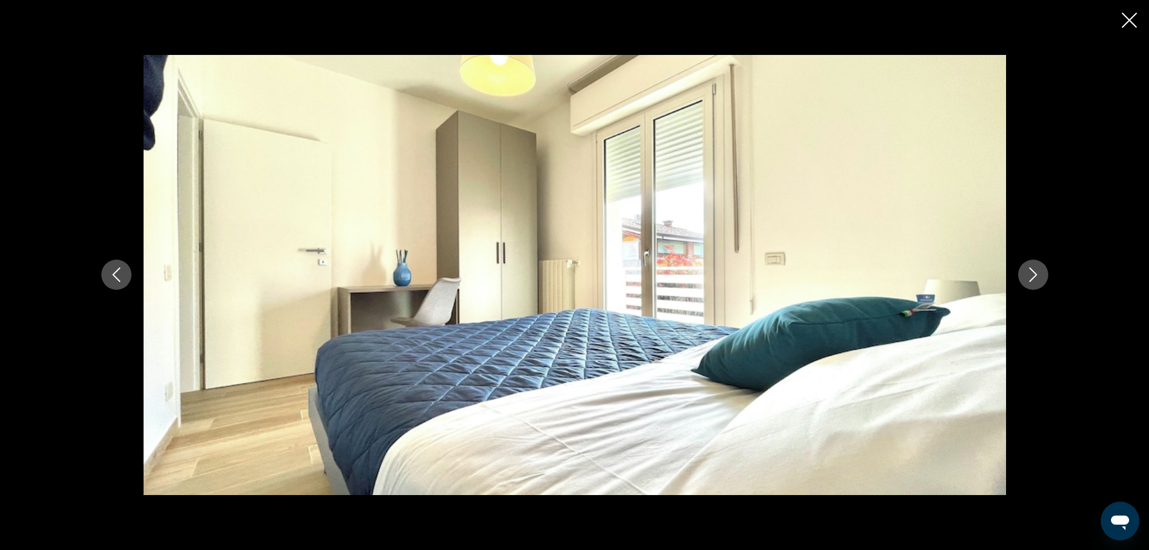
click at [1041, 270] on button "Next image" at bounding box center [1033, 274] width 30 height 30
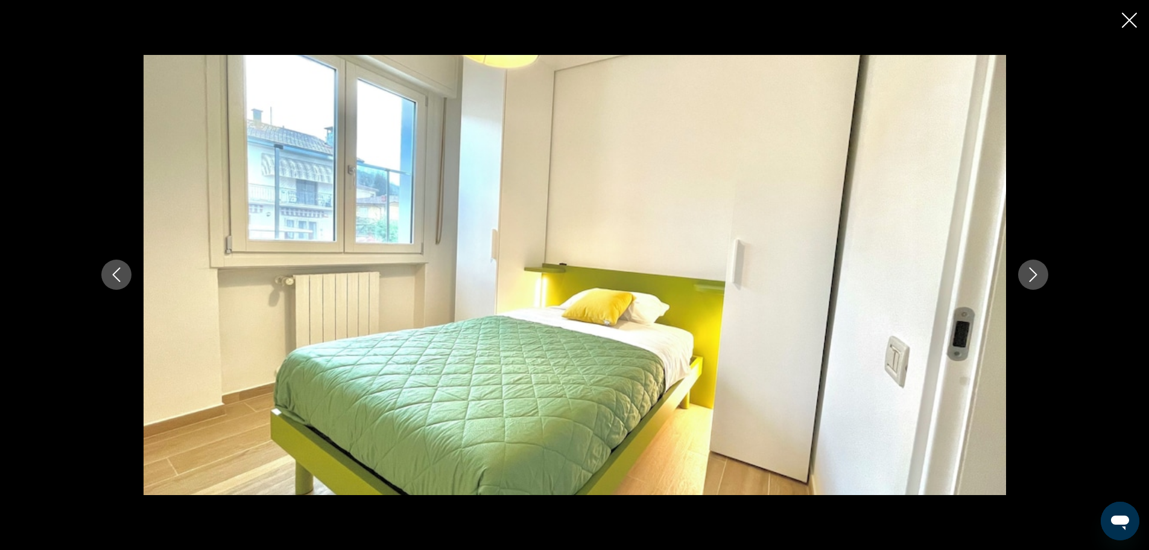
click at [1041, 270] on button "Next image" at bounding box center [1033, 274] width 30 height 30
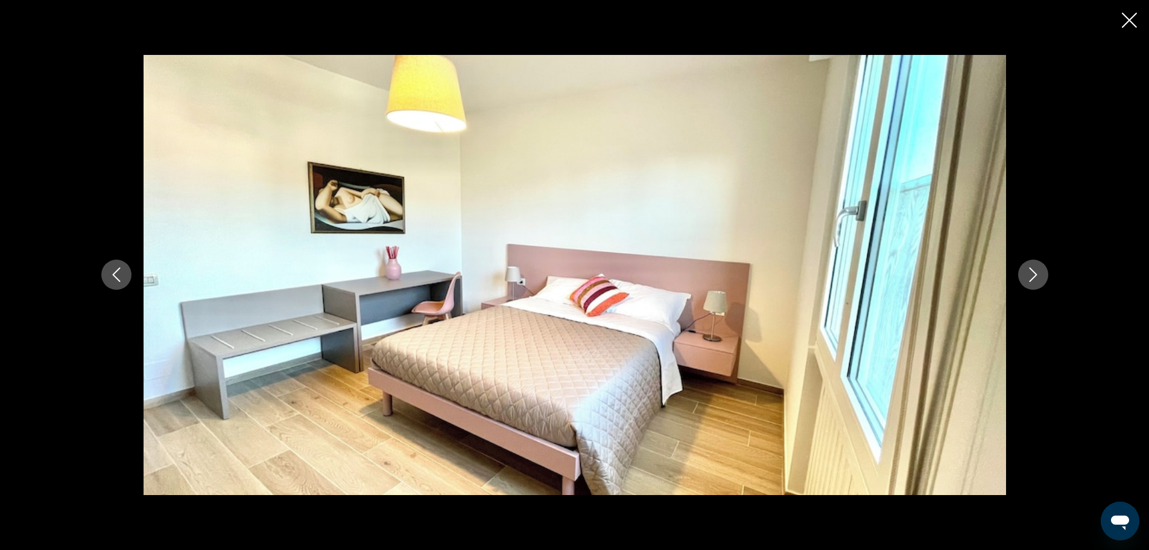
click at [1041, 270] on button "Next image" at bounding box center [1033, 274] width 30 height 30
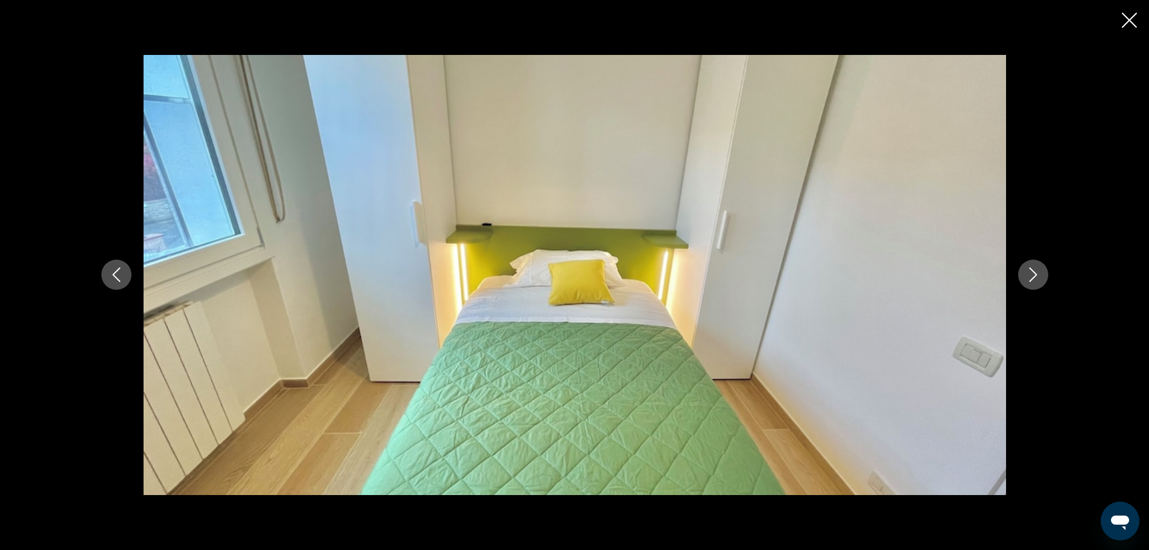
click at [1041, 270] on button "Next image" at bounding box center [1033, 274] width 30 height 30
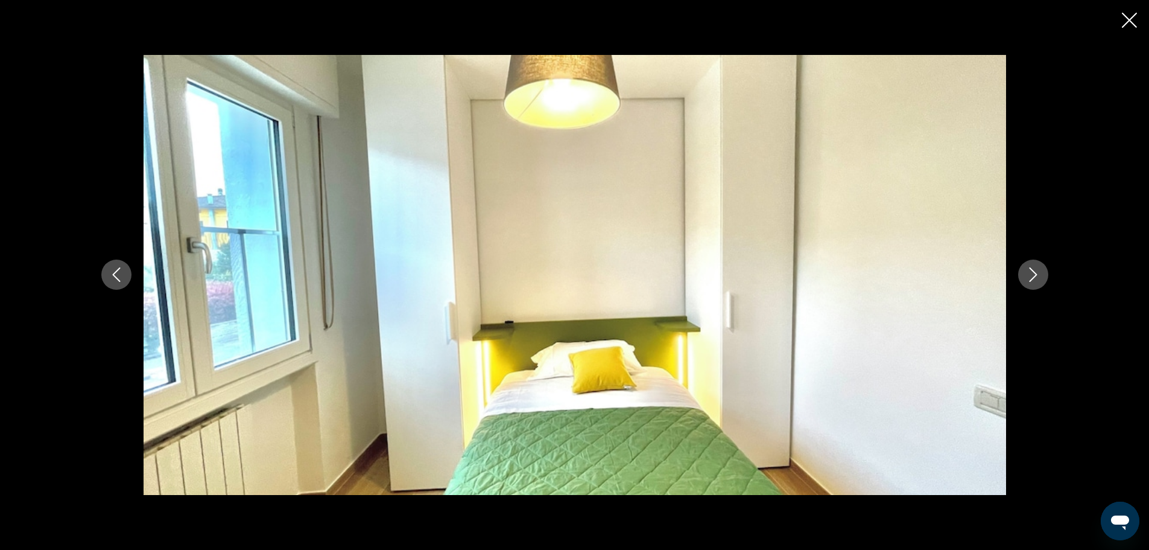
click at [1041, 270] on button "Next image" at bounding box center [1033, 274] width 30 height 30
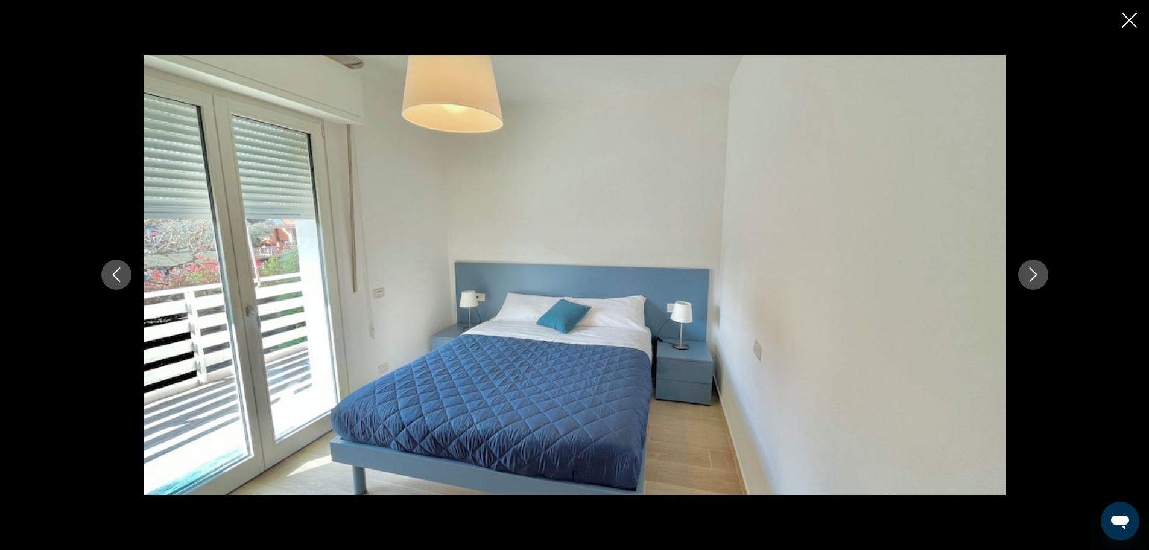
click at [1041, 270] on button "Next image" at bounding box center [1033, 274] width 30 height 30
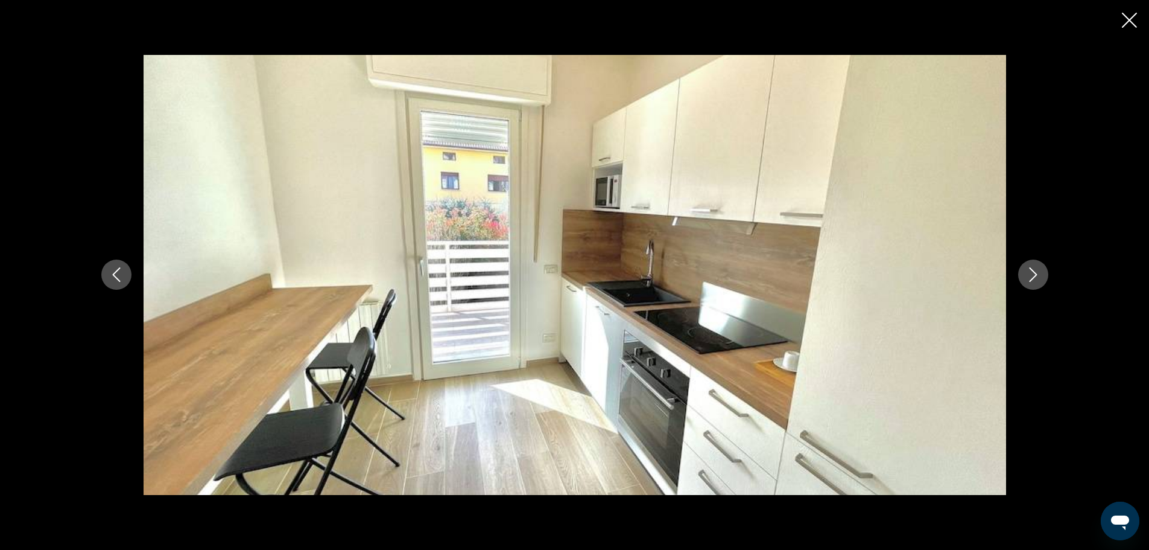
click at [1041, 270] on button "Next image" at bounding box center [1033, 274] width 30 height 30
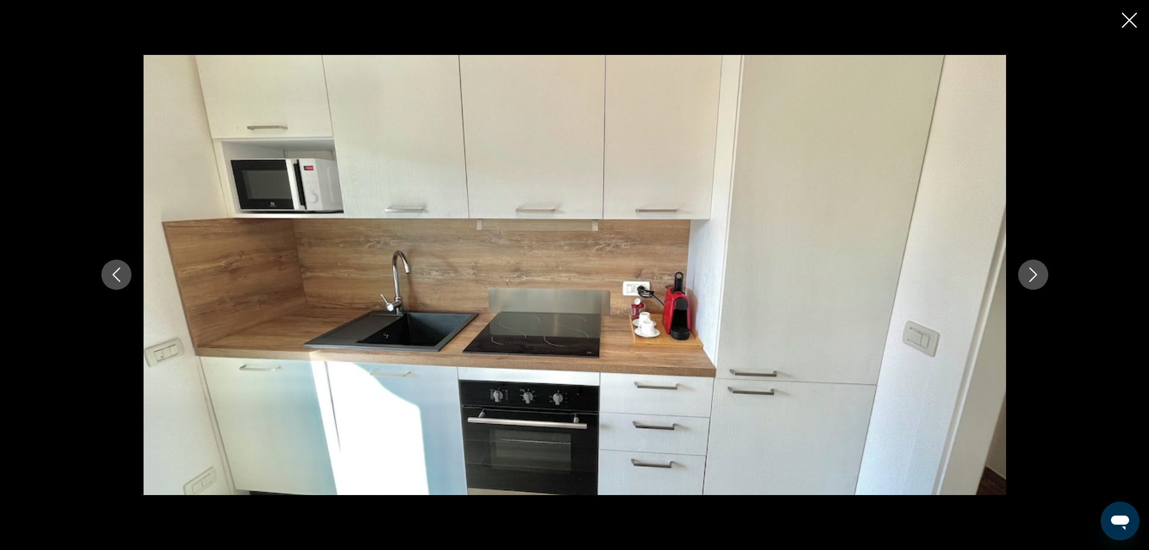
click at [1041, 270] on button "Next image" at bounding box center [1033, 274] width 30 height 30
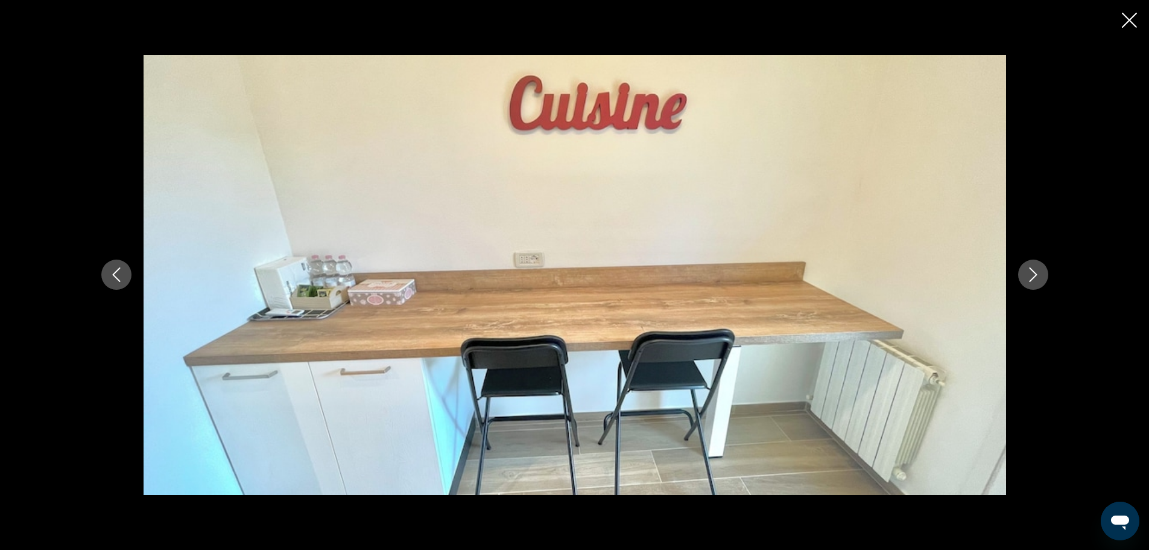
click at [1041, 270] on button "Next image" at bounding box center [1033, 274] width 30 height 30
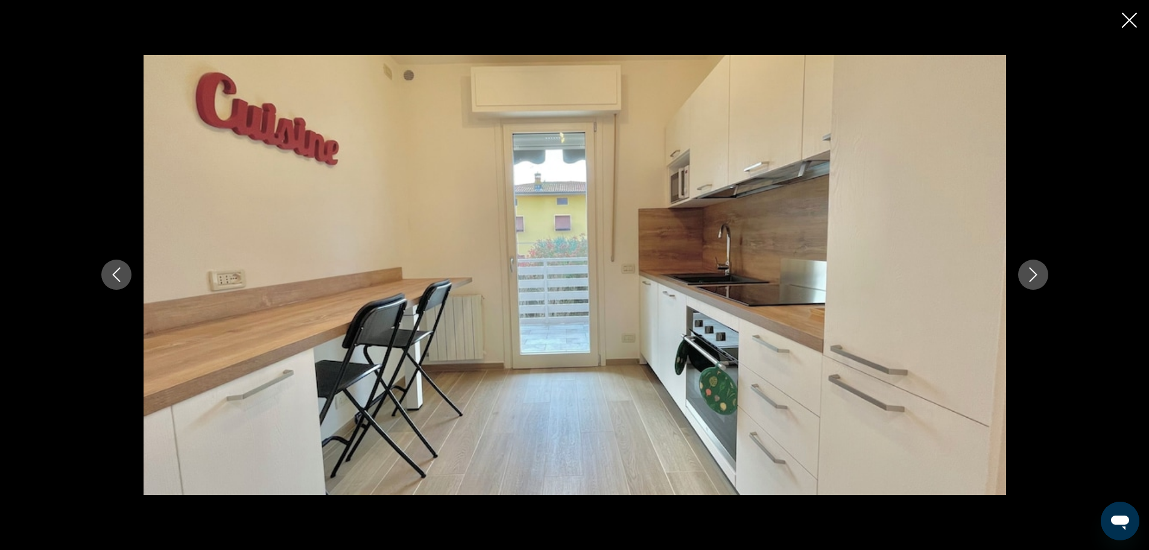
click at [1041, 270] on button "Next image" at bounding box center [1033, 274] width 30 height 30
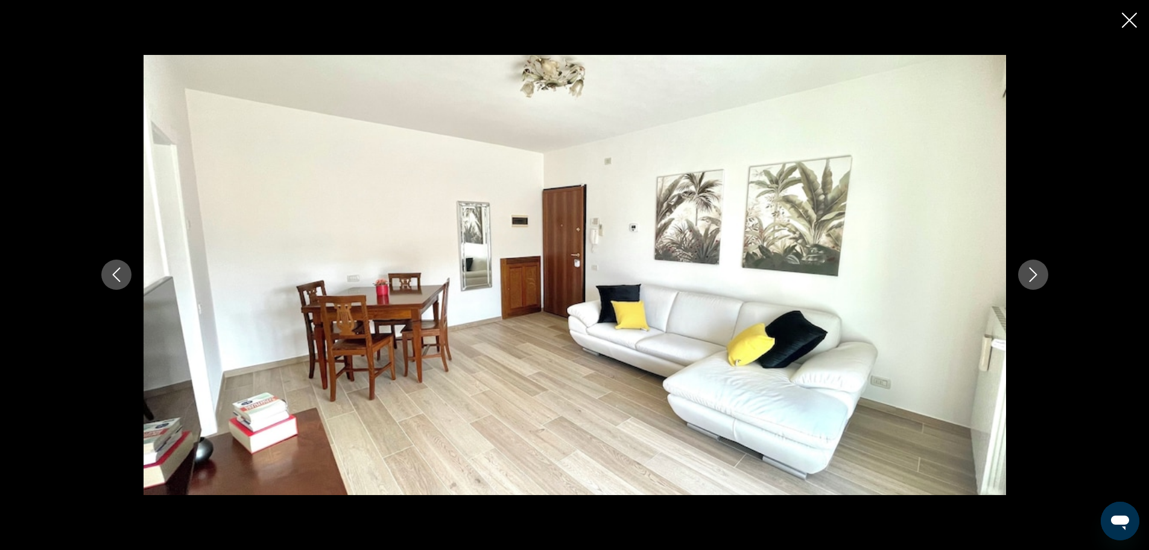
click at [1041, 270] on button "Next image" at bounding box center [1033, 274] width 30 height 30
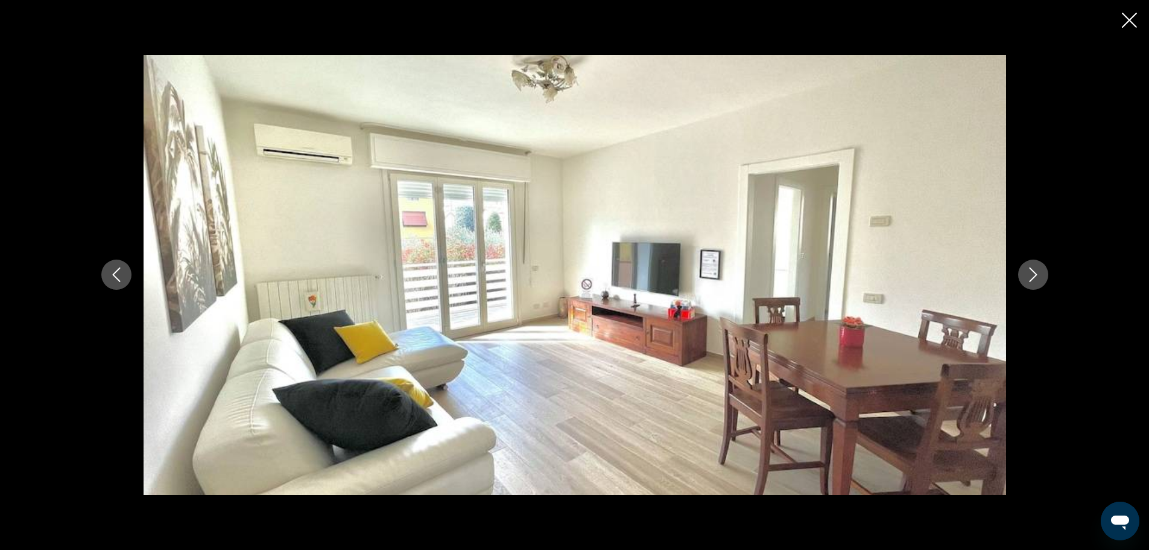
click at [1126, 21] on icon "Close slideshow" at bounding box center [1129, 20] width 15 height 15
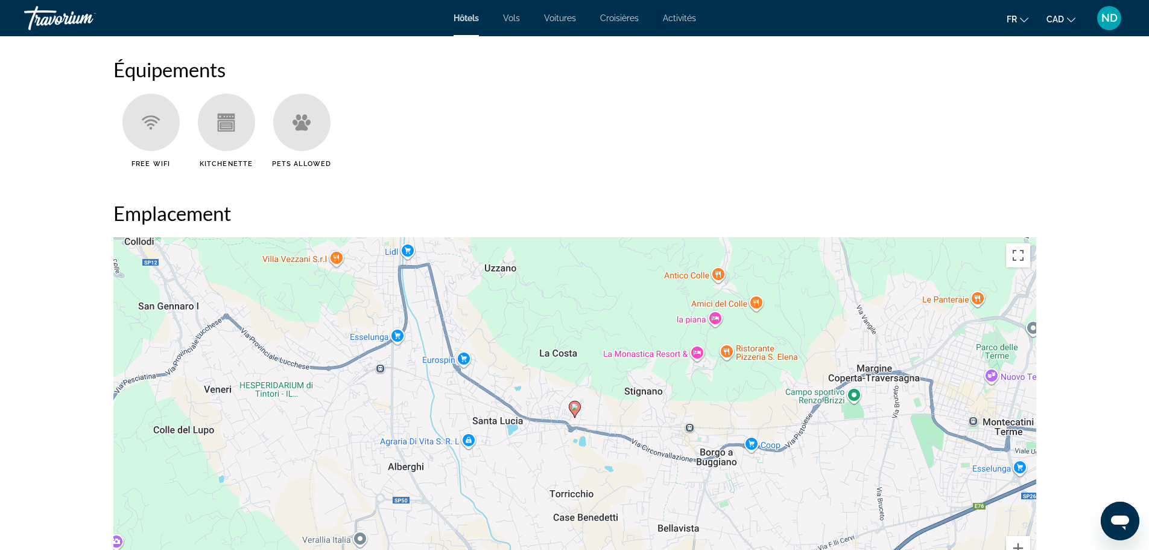
scroll to position [1086, 0]
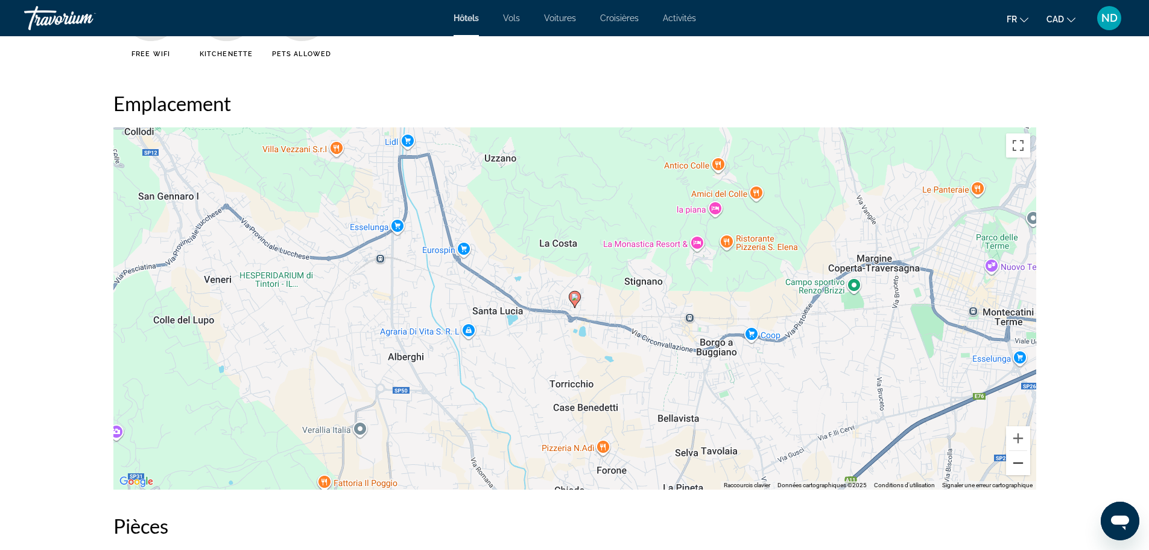
click at [1021, 461] on button "Zoom arrière" at bounding box center [1018, 463] width 24 height 24
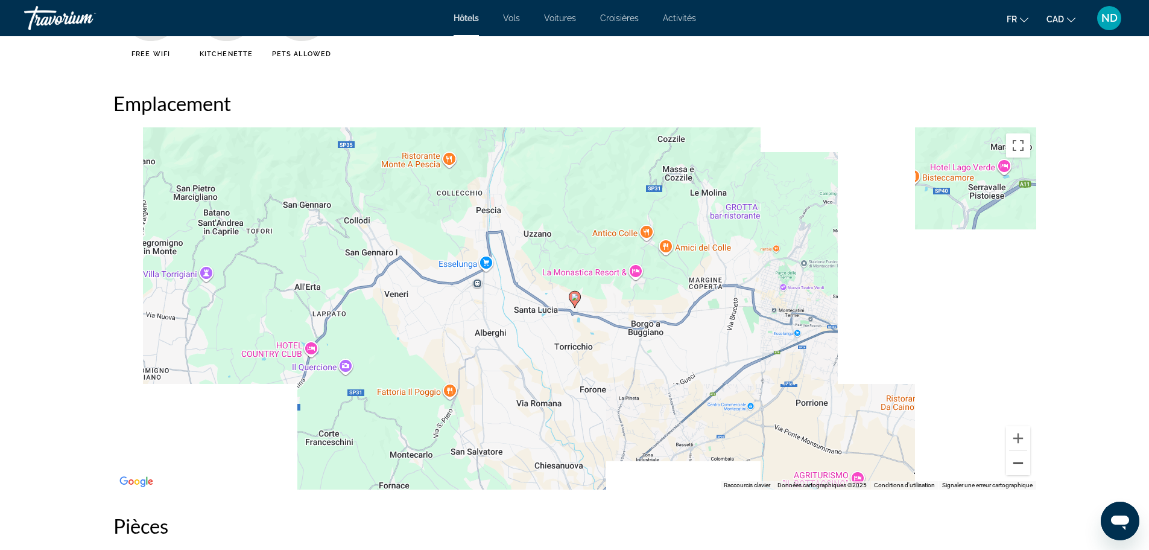
click at [1021, 461] on button "Zoom arrière" at bounding box center [1018, 463] width 24 height 24
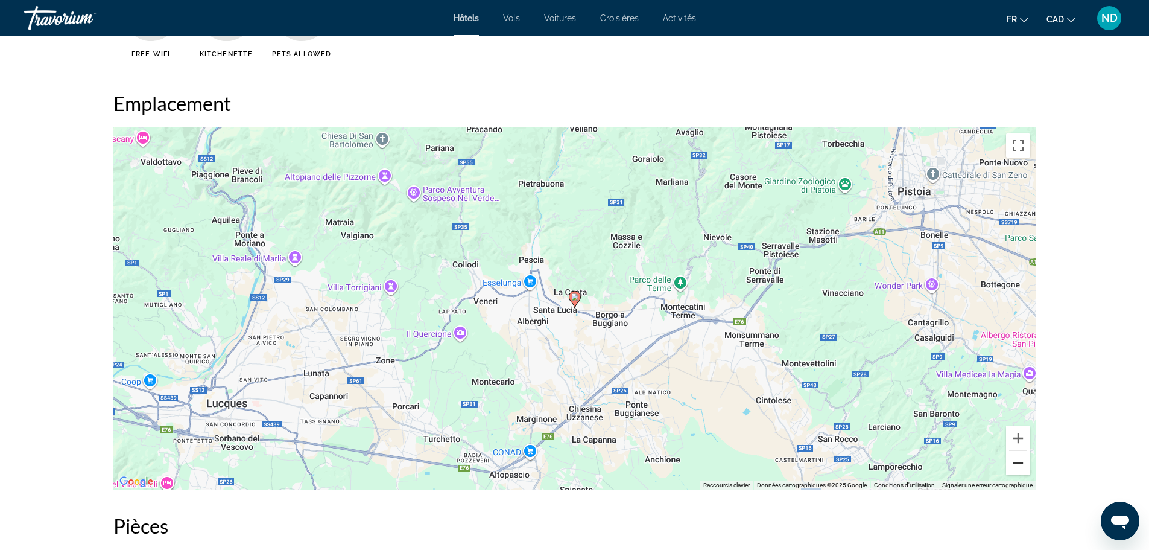
click at [1021, 461] on button "Zoom arrière" at bounding box center [1018, 463] width 24 height 24
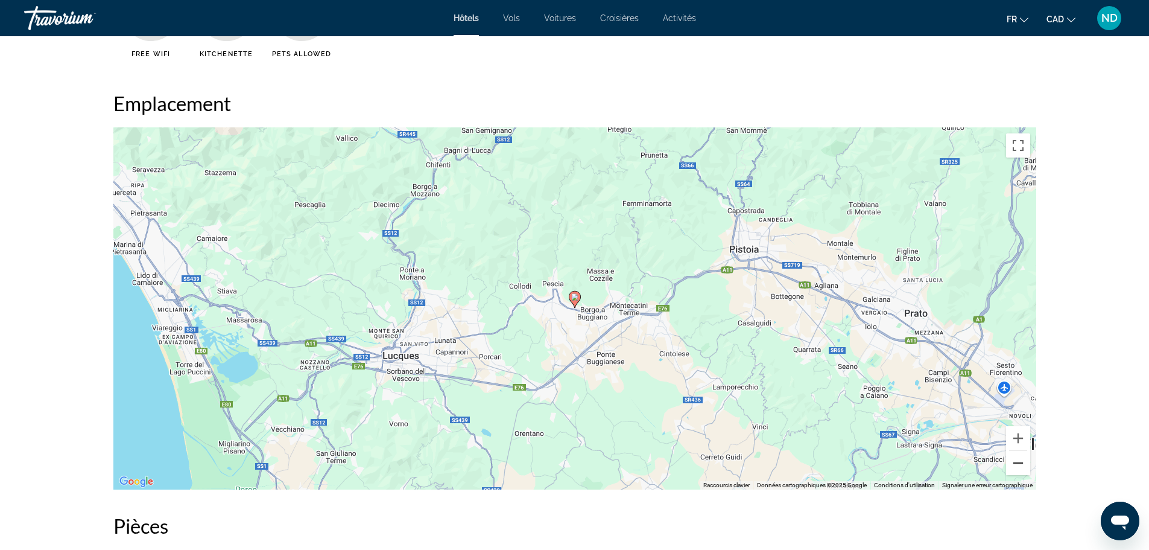
click at [1021, 461] on button "Zoom arrière" at bounding box center [1018, 463] width 24 height 24
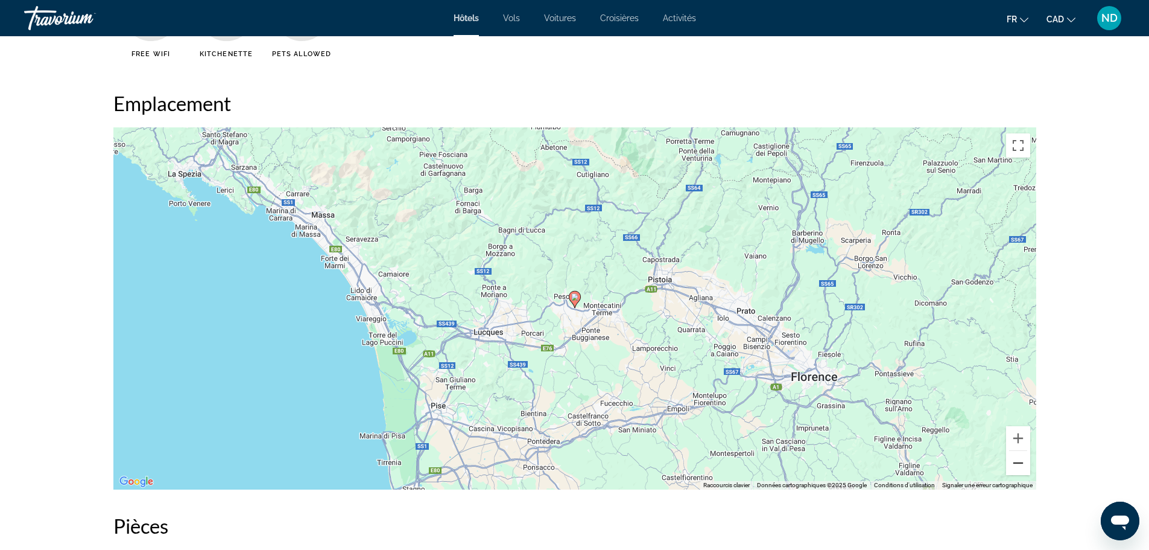
click at [1021, 461] on button "Zoom arrière" at bounding box center [1018, 463] width 24 height 24
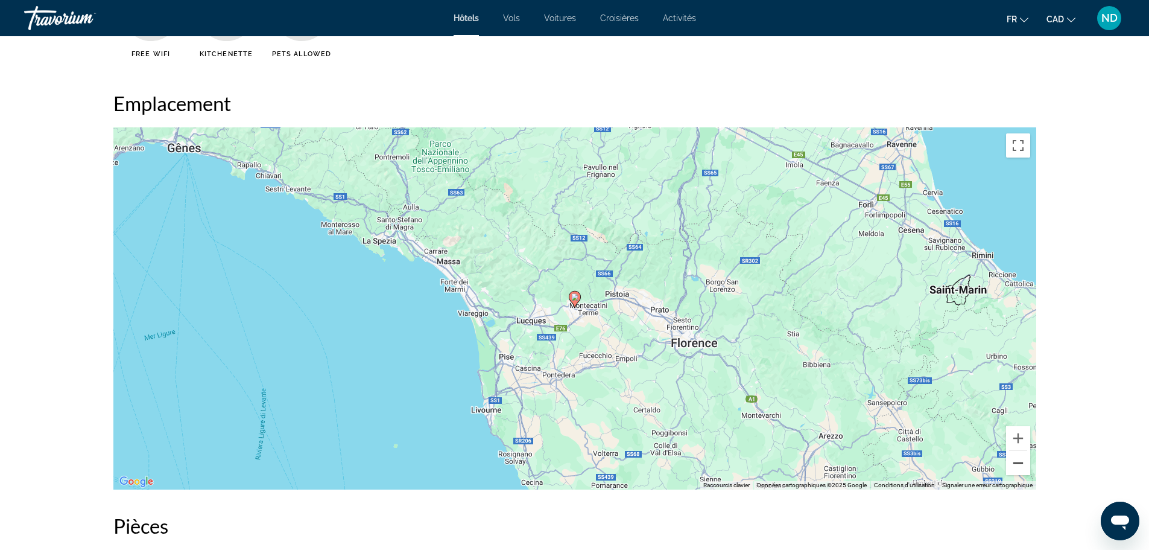
click at [1021, 461] on button "Zoom arrière" at bounding box center [1018, 463] width 24 height 24
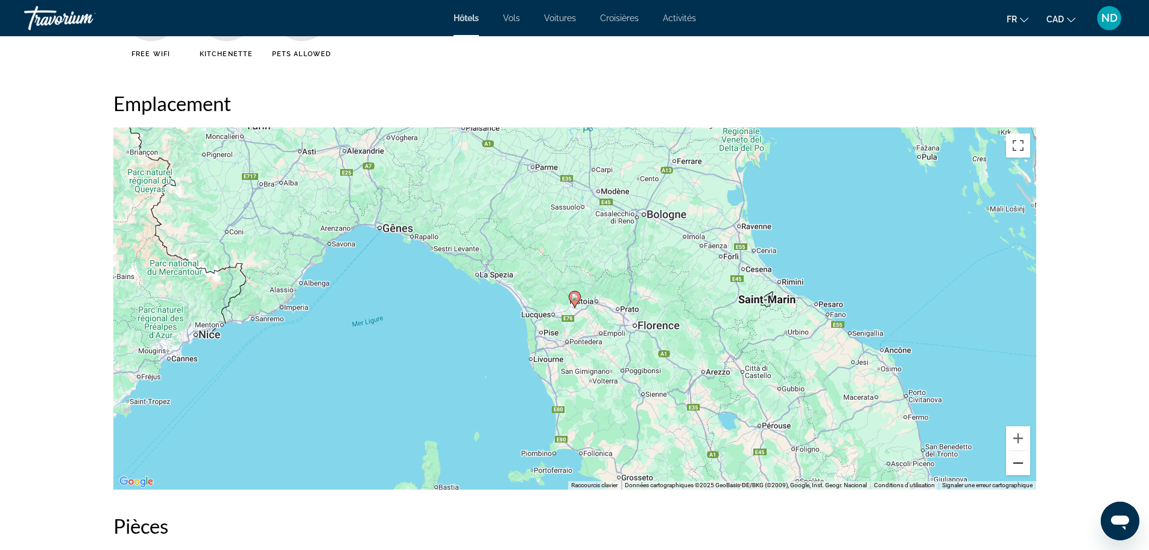
click at [1021, 461] on button "Zoom arrière" at bounding box center [1018, 463] width 24 height 24
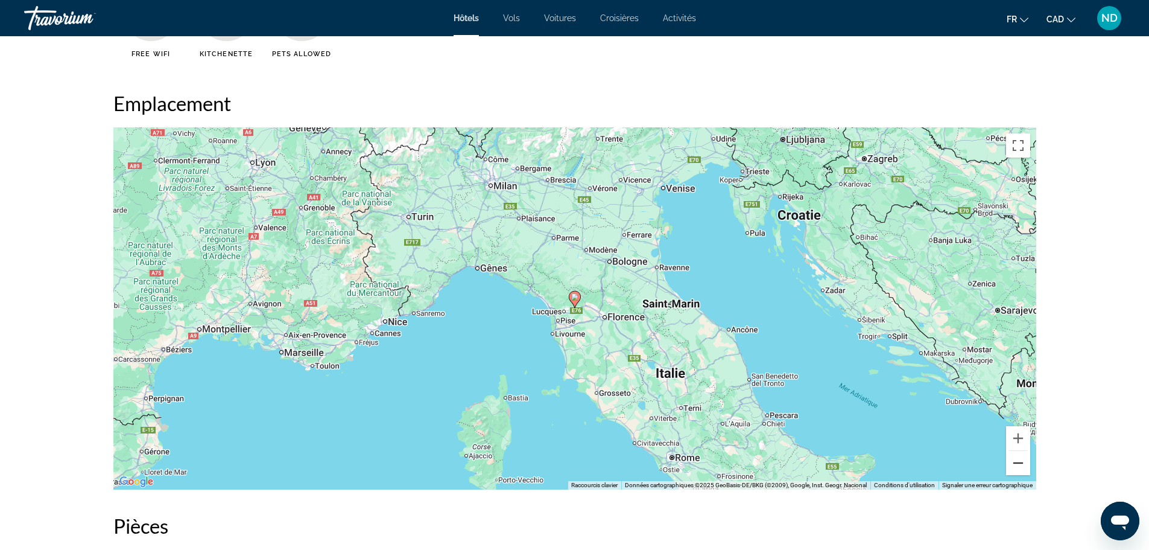
click at [1021, 461] on button "Zoom arrière" at bounding box center [1018, 463] width 24 height 24
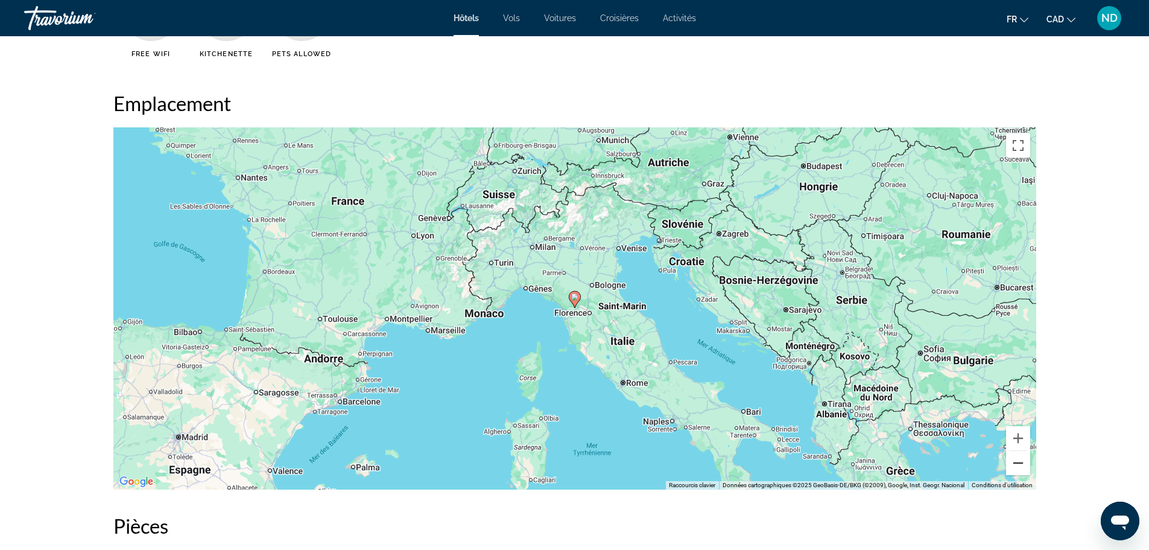
click at [1021, 461] on button "Zoom arrière" at bounding box center [1018, 463] width 24 height 24
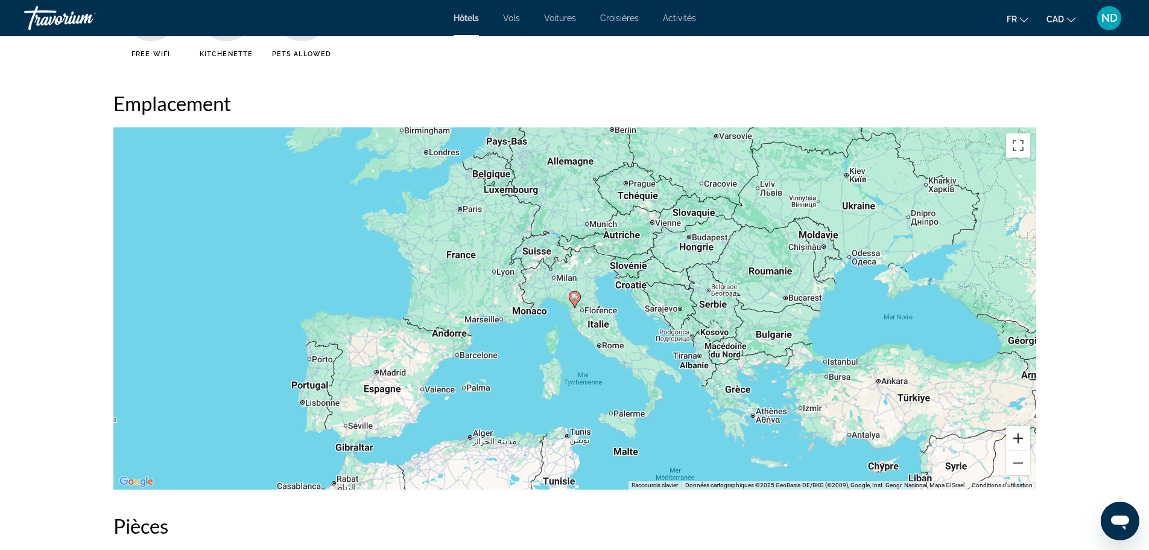
click at [1021, 433] on button "Zoom avant" at bounding box center [1018, 438] width 24 height 24
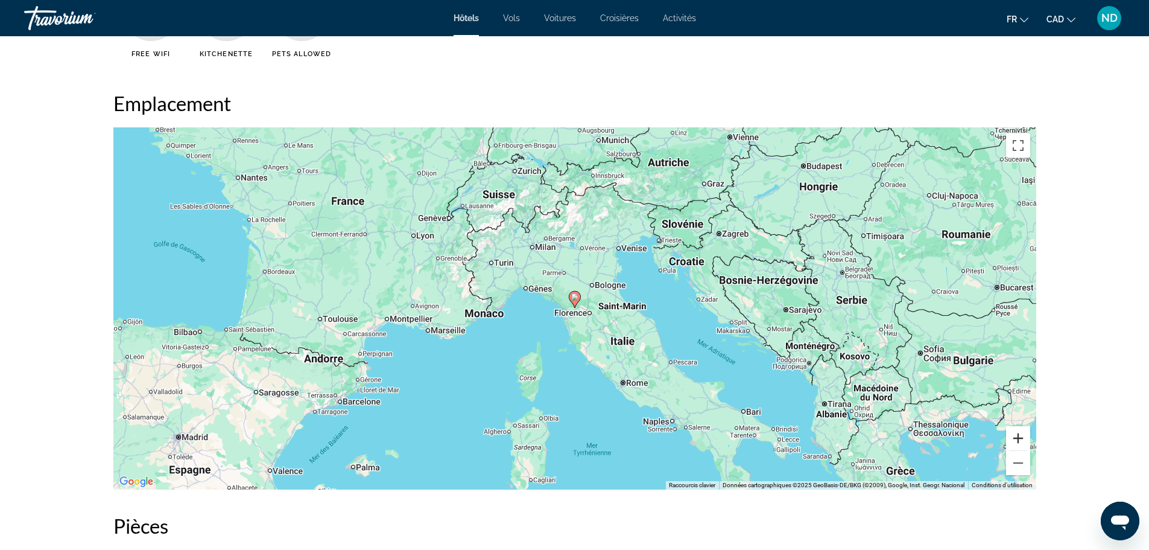
click at [1021, 433] on button "Zoom avant" at bounding box center [1018, 438] width 24 height 24
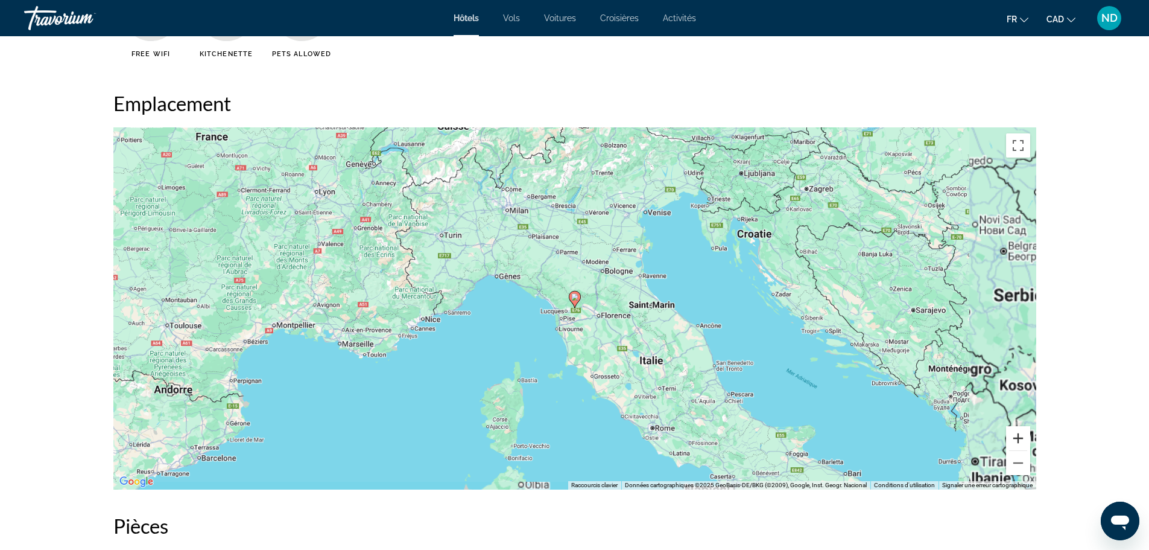
click at [1021, 433] on button "Zoom avant" at bounding box center [1018, 438] width 24 height 24
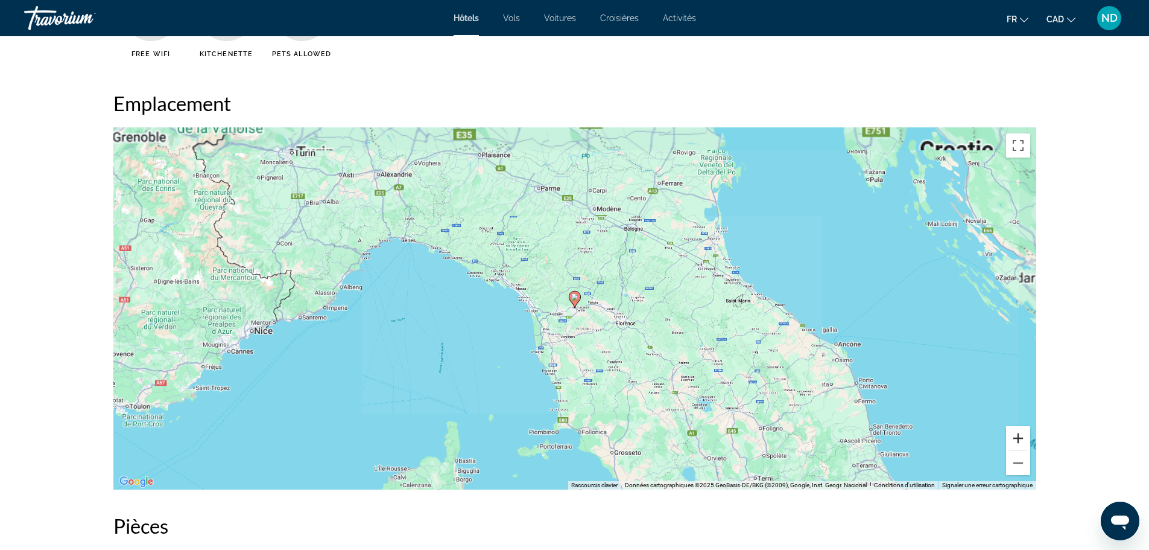
click at [1021, 433] on button "Zoom avant" at bounding box center [1018, 438] width 24 height 24
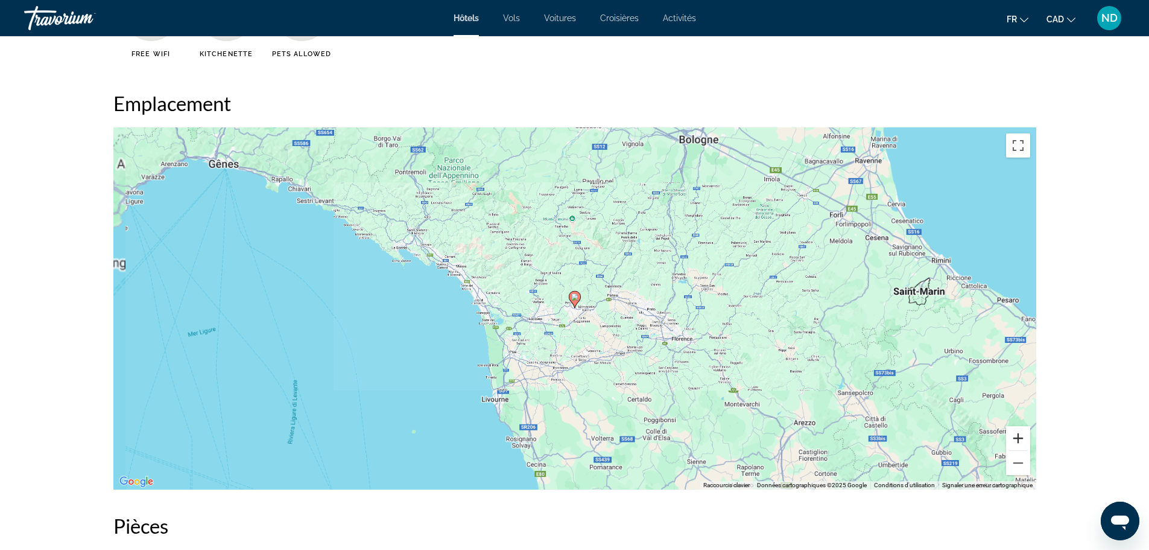
click at [1021, 433] on button "Zoom avant" at bounding box center [1018, 438] width 24 height 24
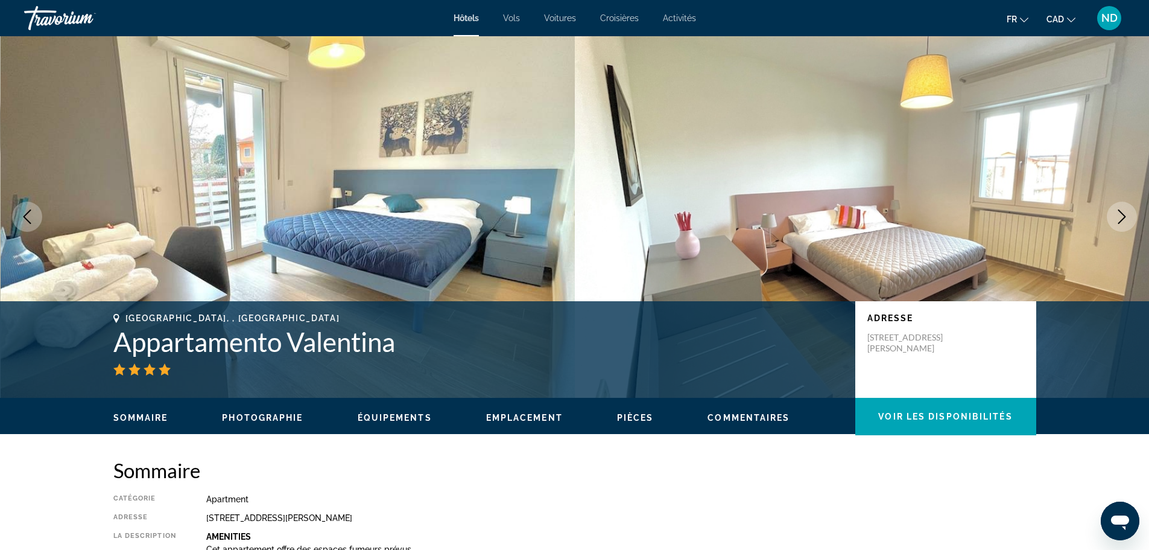
scroll to position [0, 0]
